Goal: Task Accomplishment & Management: Complete application form

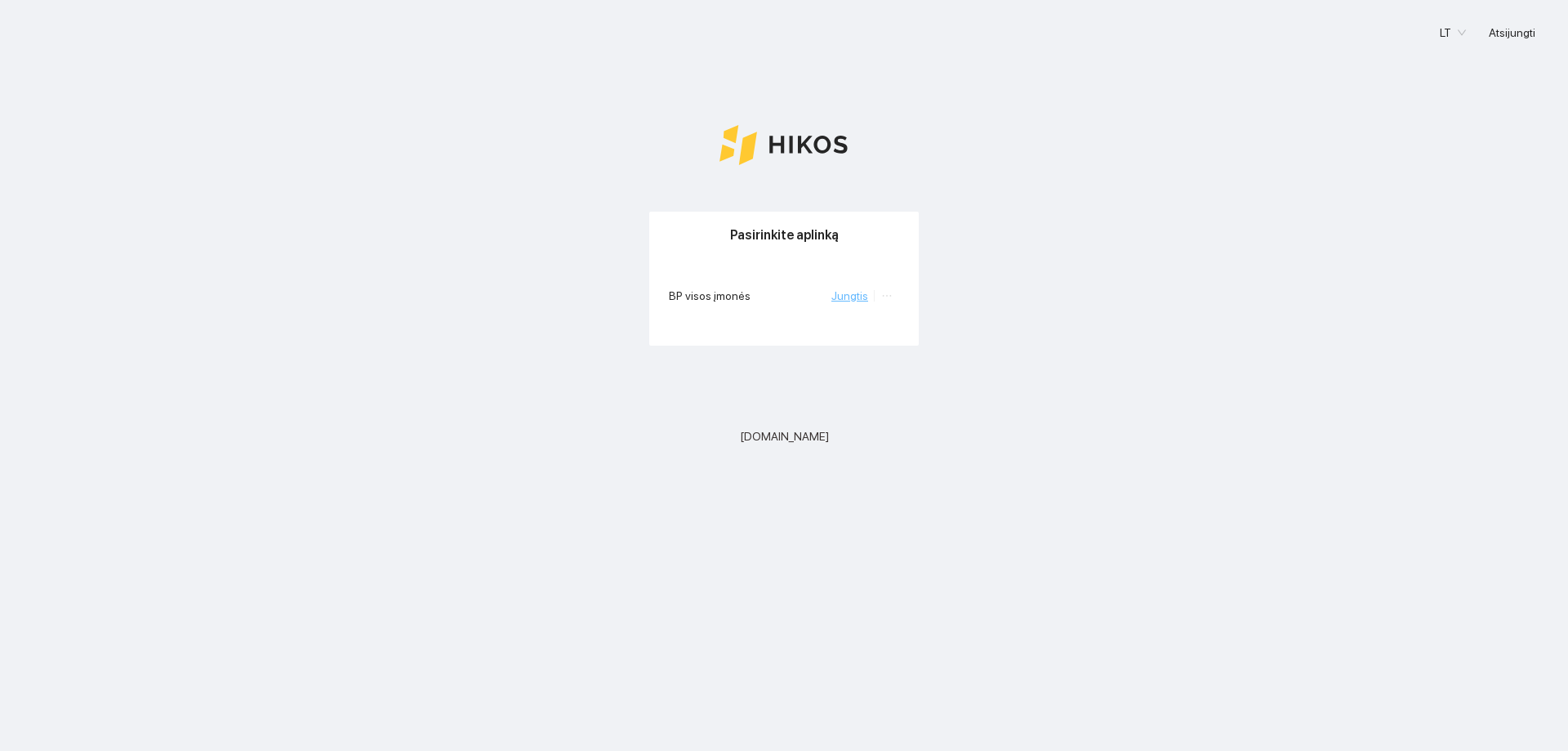
click at [848, 301] on link "Jungtis" at bounding box center [850, 295] width 37 height 13
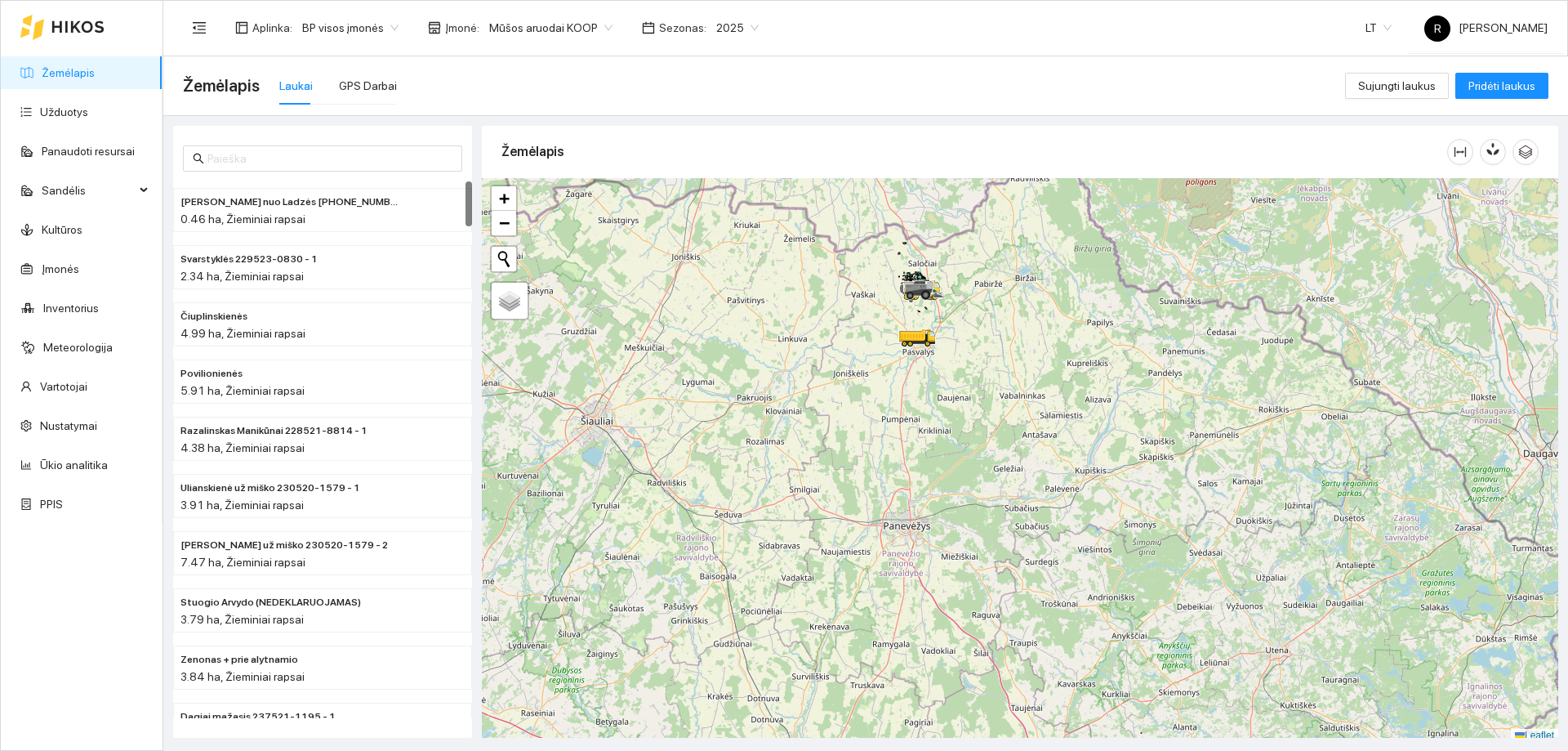
scroll to position [5, 0]
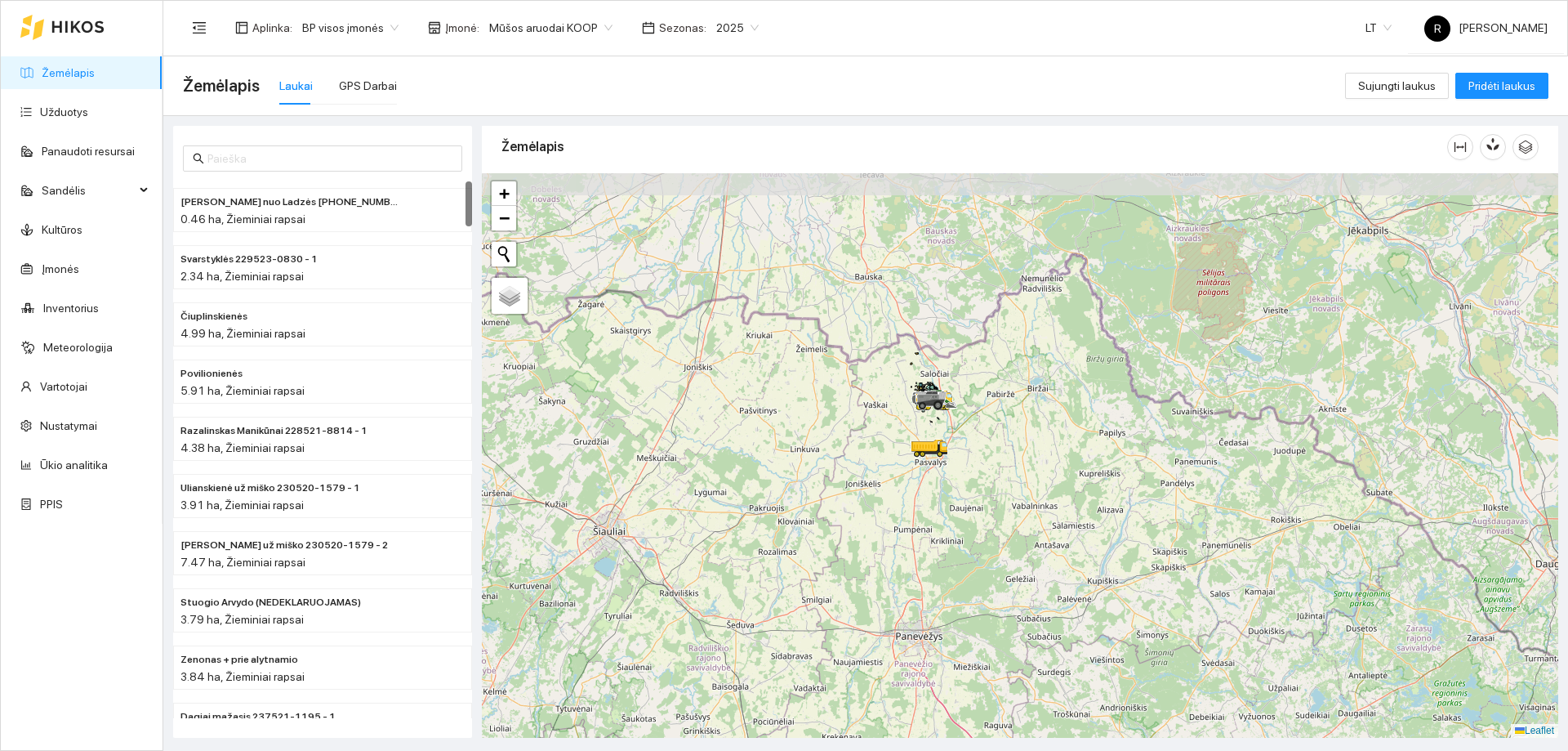
drag, startPoint x: 853, startPoint y: 296, endPoint x: 873, endPoint y: 450, distance: 155.3
click at [873, 450] on div at bounding box center [1019, 456] width 1076 height 564
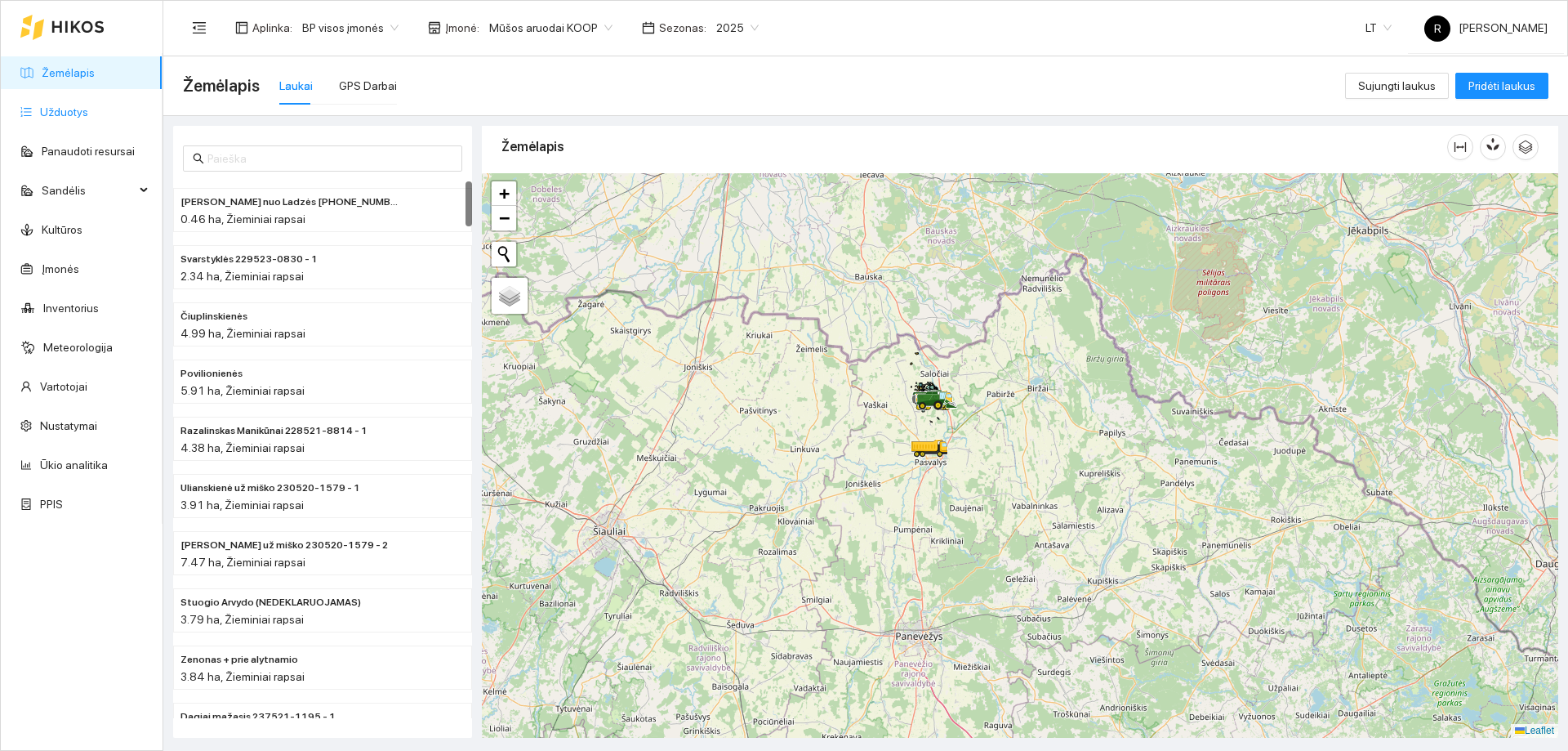
click at [59, 114] on link "Užduotys" at bounding box center [64, 112] width 48 height 13
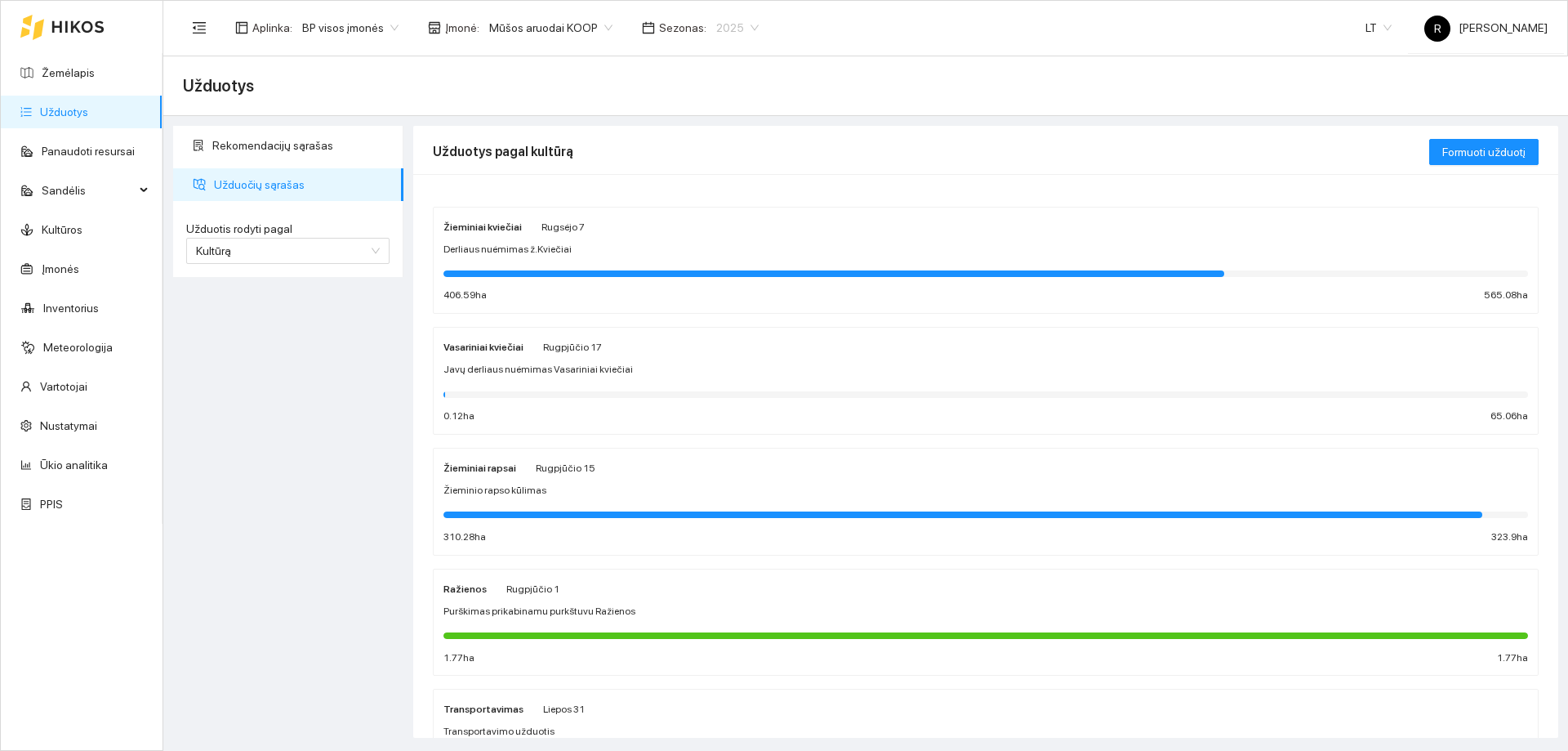
click at [740, 26] on span "2025" at bounding box center [737, 28] width 42 height 25
click at [722, 223] on div "2026" at bounding box center [719, 216] width 42 height 18
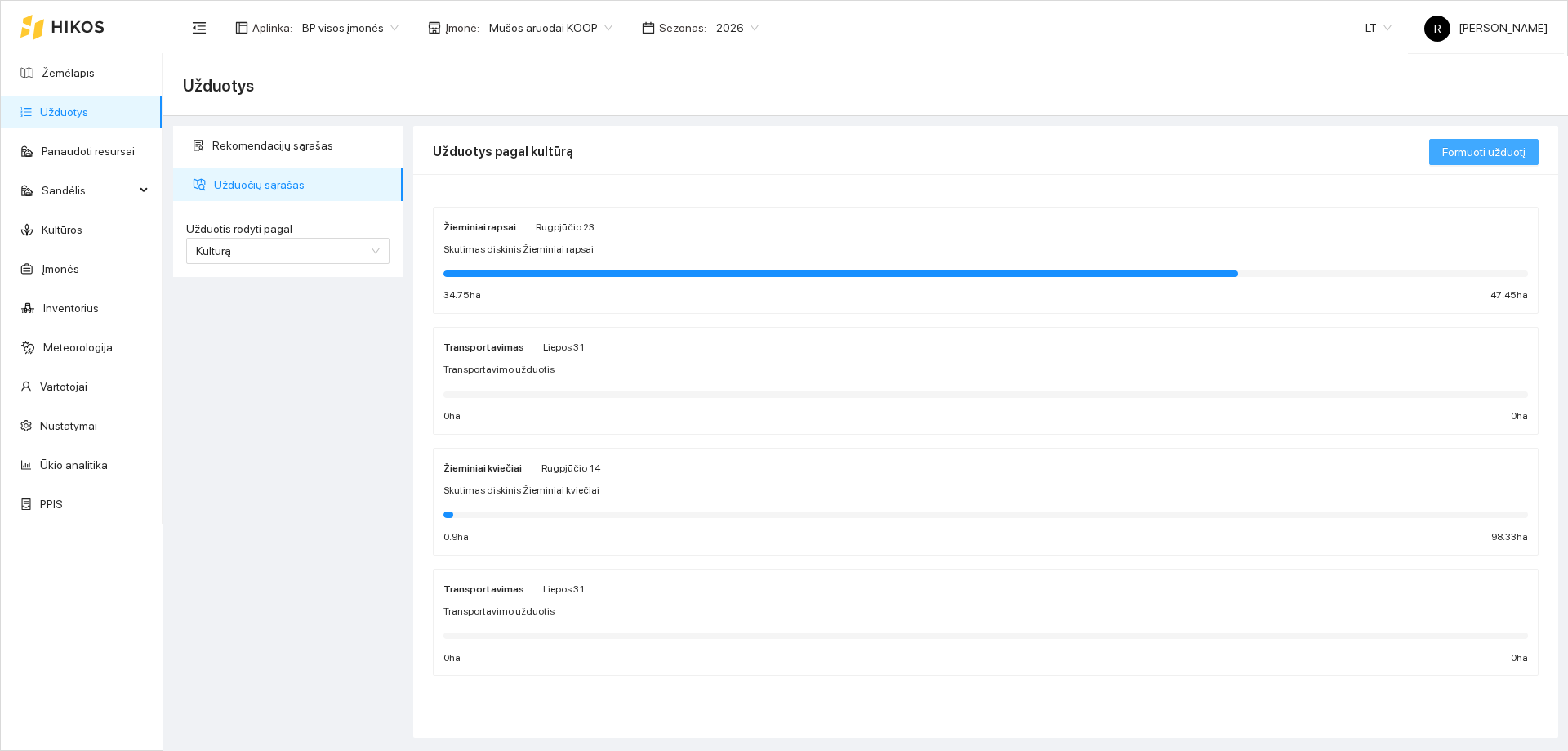
click at [1473, 155] on span "Formuoti užduotį" at bounding box center [1483, 152] width 83 height 18
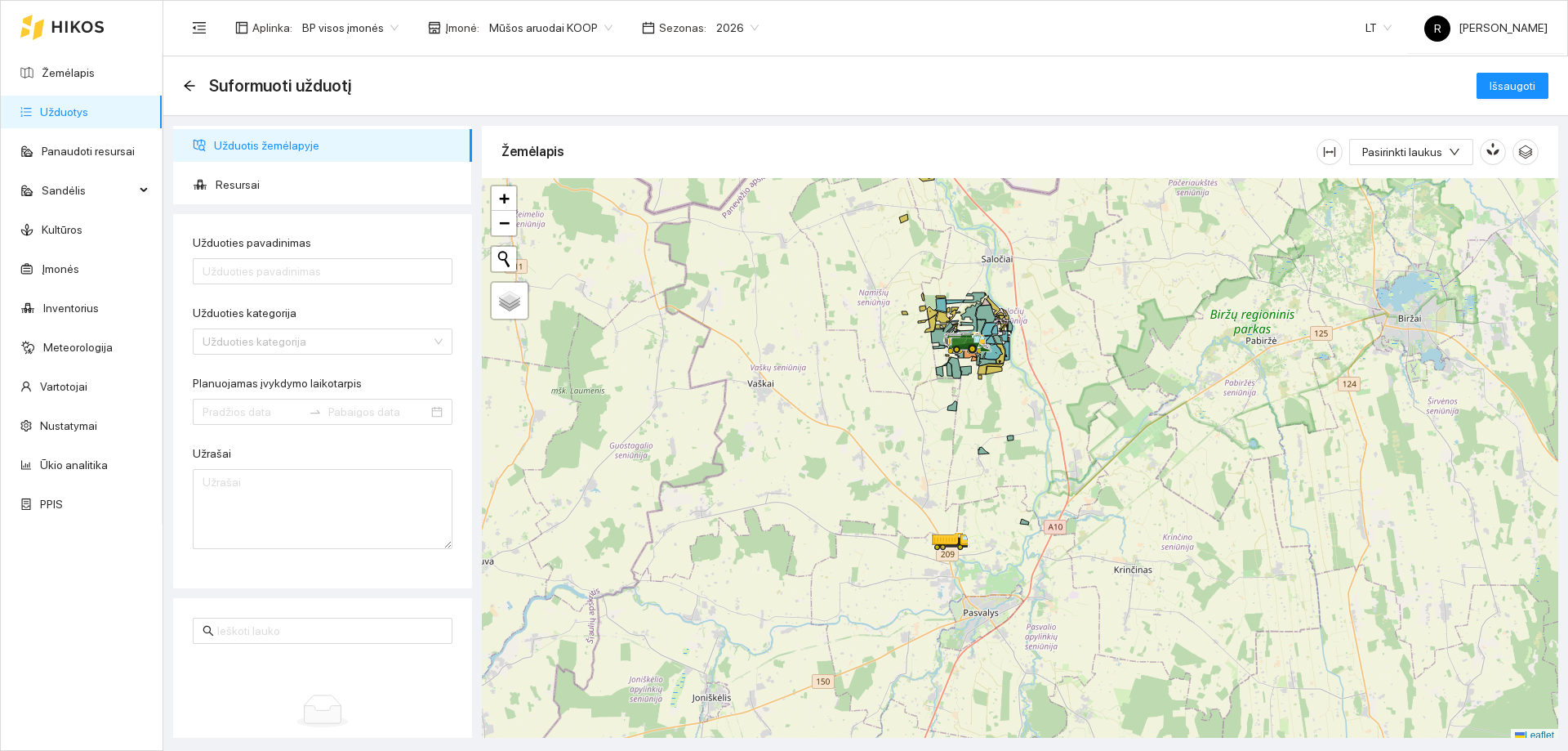
scroll to position [5, 0]
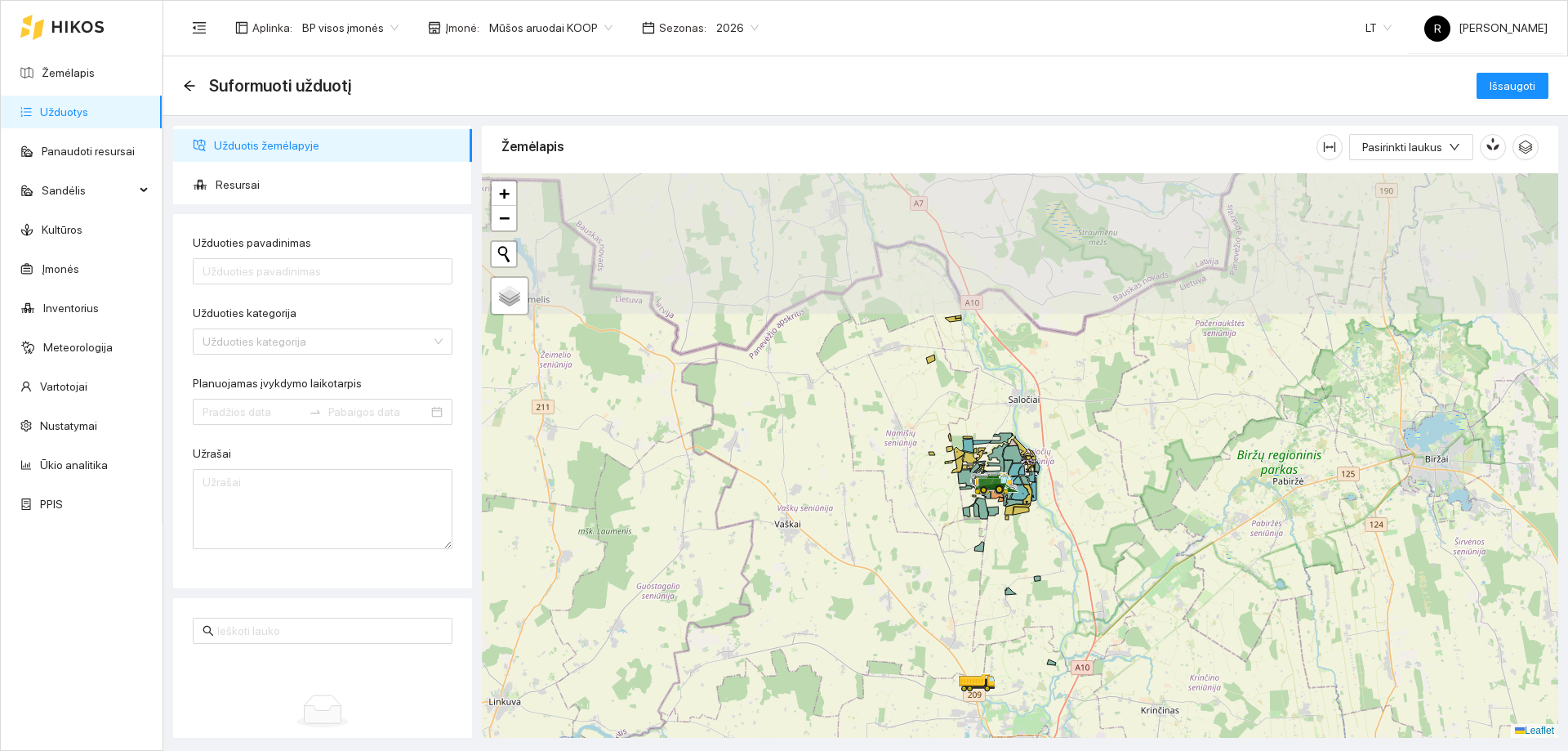
drag, startPoint x: 925, startPoint y: 369, endPoint x: 951, endPoint y: 515, distance: 148.3
click at [951, 515] on div at bounding box center [1019, 456] width 1076 height 564
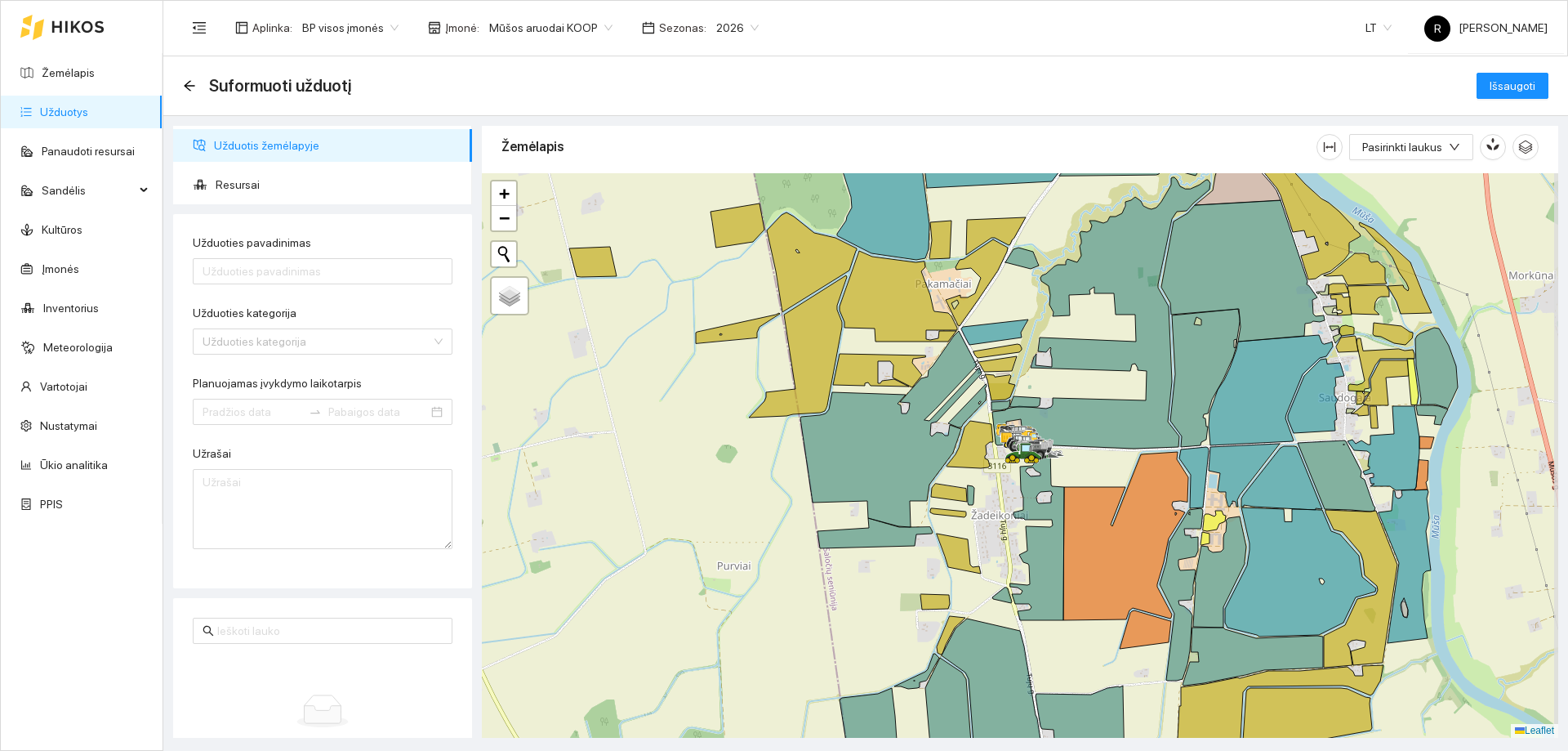
drag, startPoint x: 1199, startPoint y: 442, endPoint x: 1019, endPoint y: 409, distance: 183.0
click at [1019, 409] on icon at bounding box center [1101, 313] width 218 height 272
click at [826, 338] on icon at bounding box center [798, 346] width 98 height 142
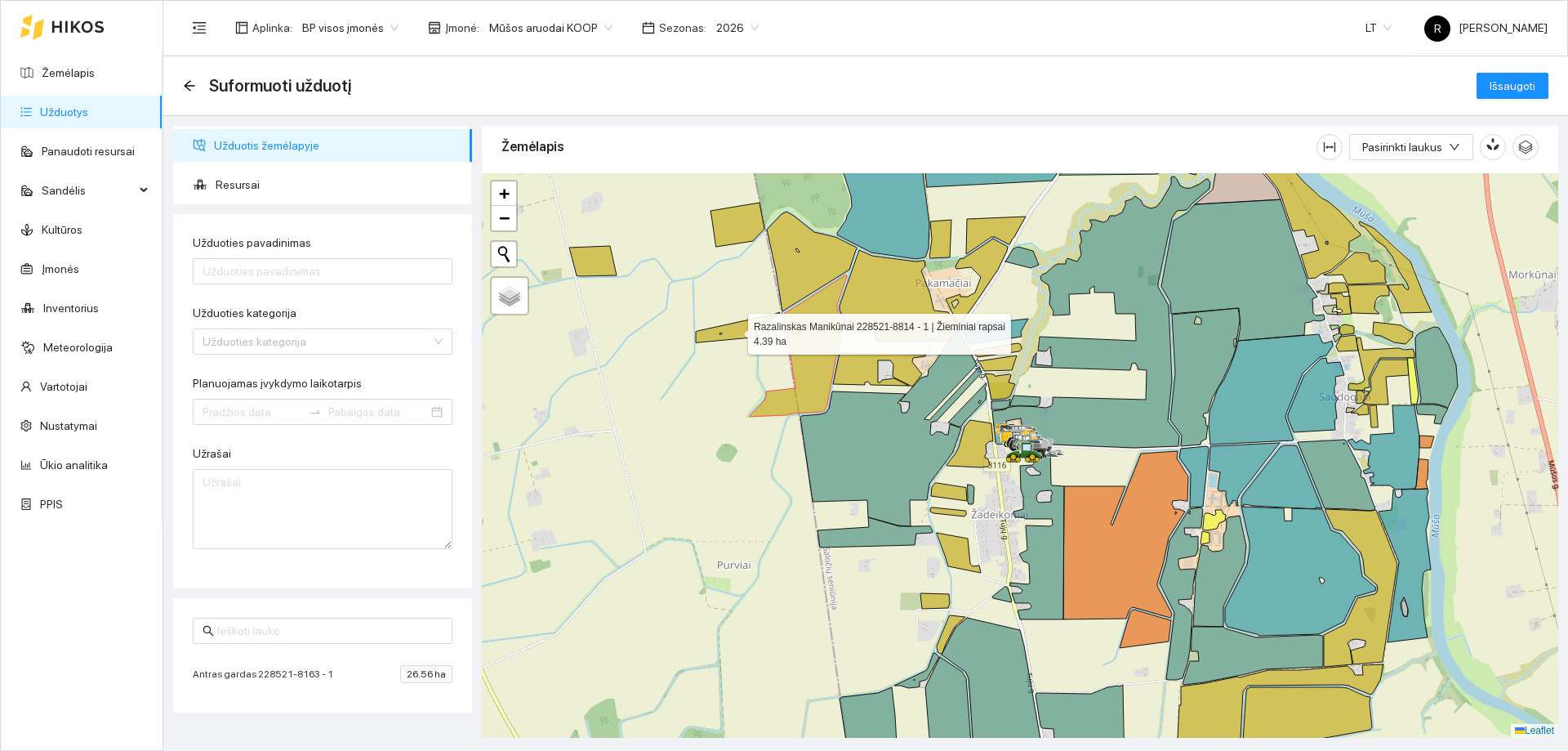
click at [747, 335] on icon at bounding box center [737, 327] width 84 height 31
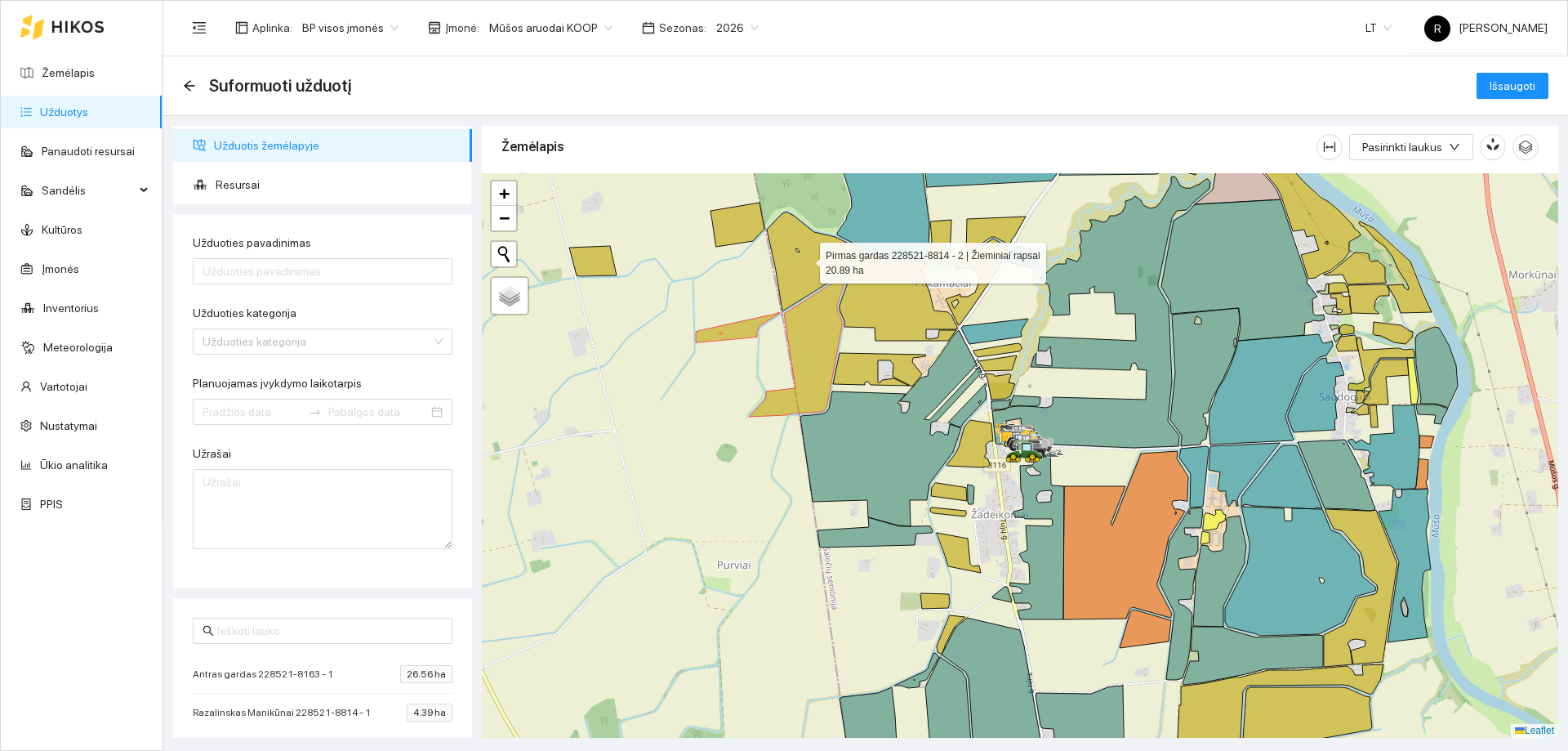
click at [812, 274] on icon at bounding box center [812, 261] width 90 height 100
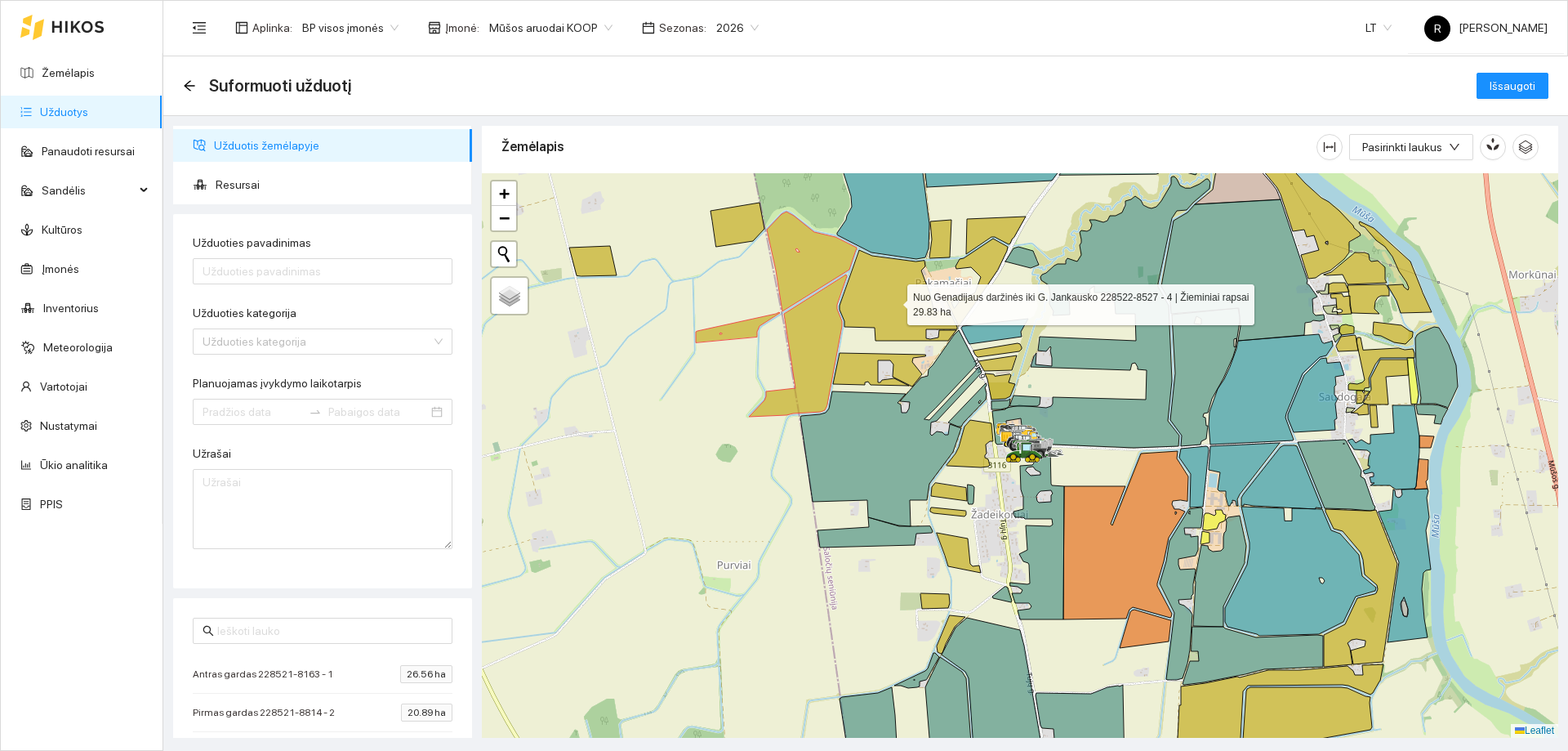
click at [890, 297] on icon at bounding box center [898, 295] width 118 height 91
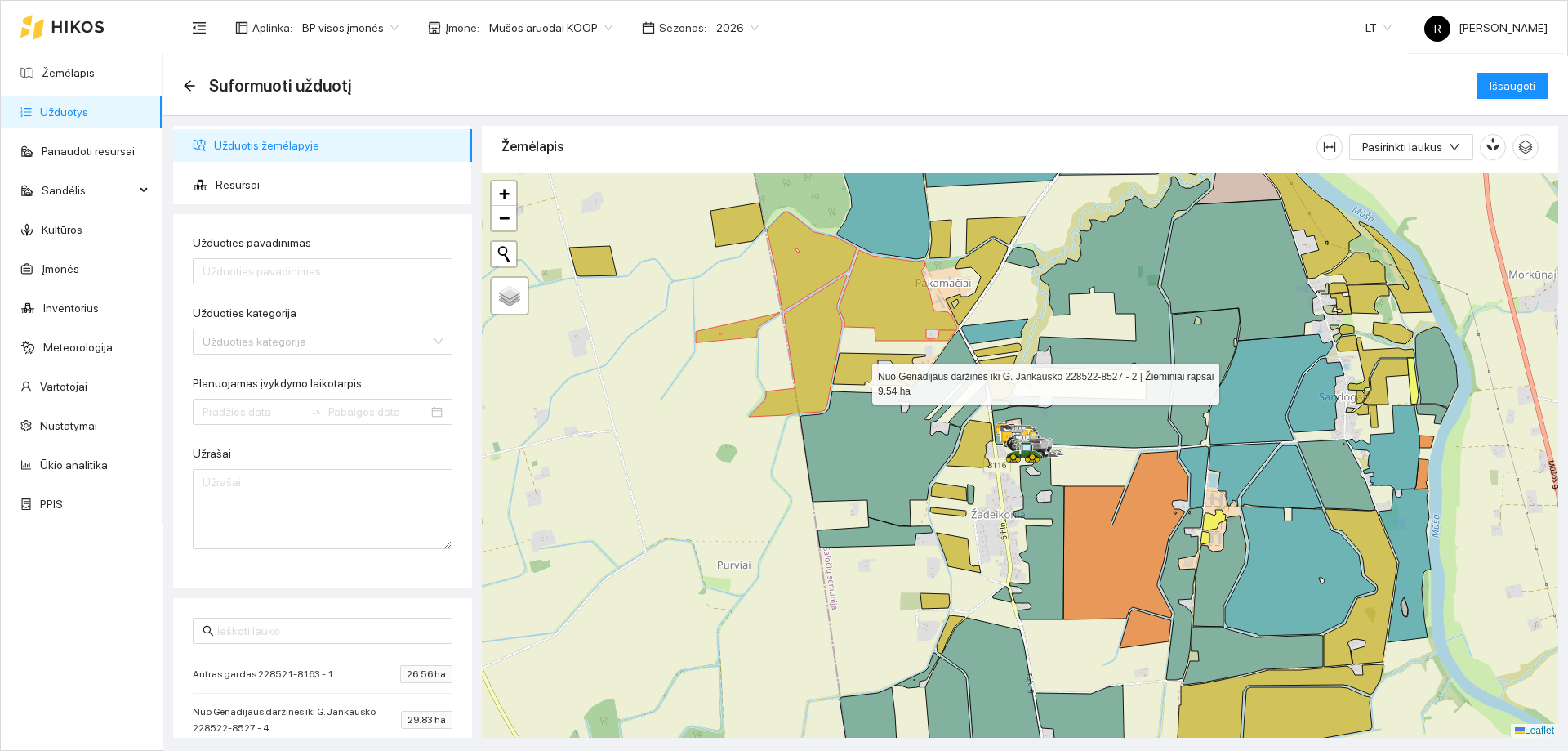
click at [856, 380] on icon at bounding box center [879, 370] width 92 height 34
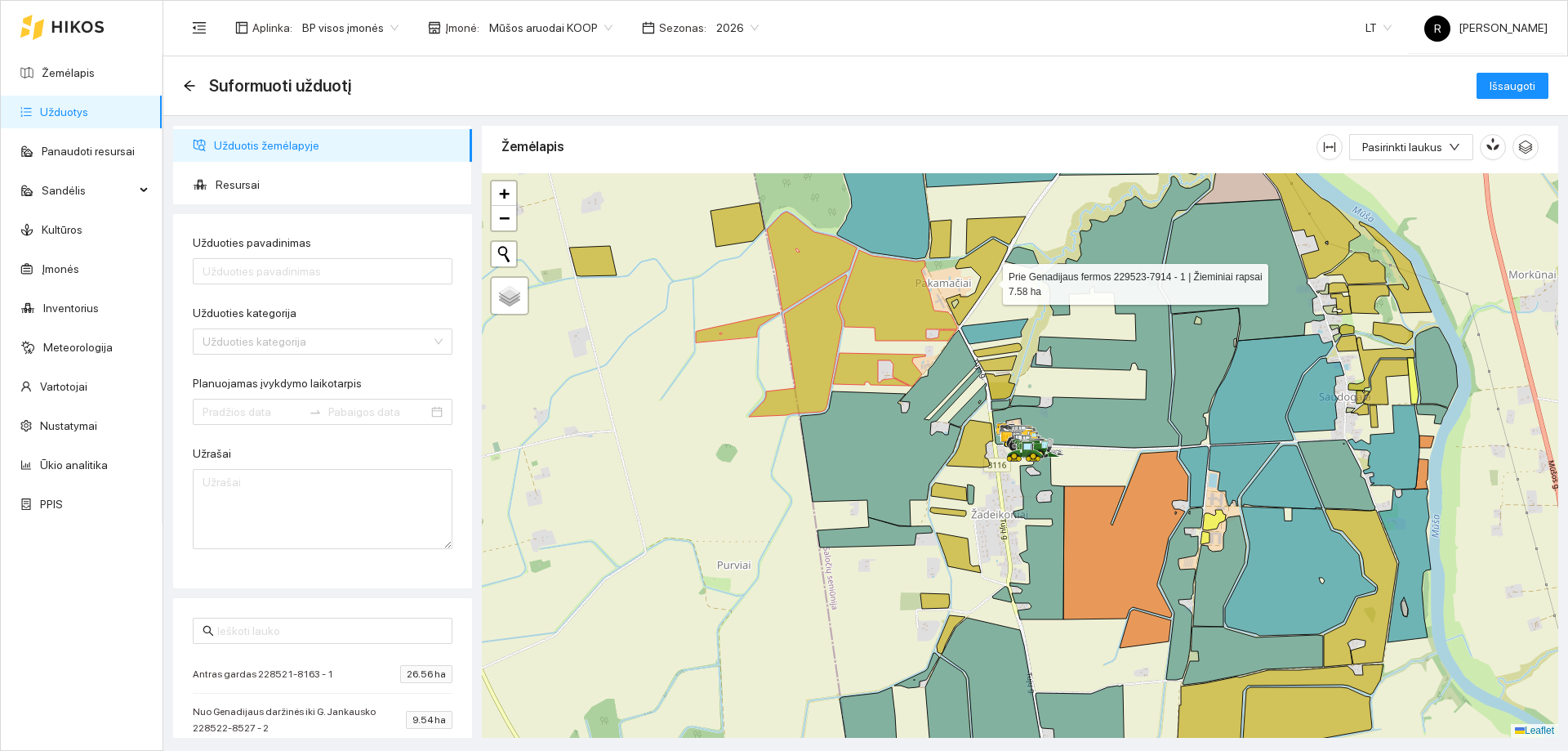
click at [988, 280] on icon at bounding box center [976, 281] width 62 height 87
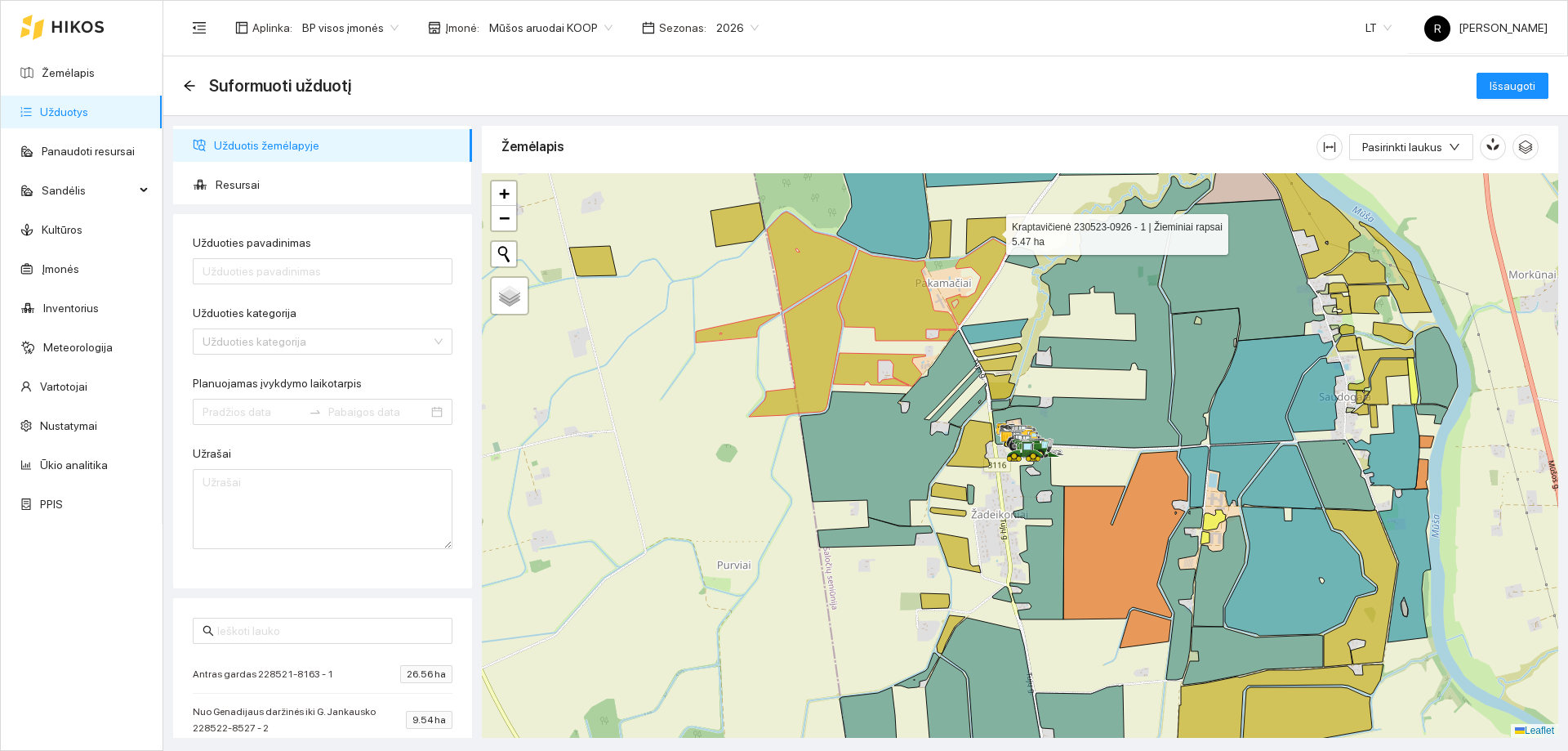
click at [1000, 233] on icon at bounding box center [996, 235] width 59 height 38
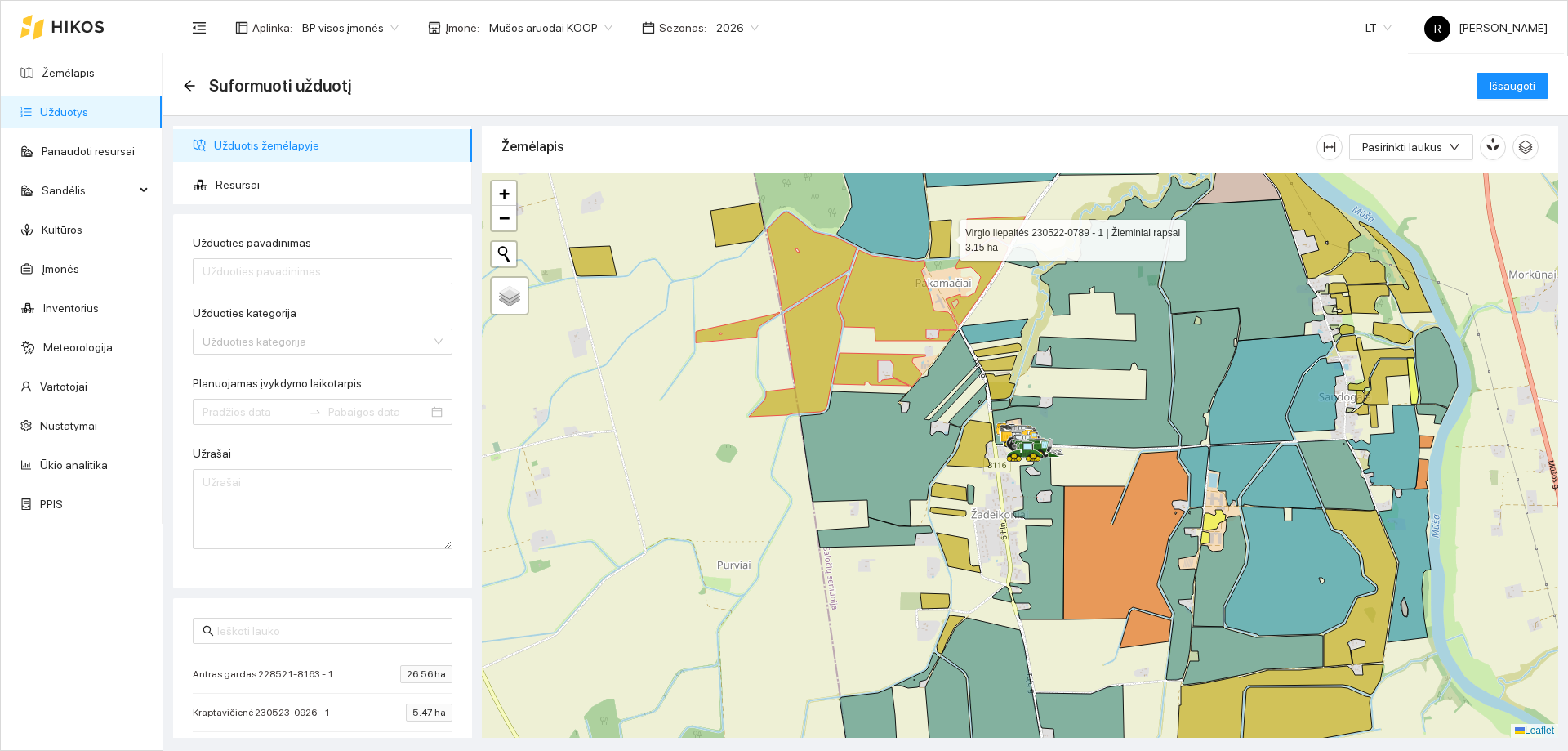
click at [946, 233] on icon at bounding box center [940, 239] width 22 height 39
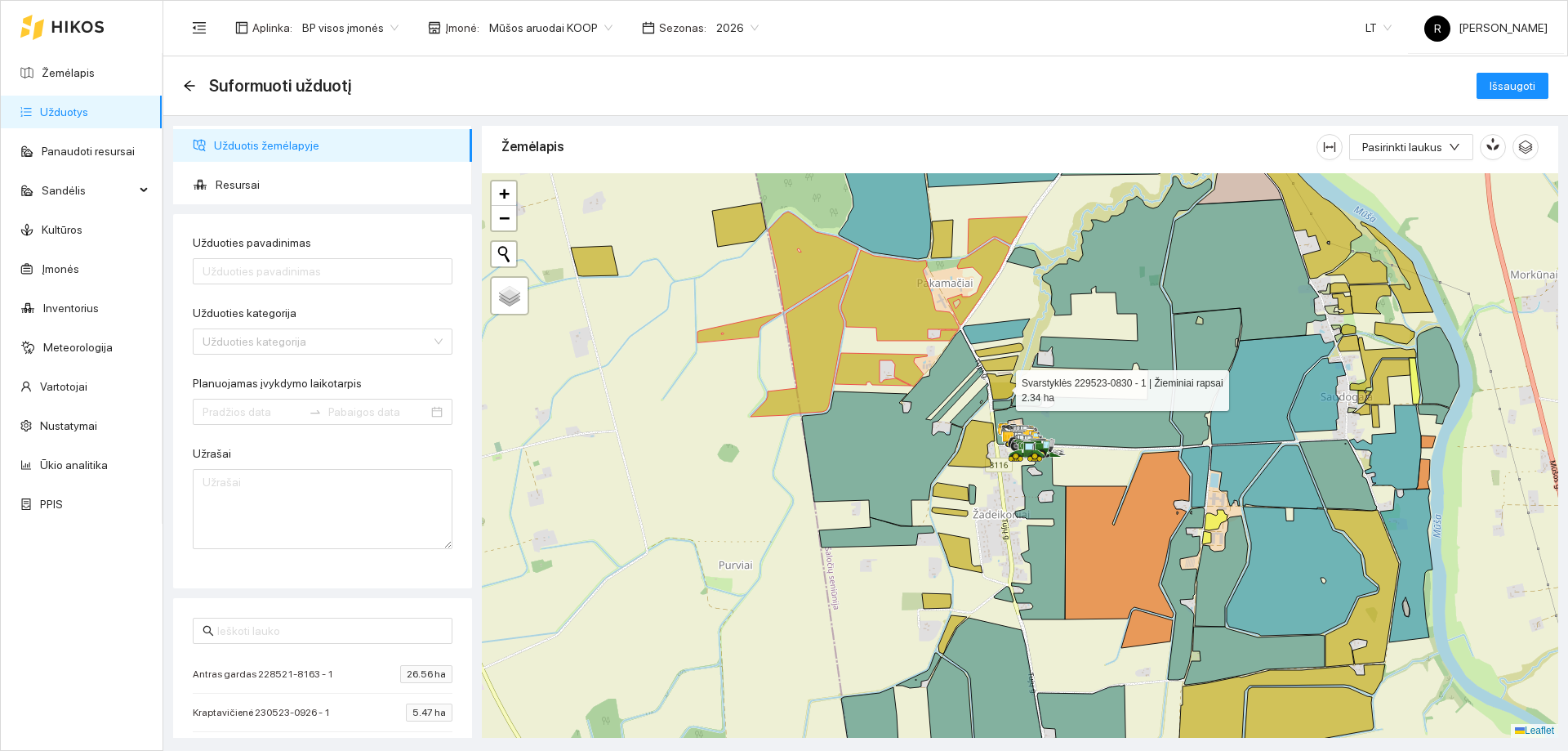
click at [1005, 387] on icon at bounding box center [1001, 386] width 31 height 26
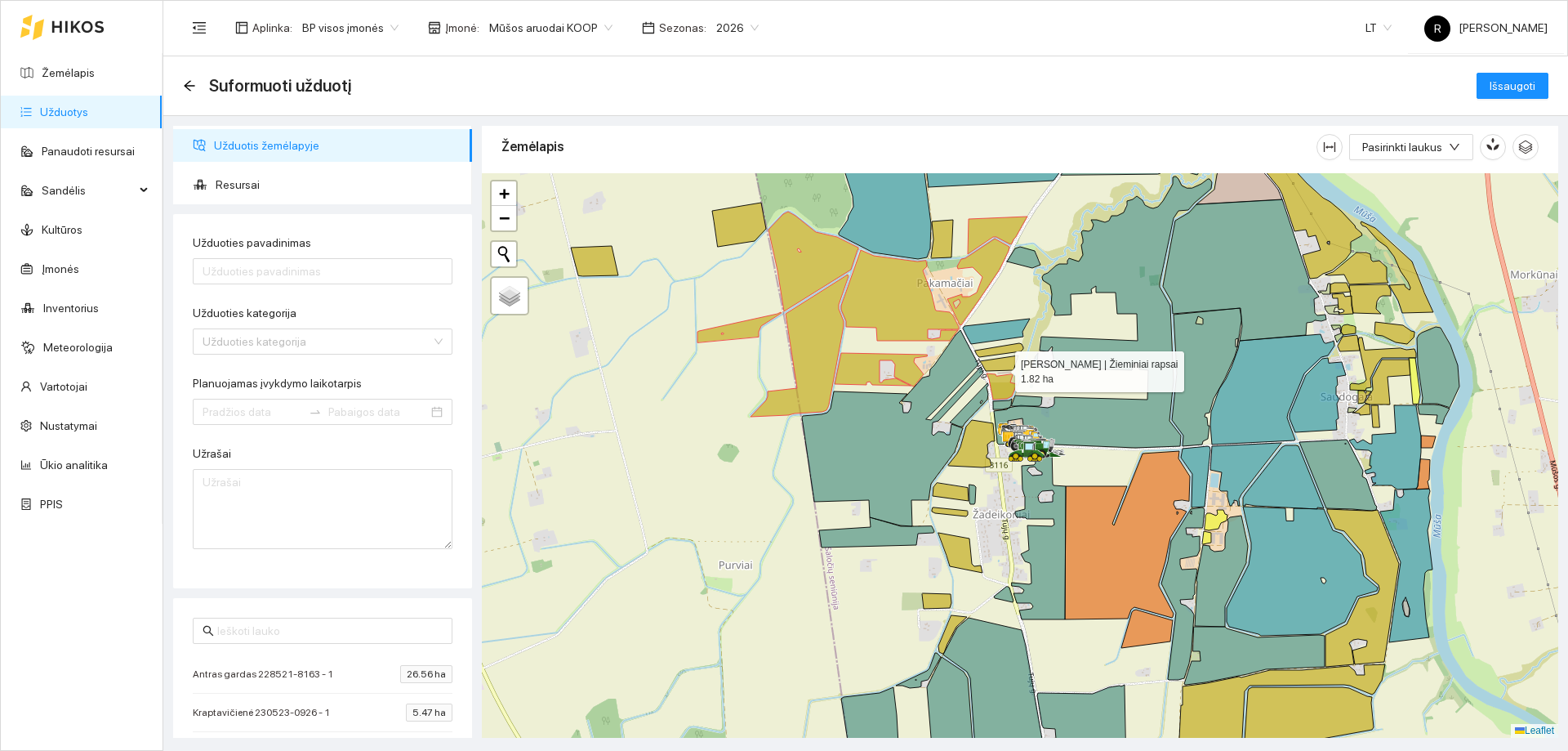
click at [1001, 367] on icon at bounding box center [999, 363] width 39 height 16
click at [1000, 352] on icon at bounding box center [999, 350] width 48 height 14
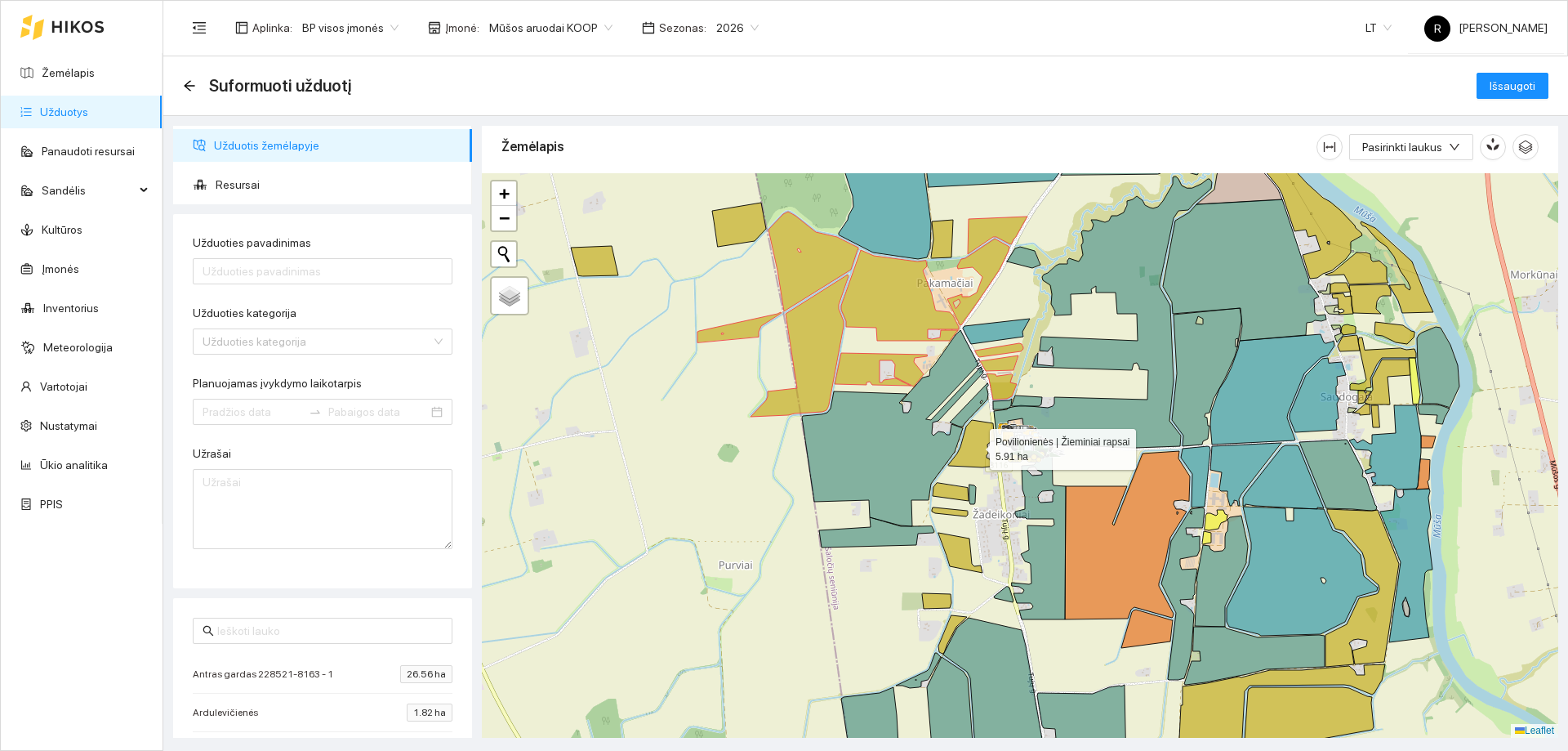
drag, startPoint x: 981, startPoint y: 439, endPoint x: 970, endPoint y: 457, distance: 21.1
click at [980, 439] on icon at bounding box center [971, 443] width 46 height 47
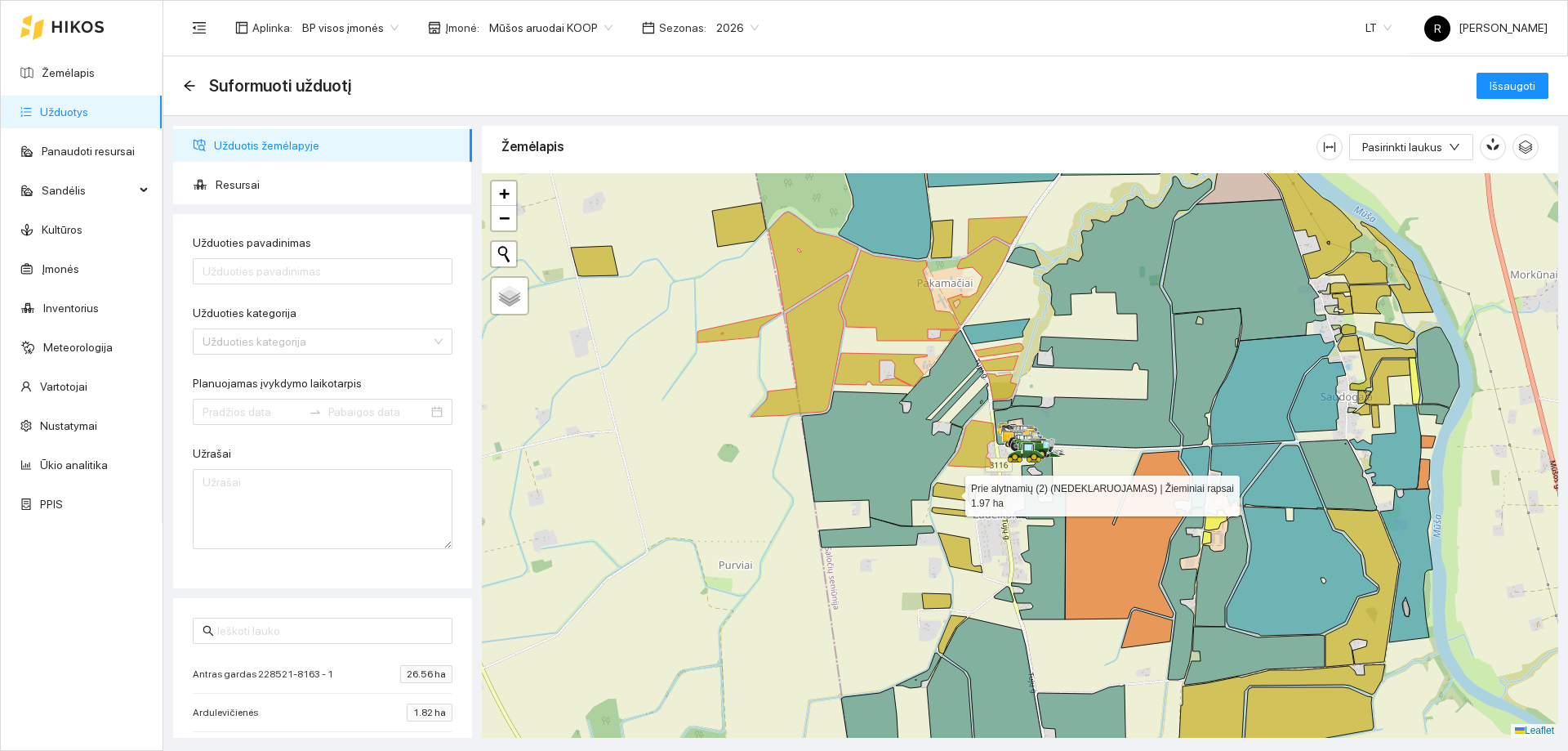
click at [953, 495] on icon at bounding box center [951, 492] width 36 height 18
click at [953, 512] on icon at bounding box center [950, 512] width 36 height 9
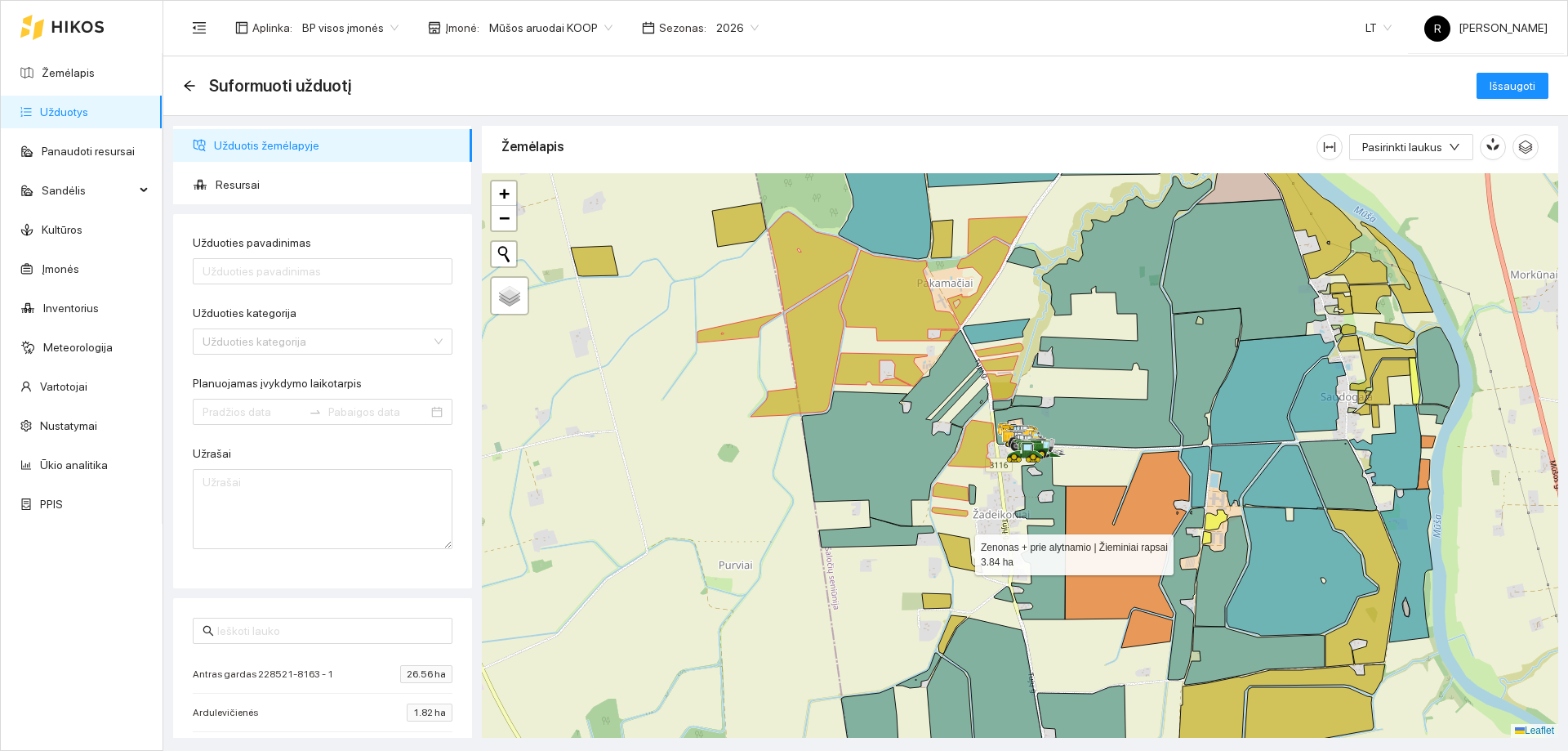
click at [959, 550] on icon at bounding box center [960, 552] width 44 height 40
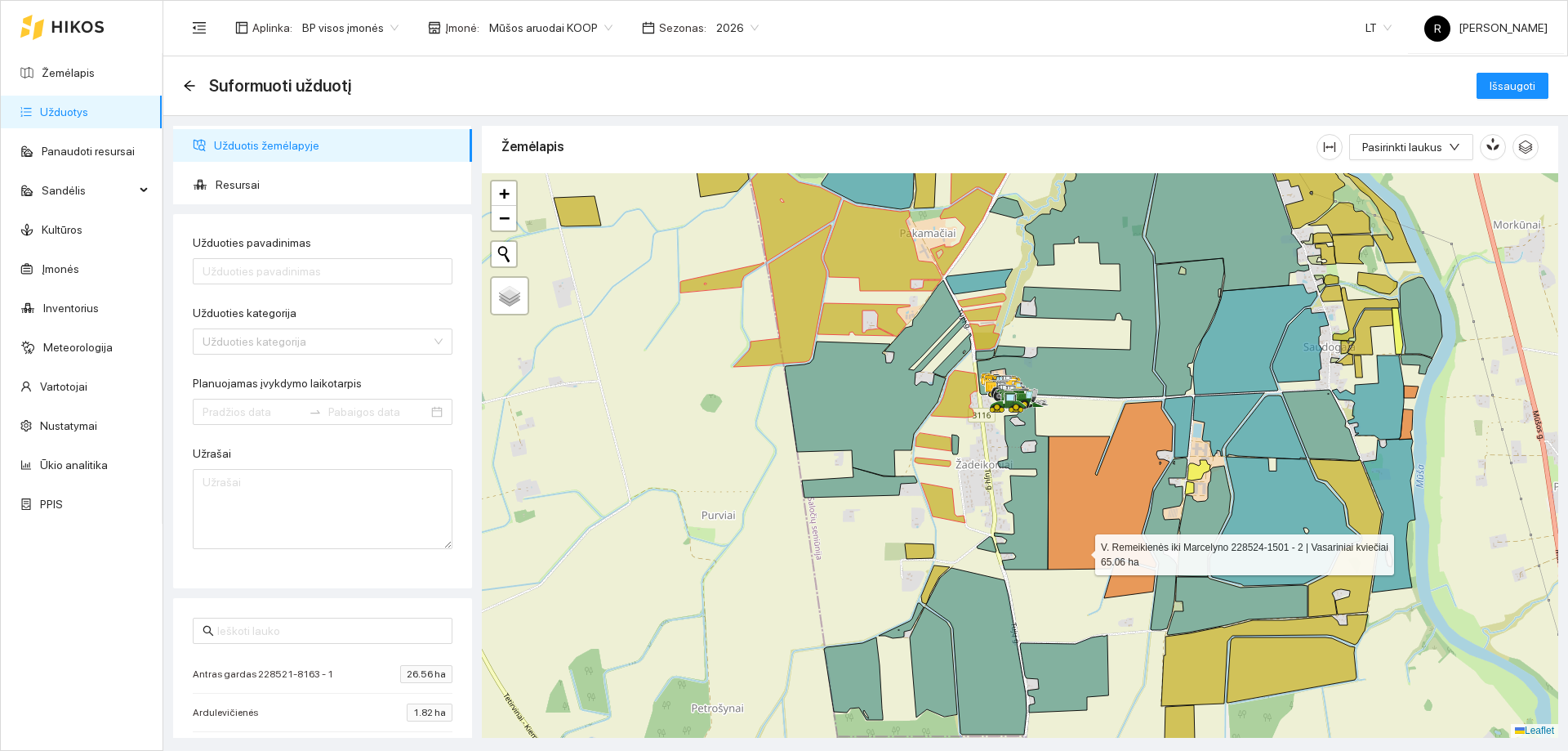
drag, startPoint x: 1098, startPoint y: 599, endPoint x: 1023, endPoint y: 440, distance: 175.8
click at [1048, 440] on icon at bounding box center [1109, 485] width 125 height 168
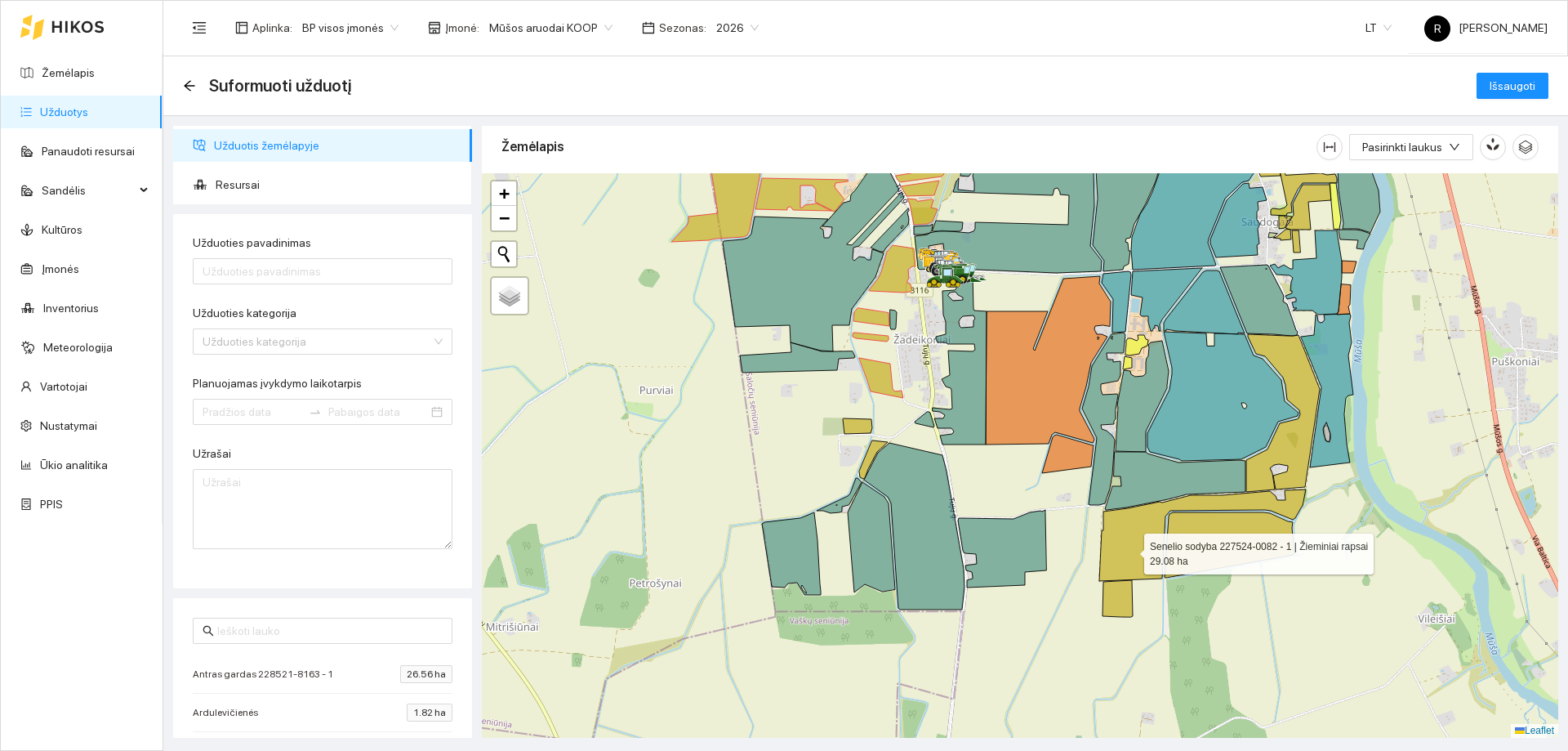
click at [1128, 550] on icon at bounding box center [1203, 535] width 206 height 92
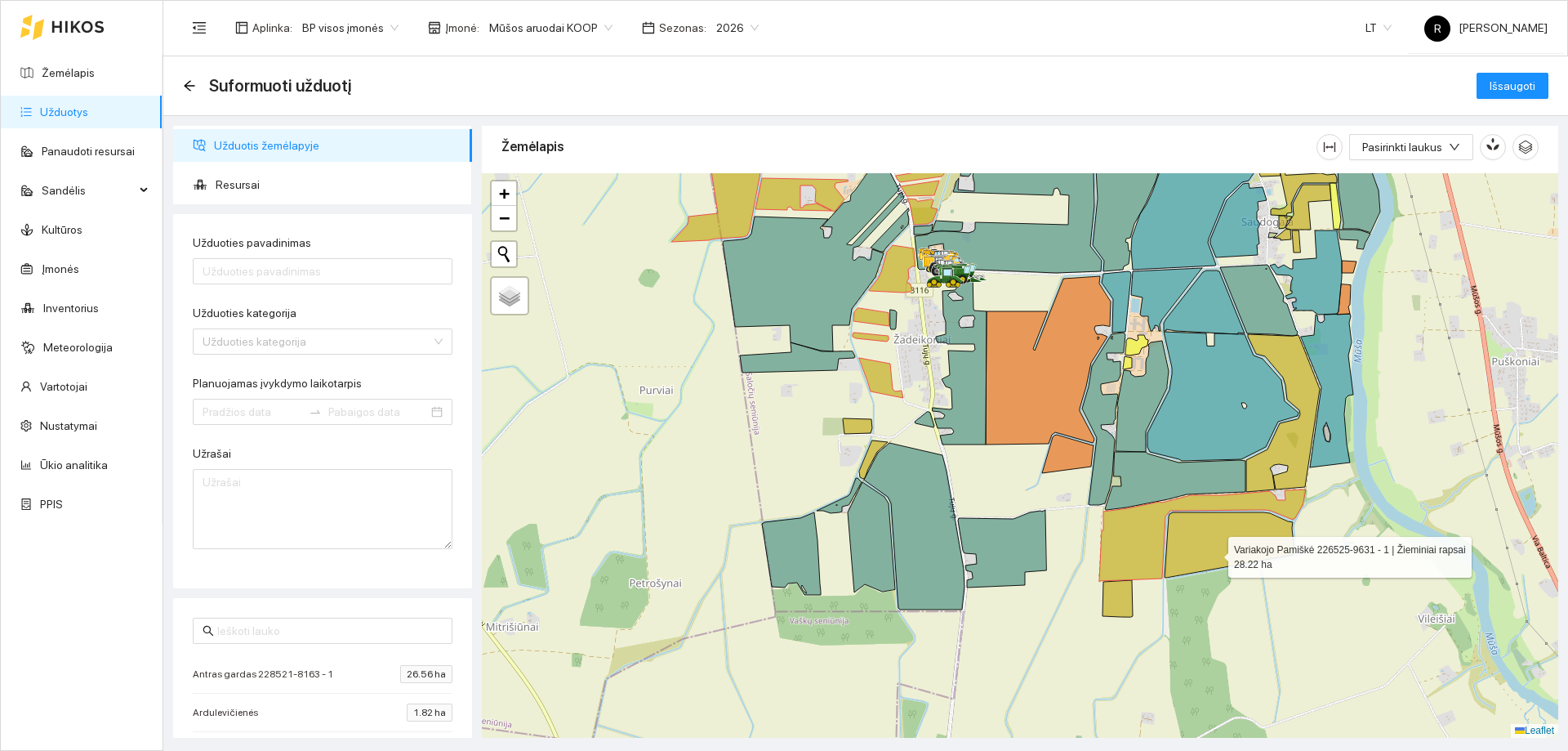
click at [1212, 552] on icon at bounding box center [1229, 545] width 129 height 65
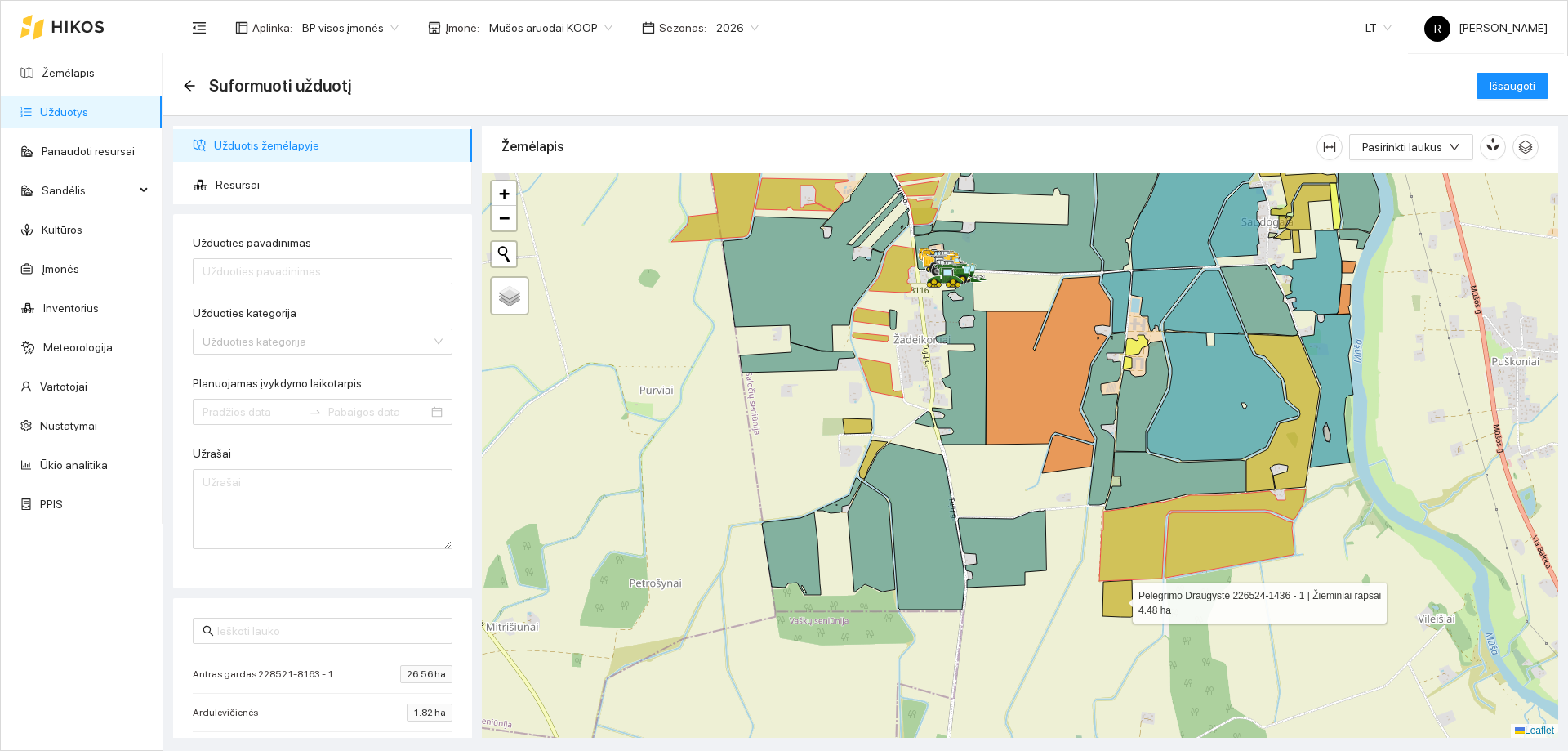
drag, startPoint x: 1119, startPoint y: 597, endPoint x: 1174, endPoint y: 578, distance: 58.2
click at [1118, 597] on icon at bounding box center [1118, 598] width 31 height 37
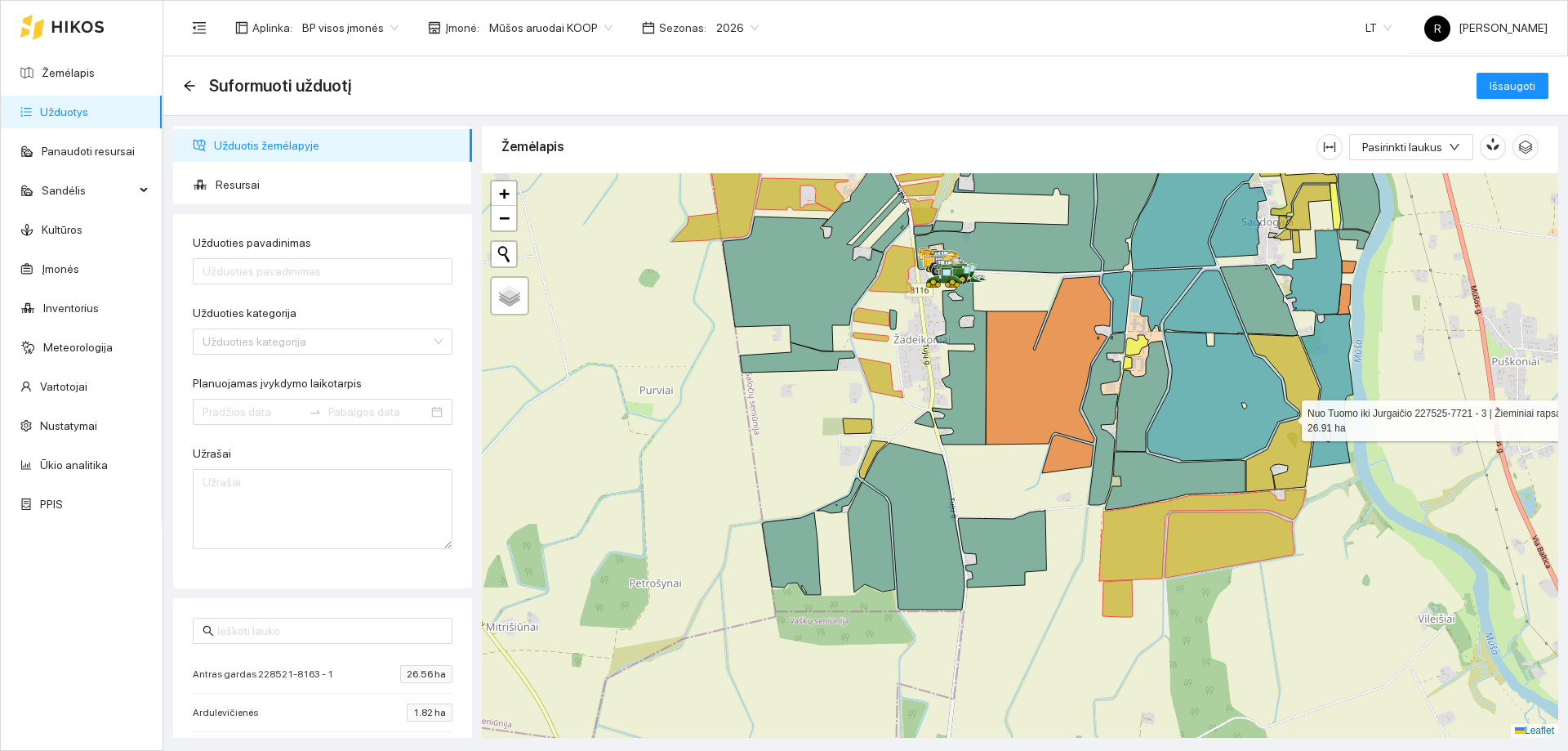
click at [1292, 446] on icon at bounding box center [1283, 413] width 73 height 158
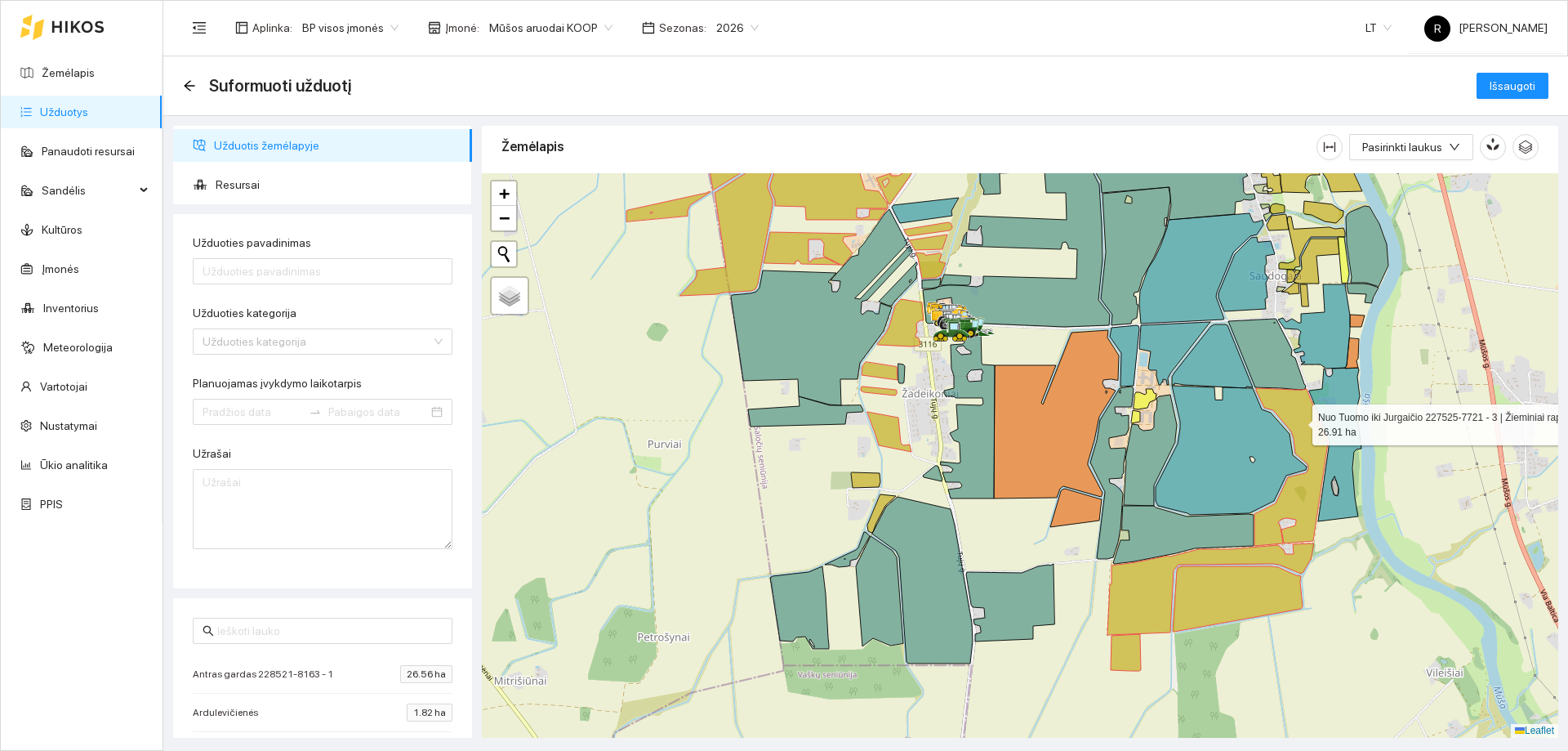
drag, startPoint x: 1296, startPoint y: 401, endPoint x: 1284, endPoint y: 631, distance: 230.3
click at [1287, 546] on icon at bounding box center [1291, 466] width 73 height 158
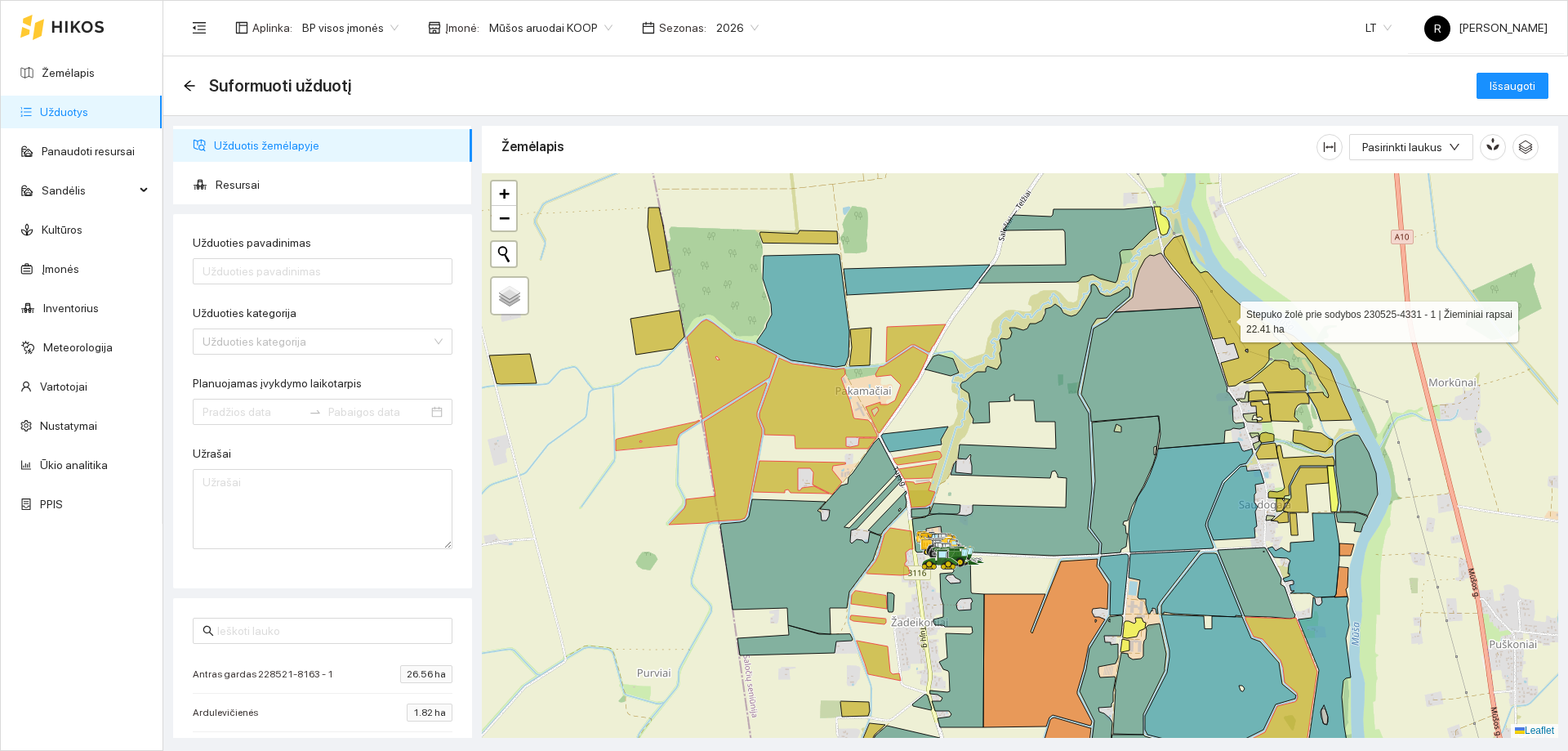
click at [1241, 337] on icon at bounding box center [1222, 310] width 117 height 151
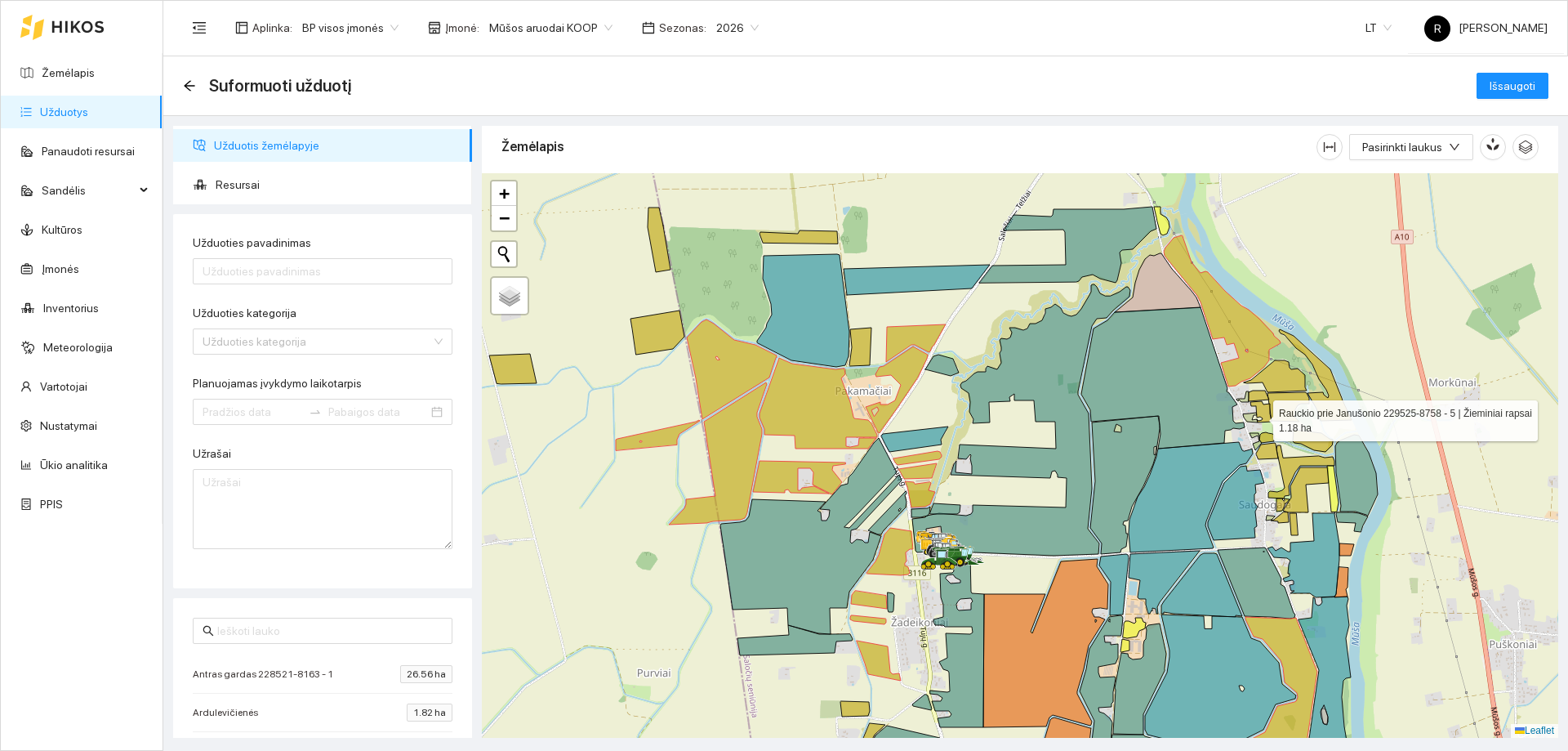
click at [1259, 417] on icon at bounding box center [1261, 412] width 21 height 21
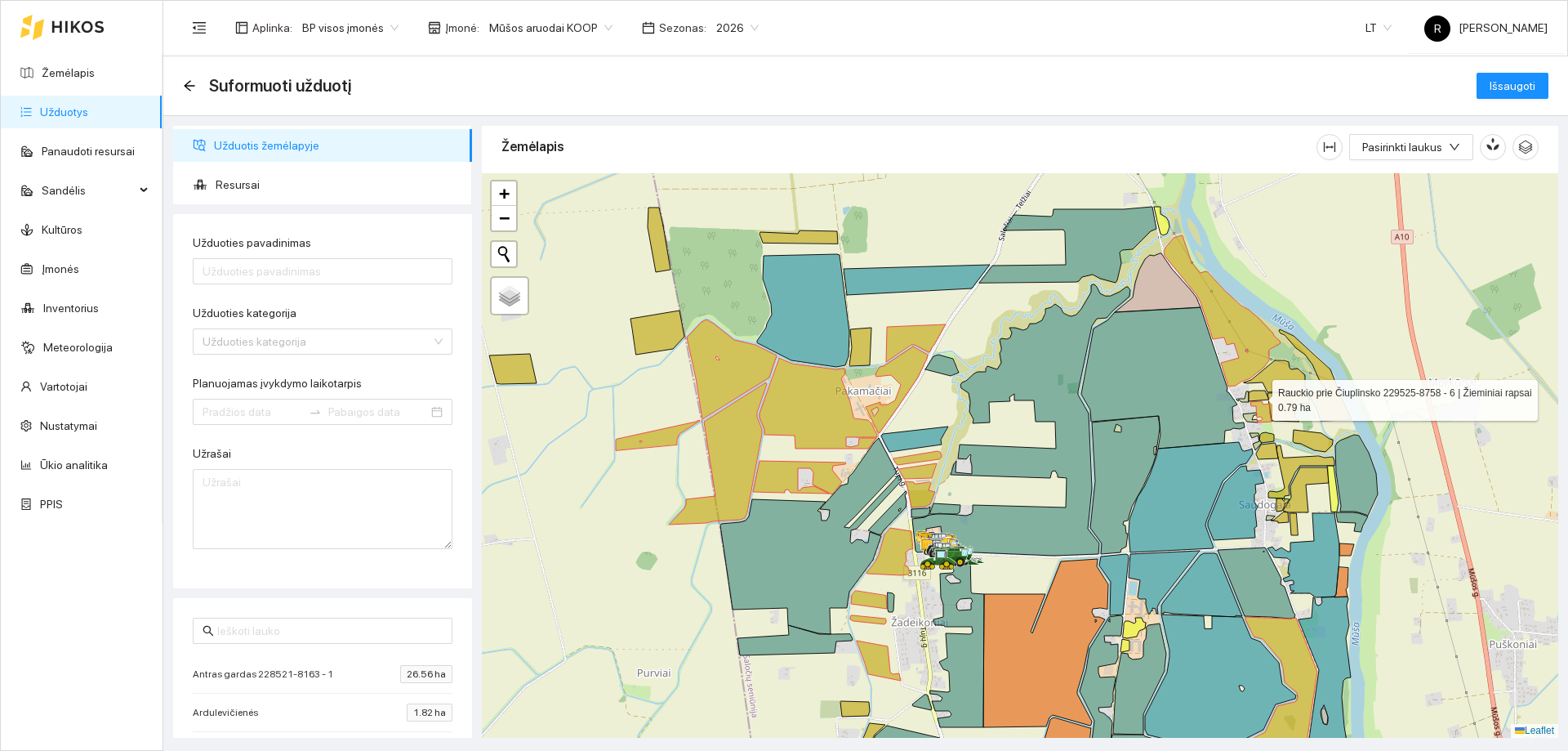
click at [1262, 394] on icon at bounding box center [1259, 395] width 21 height 11
click at [1281, 384] on icon at bounding box center [1275, 376] width 63 height 32
click at [1331, 395] on icon at bounding box center [1315, 375] width 73 height 92
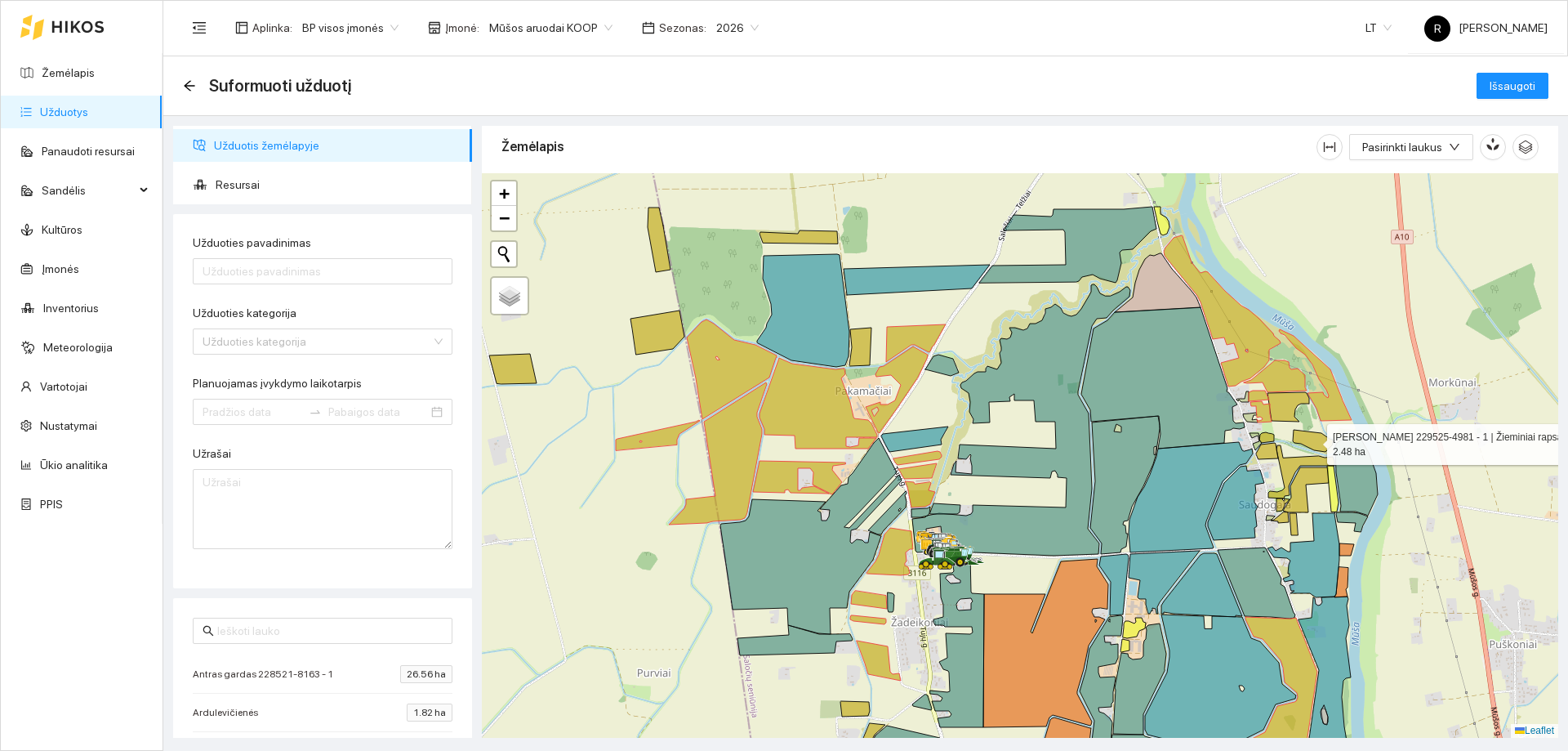
click at [1302, 443] on icon at bounding box center [1312, 441] width 40 height 22
drag, startPoint x: 1272, startPoint y: 443, endPoint x: 1283, endPoint y: 465, distance: 24.6
click at [1271, 444] on icon at bounding box center [1267, 451] width 22 height 17
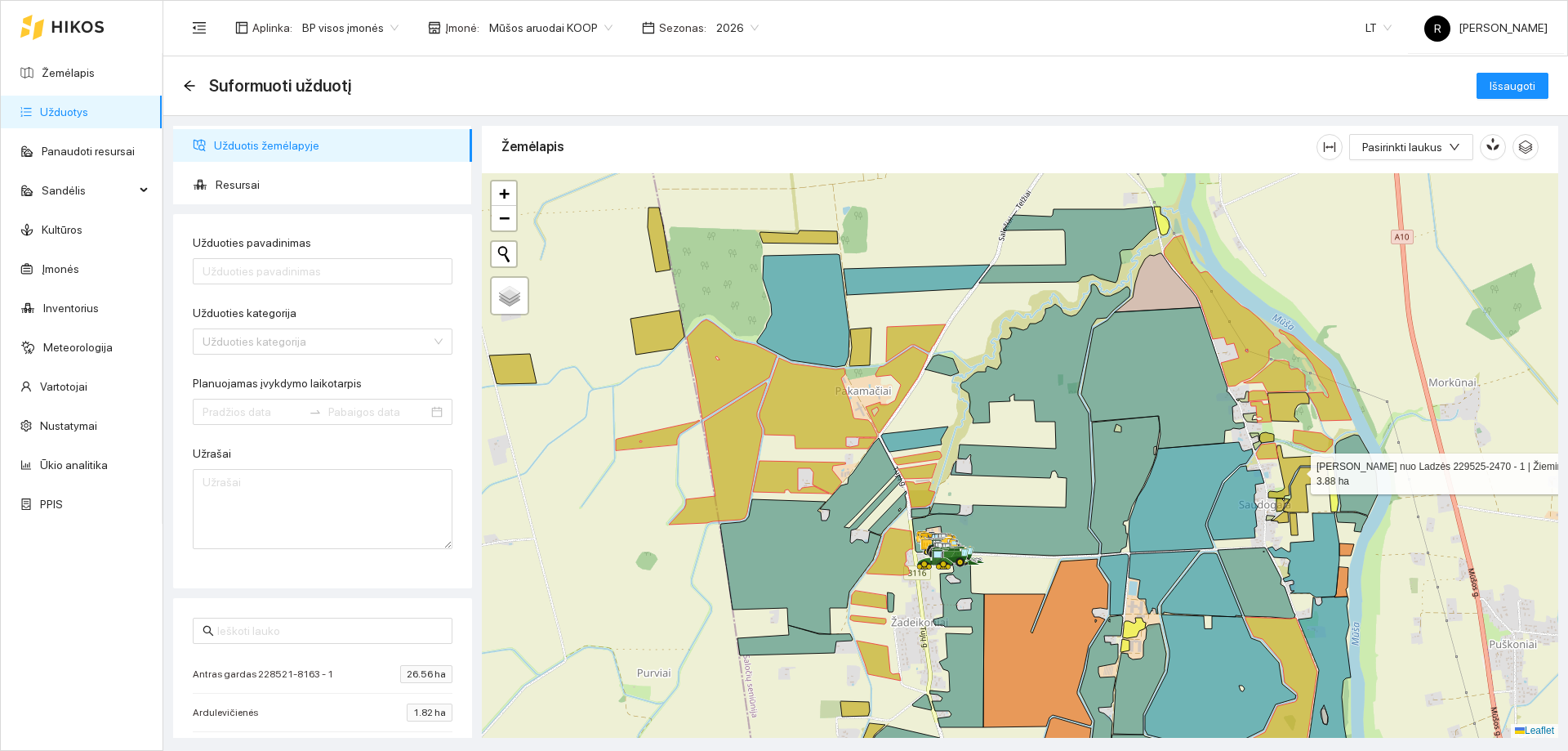
click at [1285, 464] on icon at bounding box center [1301, 472] width 66 height 53
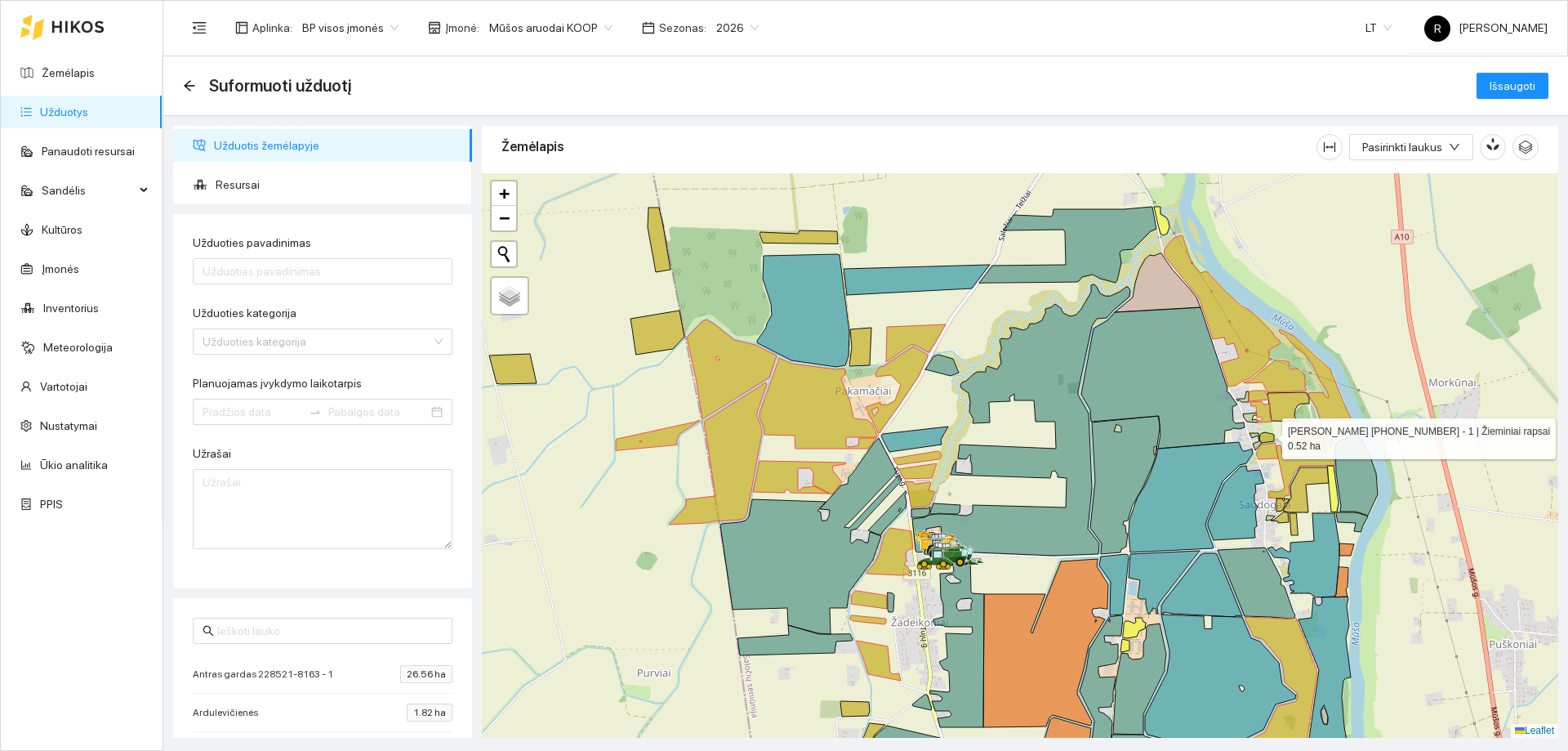
click at [1267, 435] on icon at bounding box center [1267, 437] width 15 height 11
click at [1314, 485] on div at bounding box center [1019, 456] width 1076 height 564
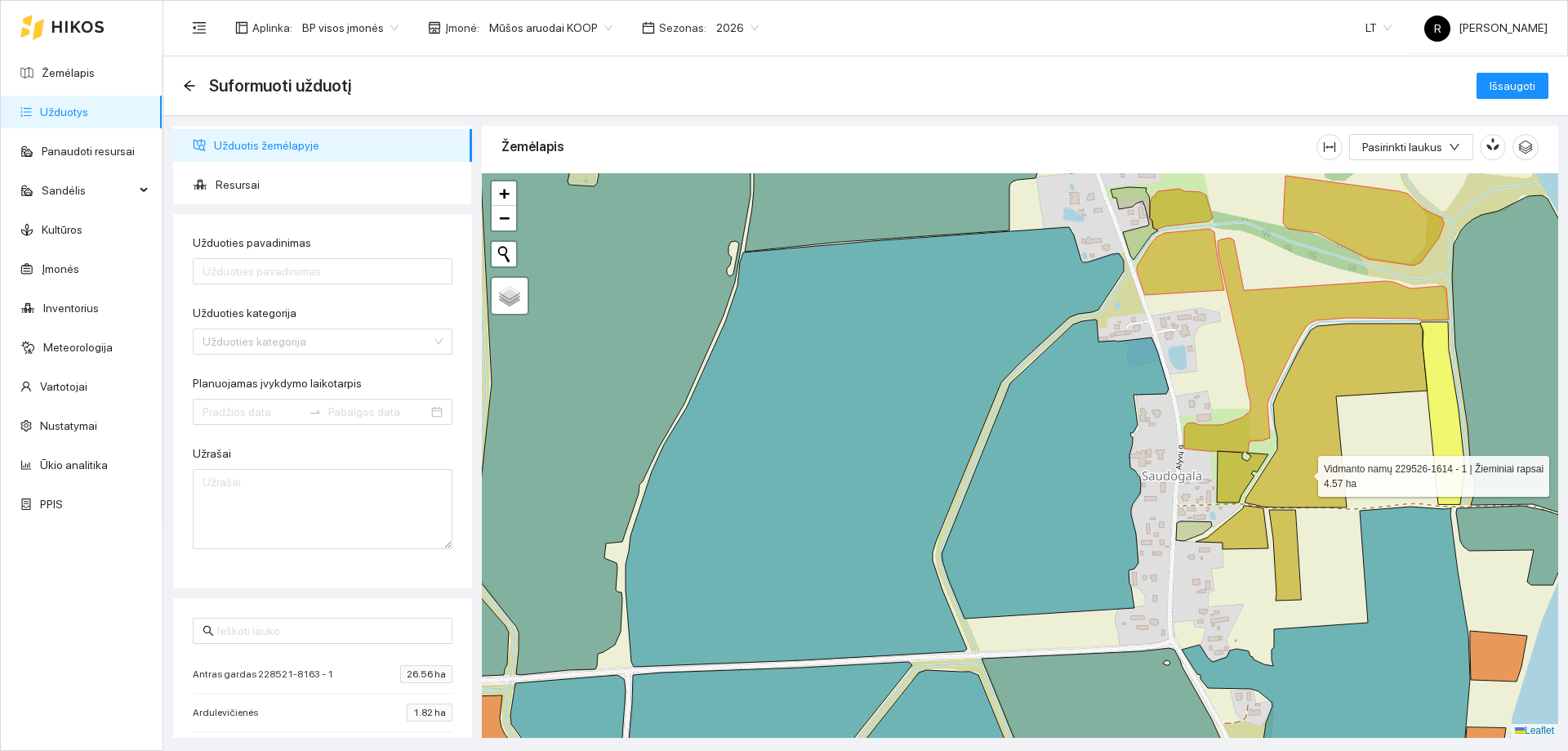
click at [1303, 472] on icon at bounding box center [1336, 415] width 183 height 184
drag, startPoint x: 1243, startPoint y: 471, endPoint x: 1248, endPoint y: 482, distance: 12.1
click at [1243, 473] on icon at bounding box center [1242, 476] width 51 height 51
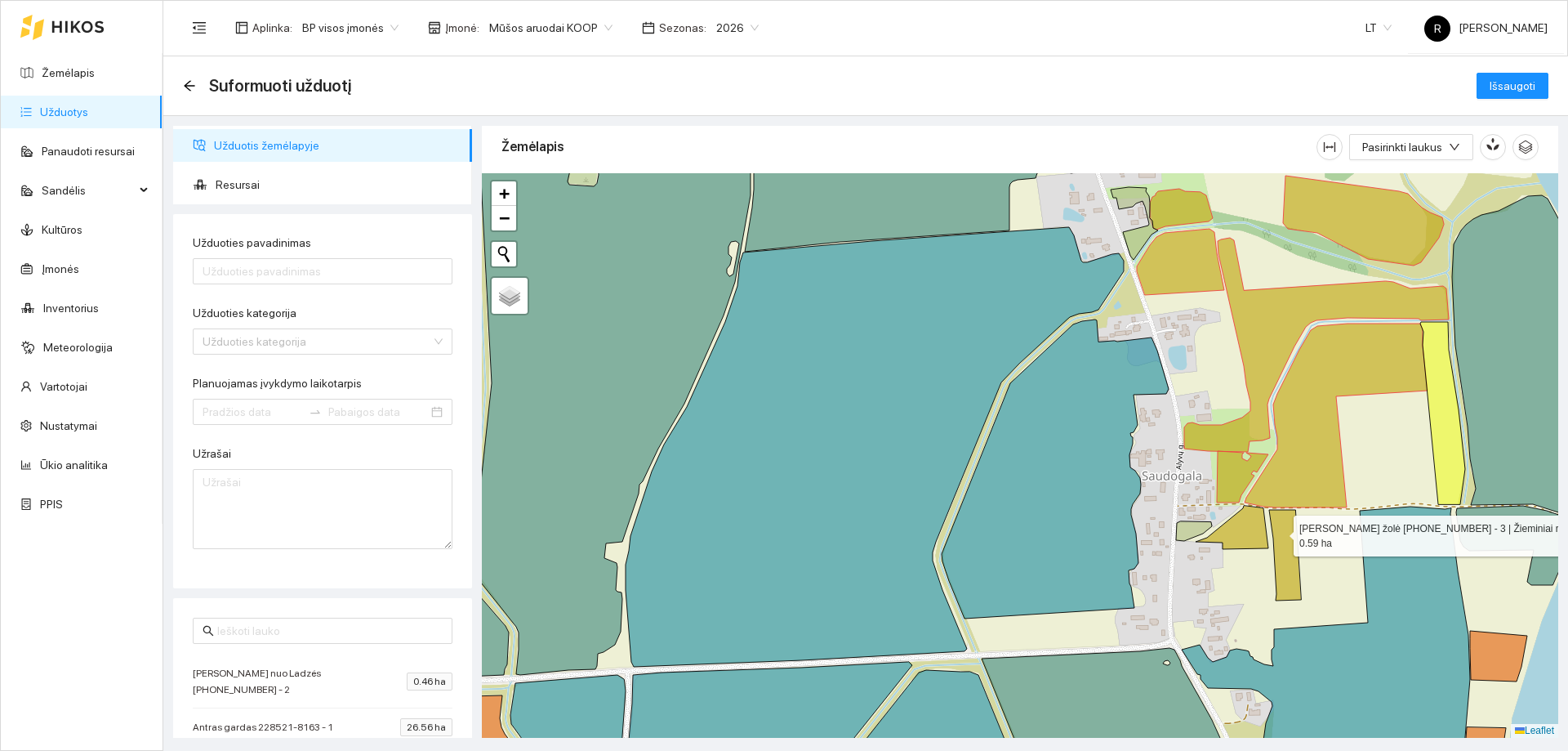
click at [1278, 531] on icon at bounding box center [1284, 555] width 32 height 91
click at [1256, 528] on icon at bounding box center [1231, 527] width 73 height 43
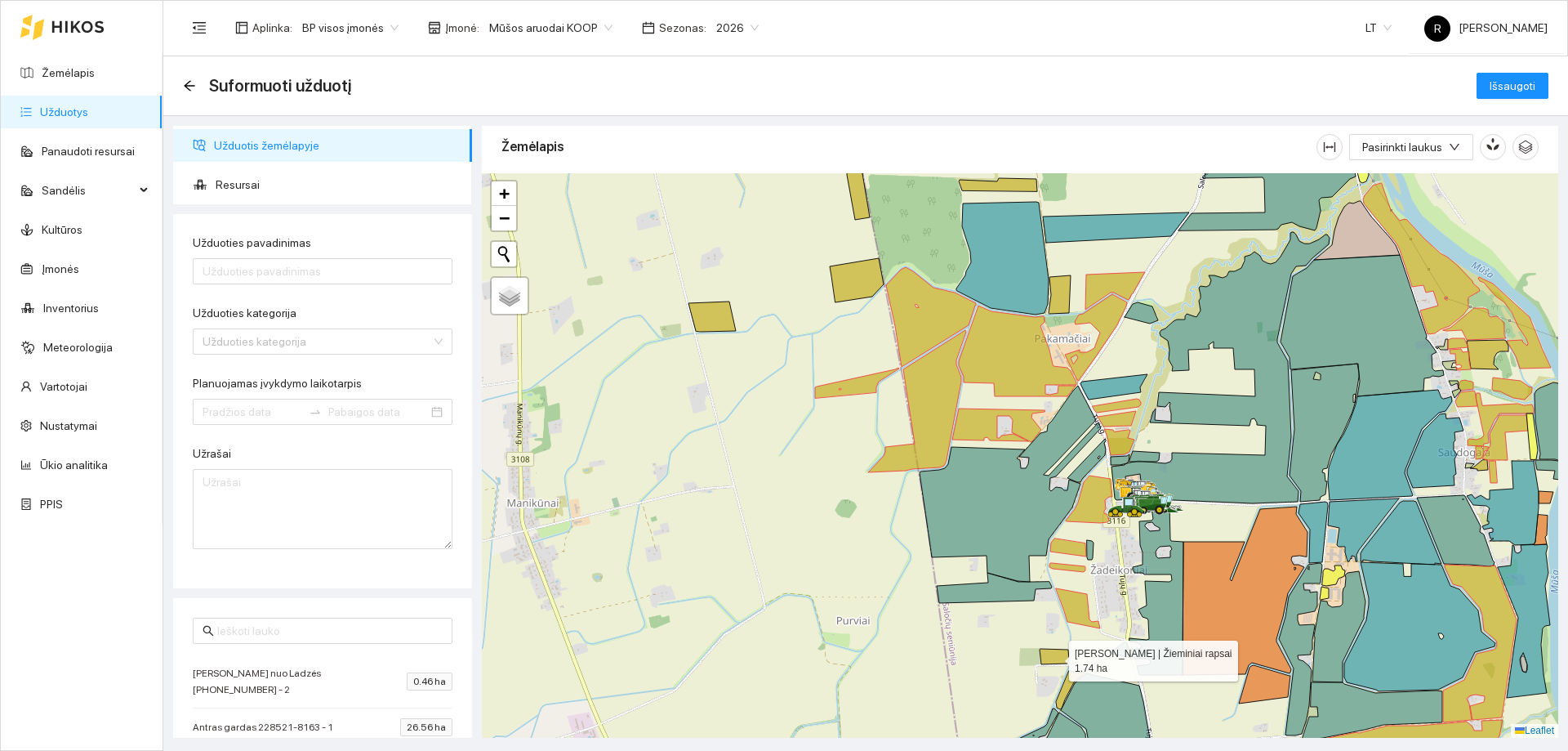
click at [1057, 654] on icon at bounding box center [1054, 656] width 30 height 16
click at [1076, 679] on icon at bounding box center [1070, 690] width 29 height 39
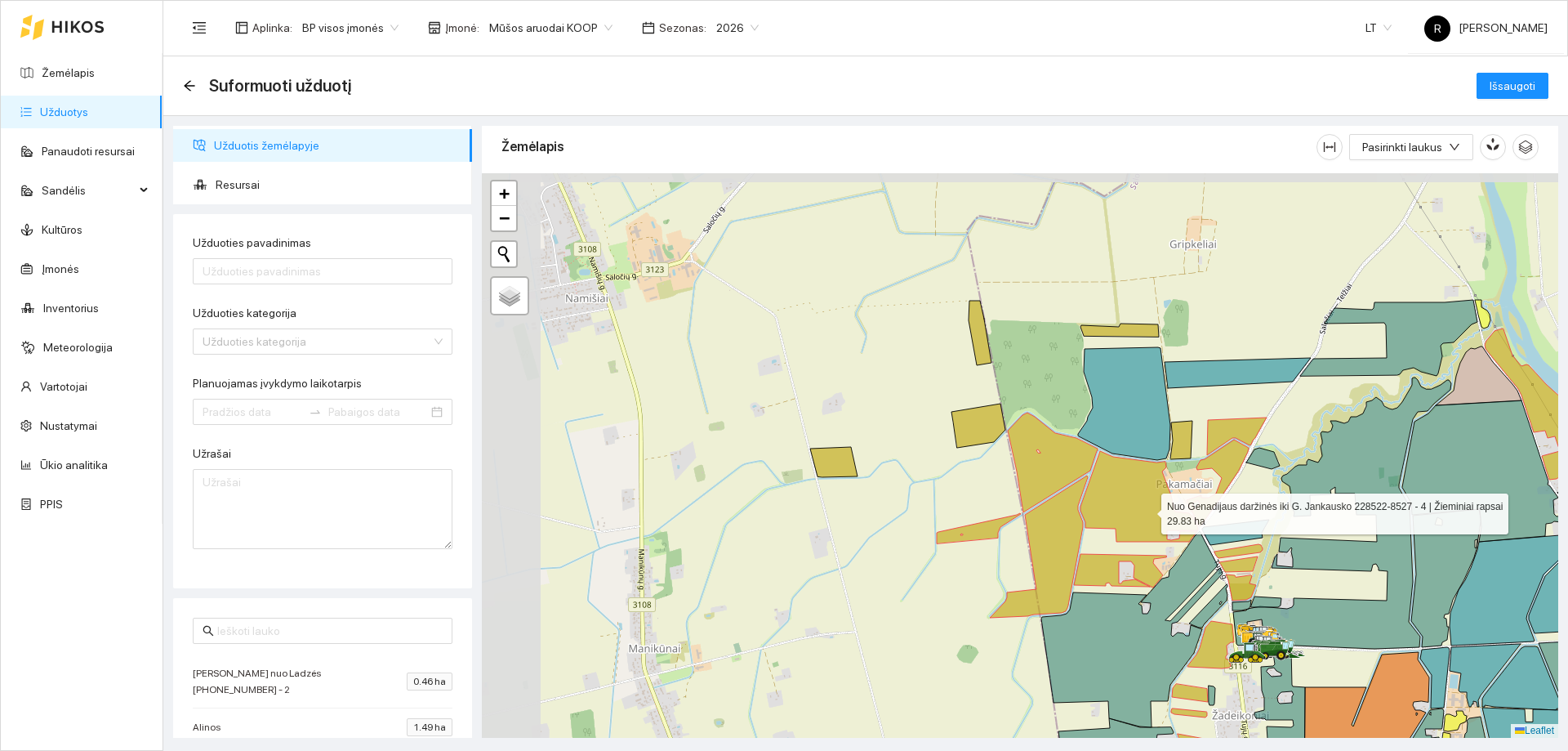
drag, startPoint x: 1022, startPoint y: 361, endPoint x: 1144, endPoint y: 507, distance: 190.3
click at [1144, 507] on icon at bounding box center [1139, 496] width 118 height 91
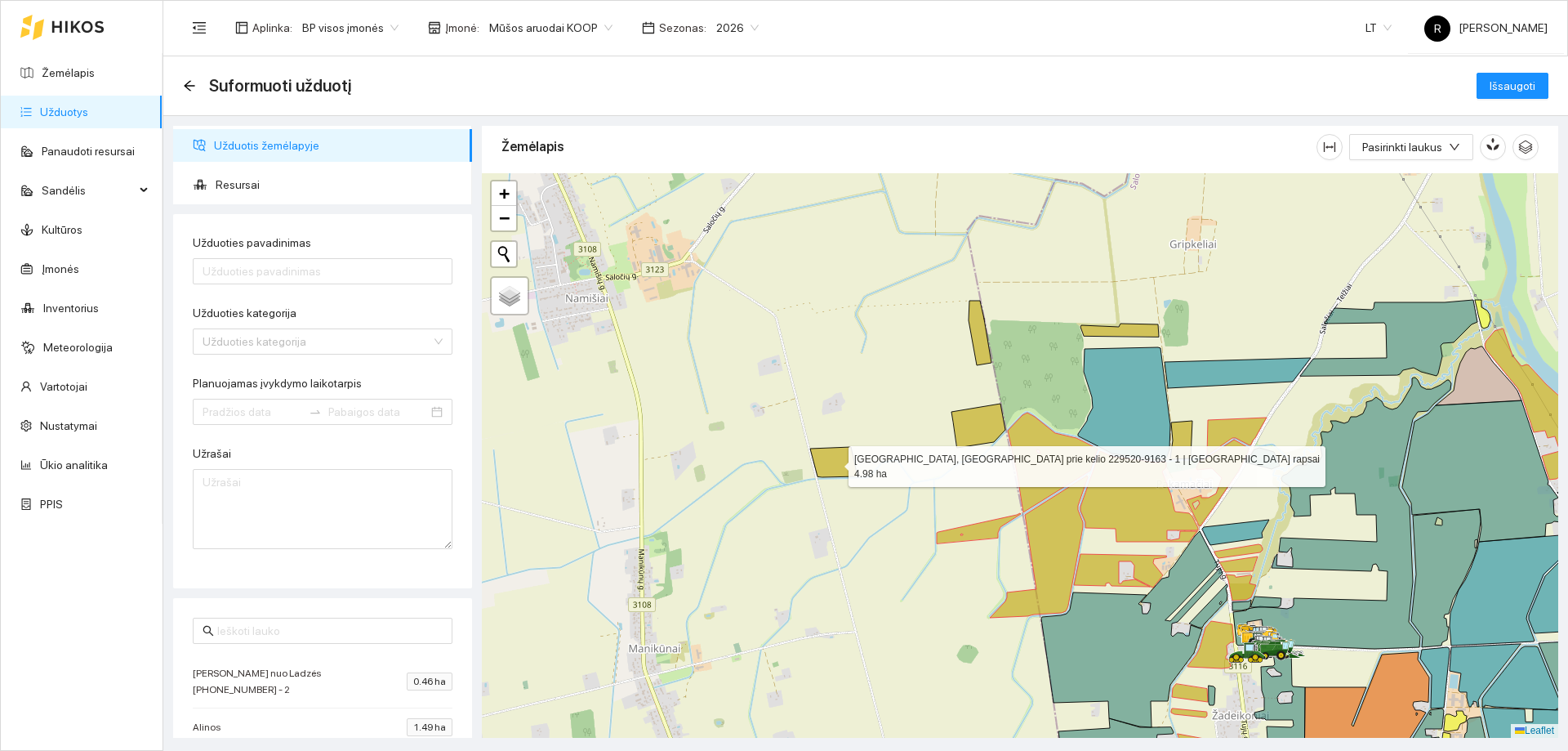
click at [840, 474] on icon at bounding box center [833, 462] width 47 height 31
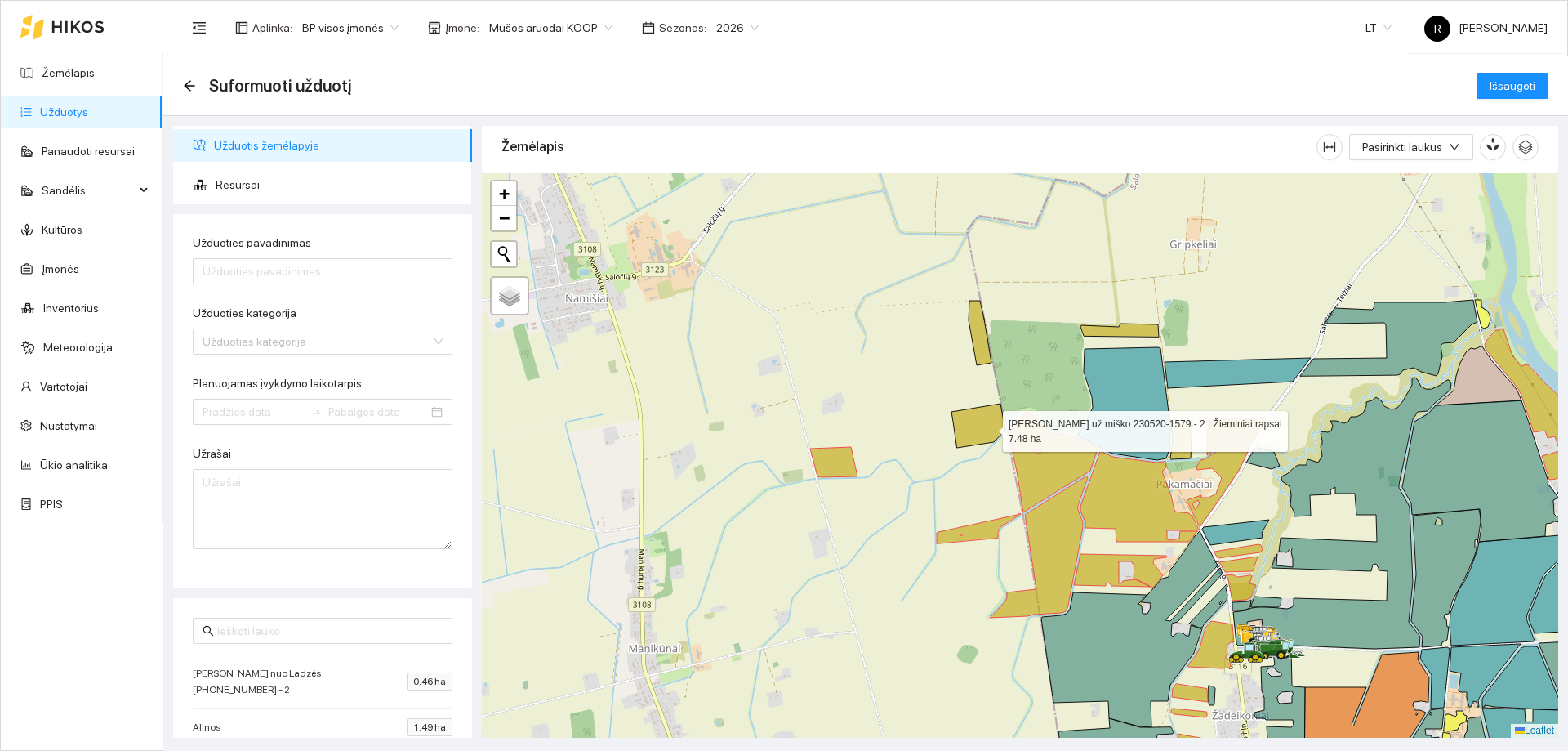
click at [988, 427] on icon at bounding box center [977, 425] width 54 height 44
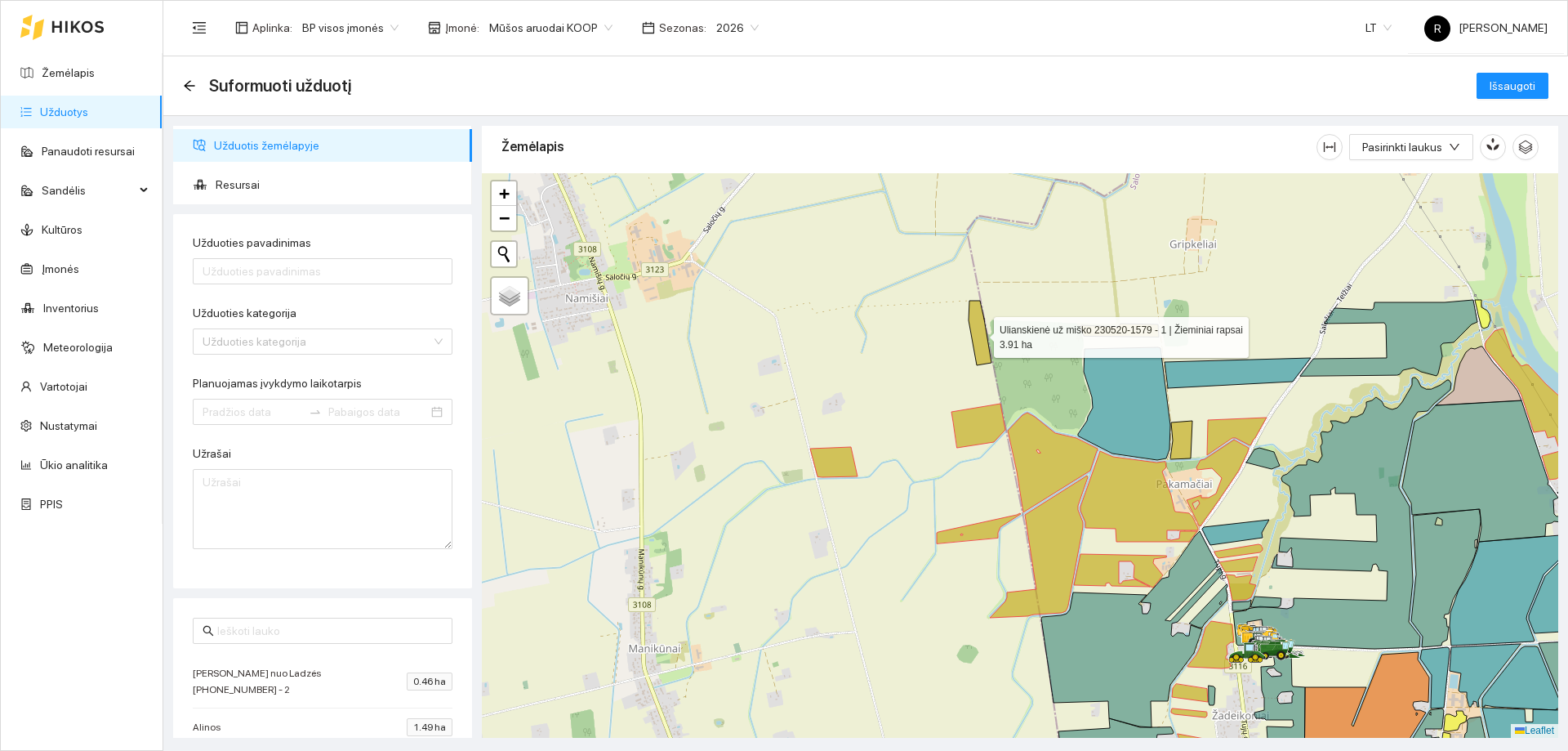
click at [984, 341] on icon at bounding box center [980, 333] width 23 height 64
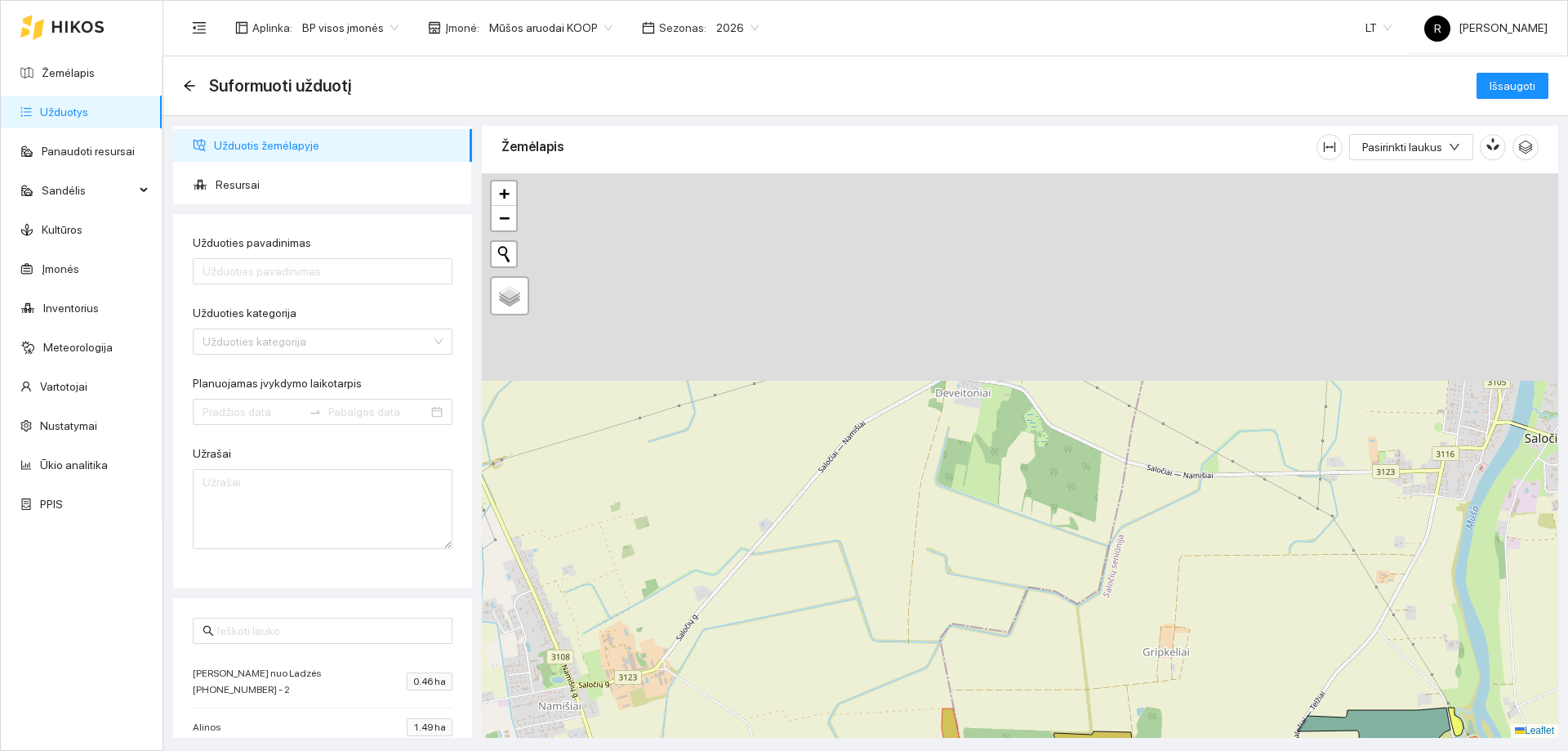
drag, startPoint x: 1102, startPoint y: 282, endPoint x: 1063, endPoint y: 720, distance: 439.7
click at [1064, 720] on div at bounding box center [1019, 456] width 1076 height 564
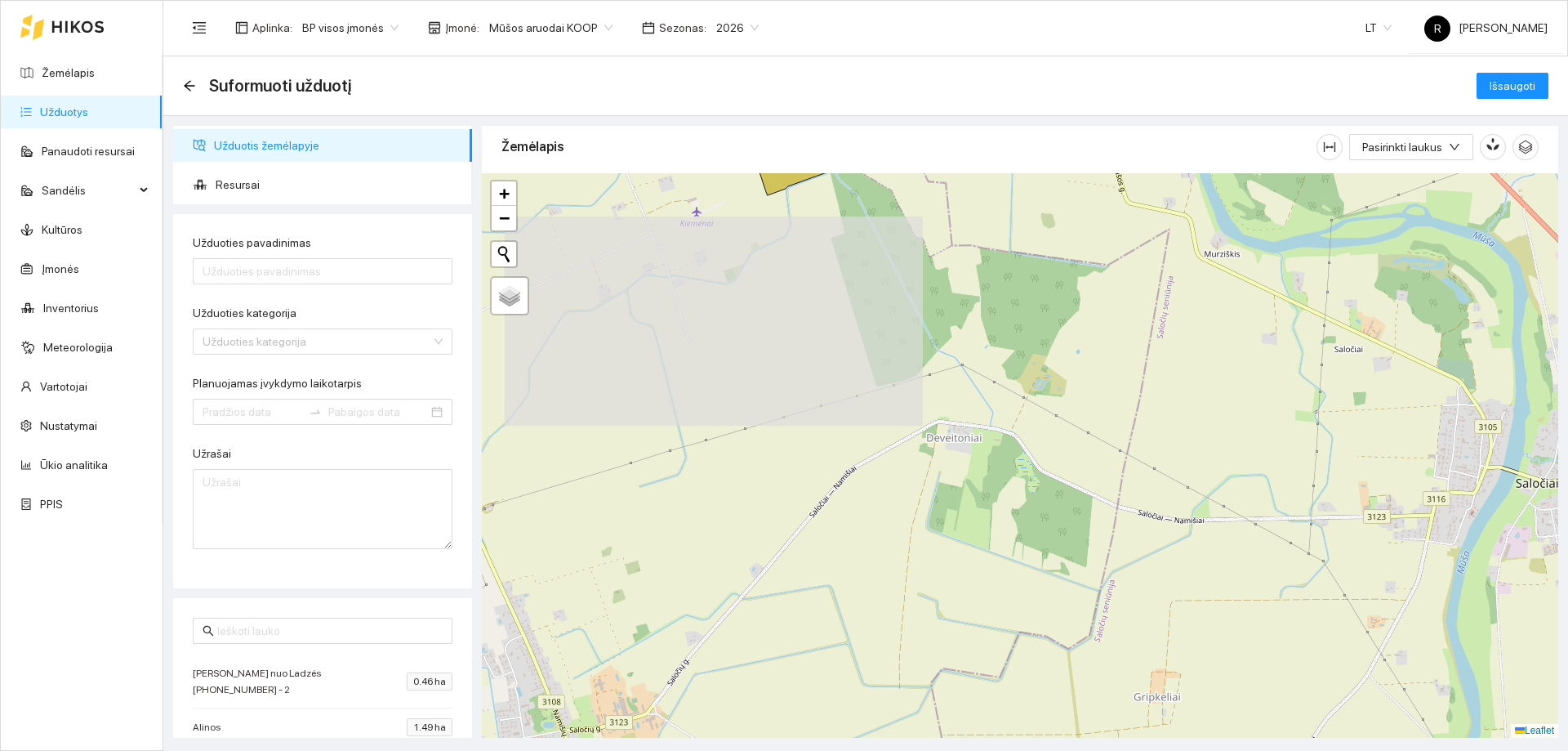
drag, startPoint x: 1057, startPoint y: 499, endPoint x: 1099, endPoint y: 673, distance: 179.0
click at [1099, 673] on div at bounding box center [1019, 456] width 1076 height 564
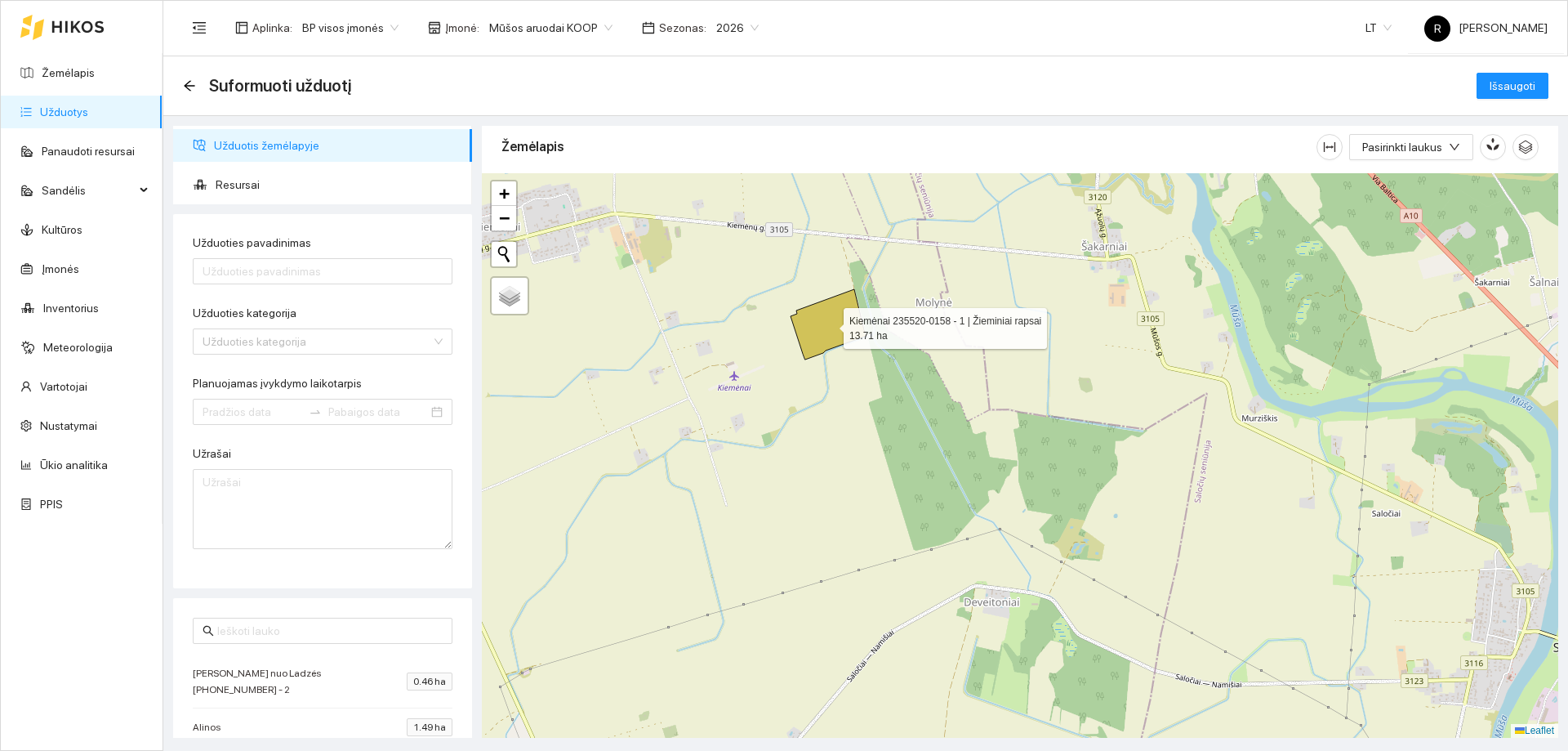
click at [837, 317] on icon at bounding box center [828, 324] width 76 height 70
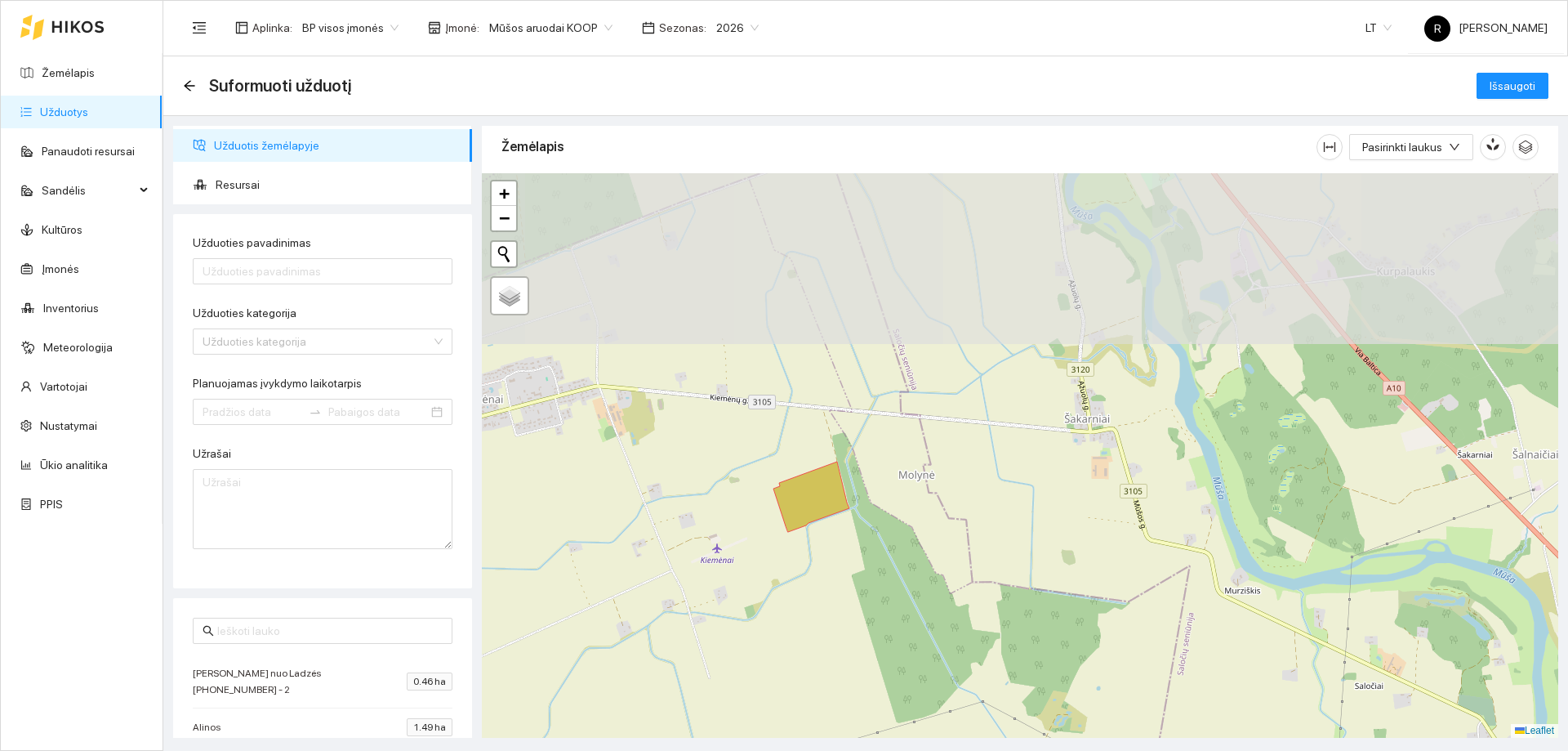
drag, startPoint x: 1010, startPoint y: 466, endPoint x: 951, endPoint y: 701, distance: 242.3
click at [951, 701] on div at bounding box center [1019, 456] width 1076 height 564
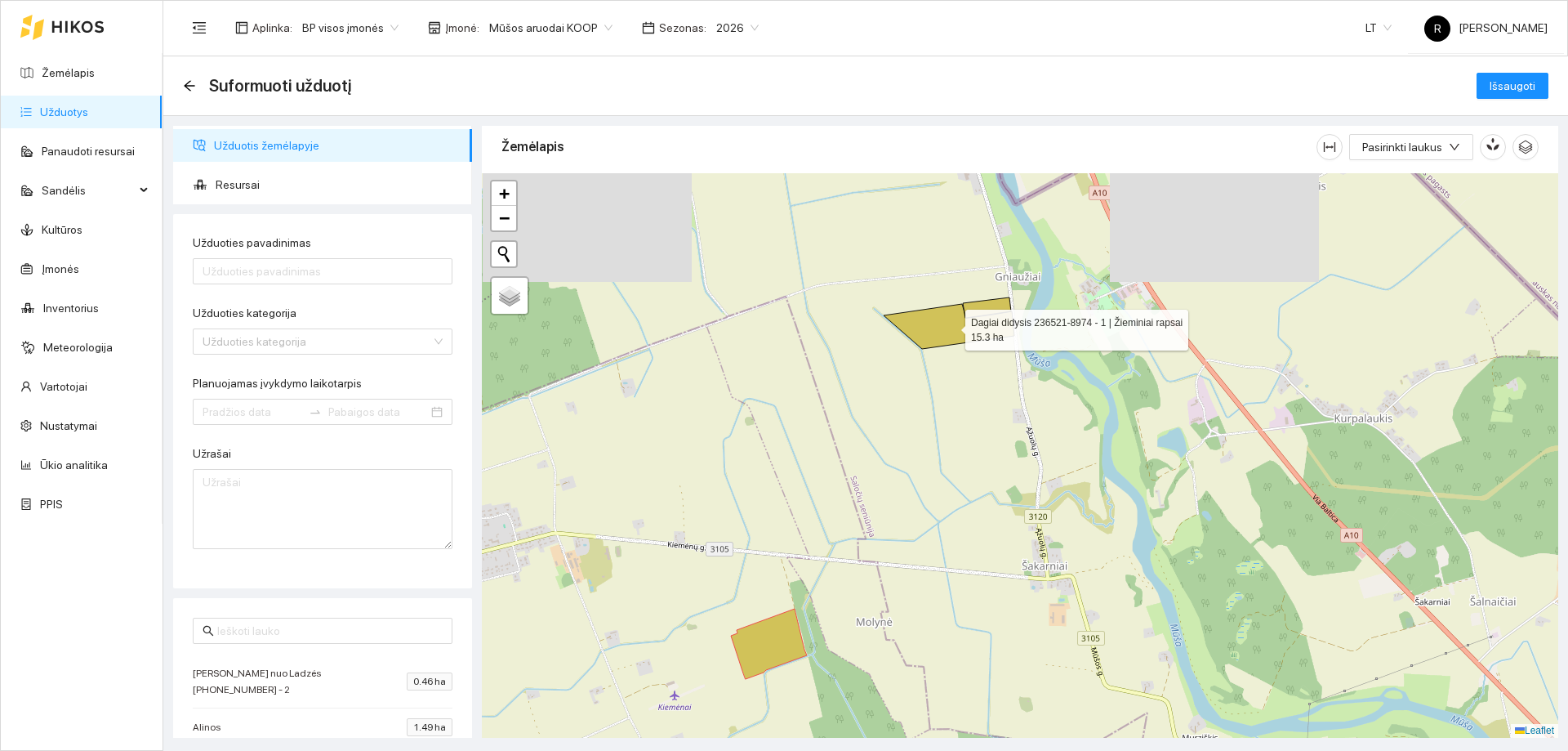
click at [1004, 330] on icon at bounding box center [949, 326] width 130 height 45
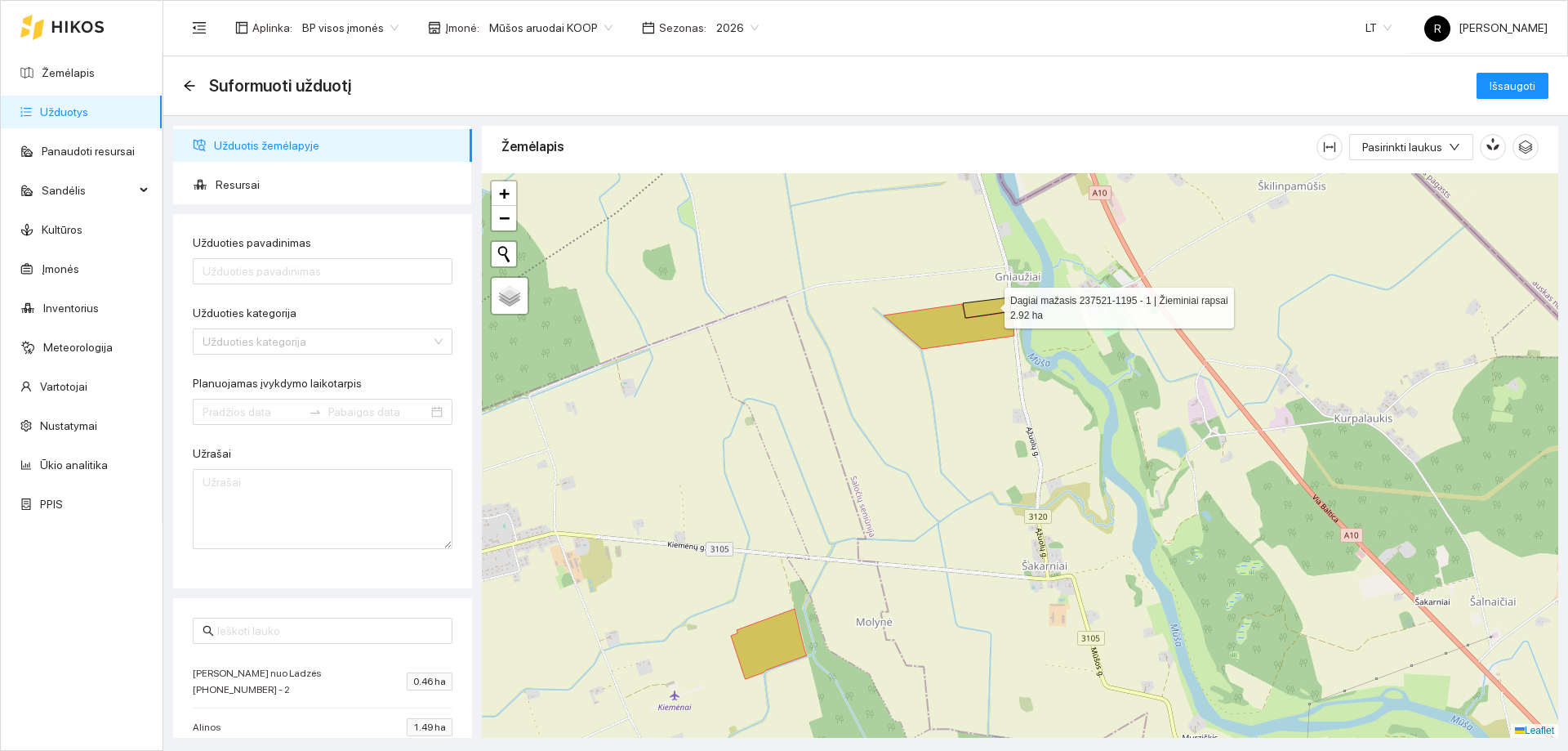
click at [989, 300] on icon at bounding box center [986, 307] width 48 height 21
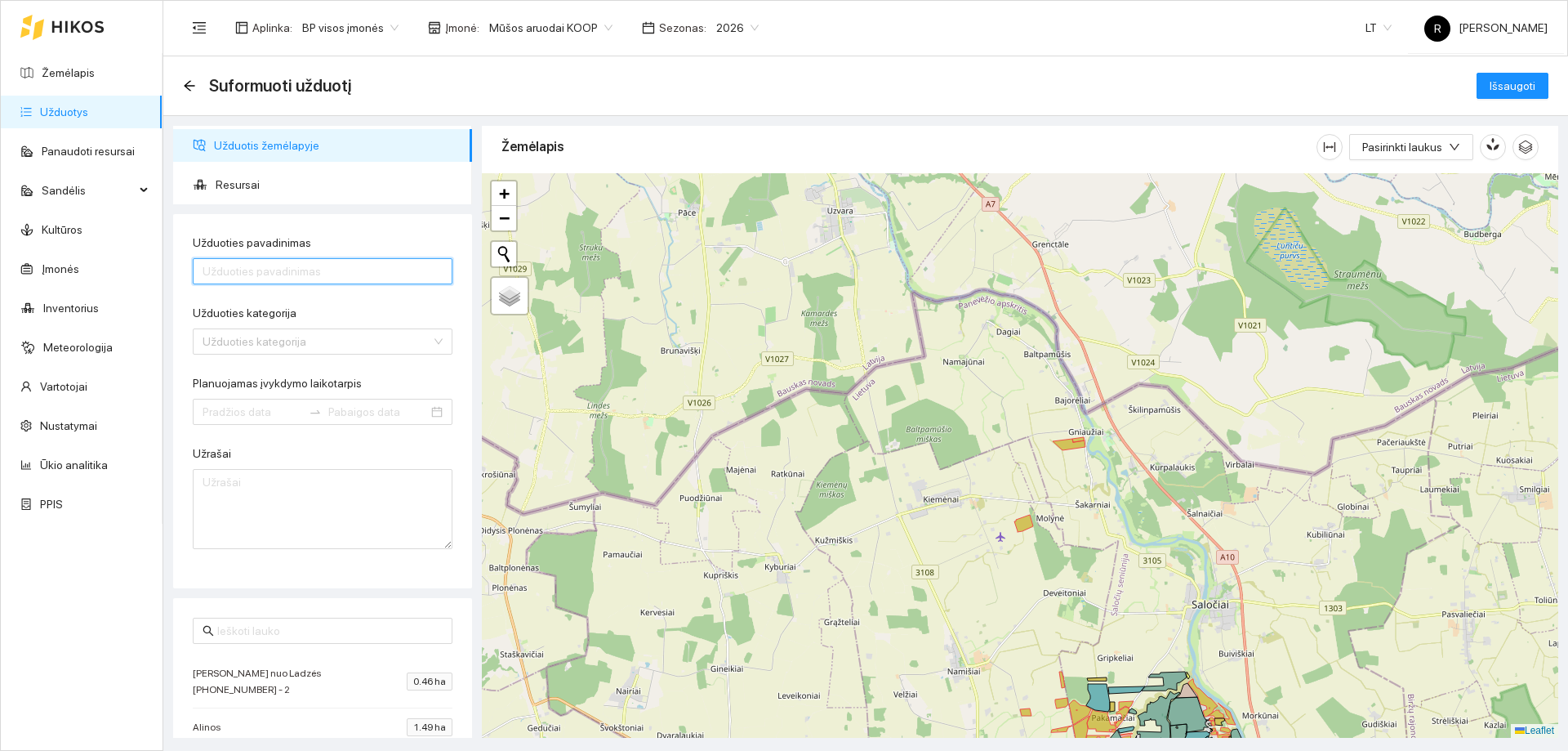
click at [298, 269] on input "Užduoties pavadinimas" at bounding box center [323, 272] width 260 height 26
type input "Kultivavimas"
click at [257, 343] on input "Užduoties kategorija" at bounding box center [317, 342] width 228 height 25
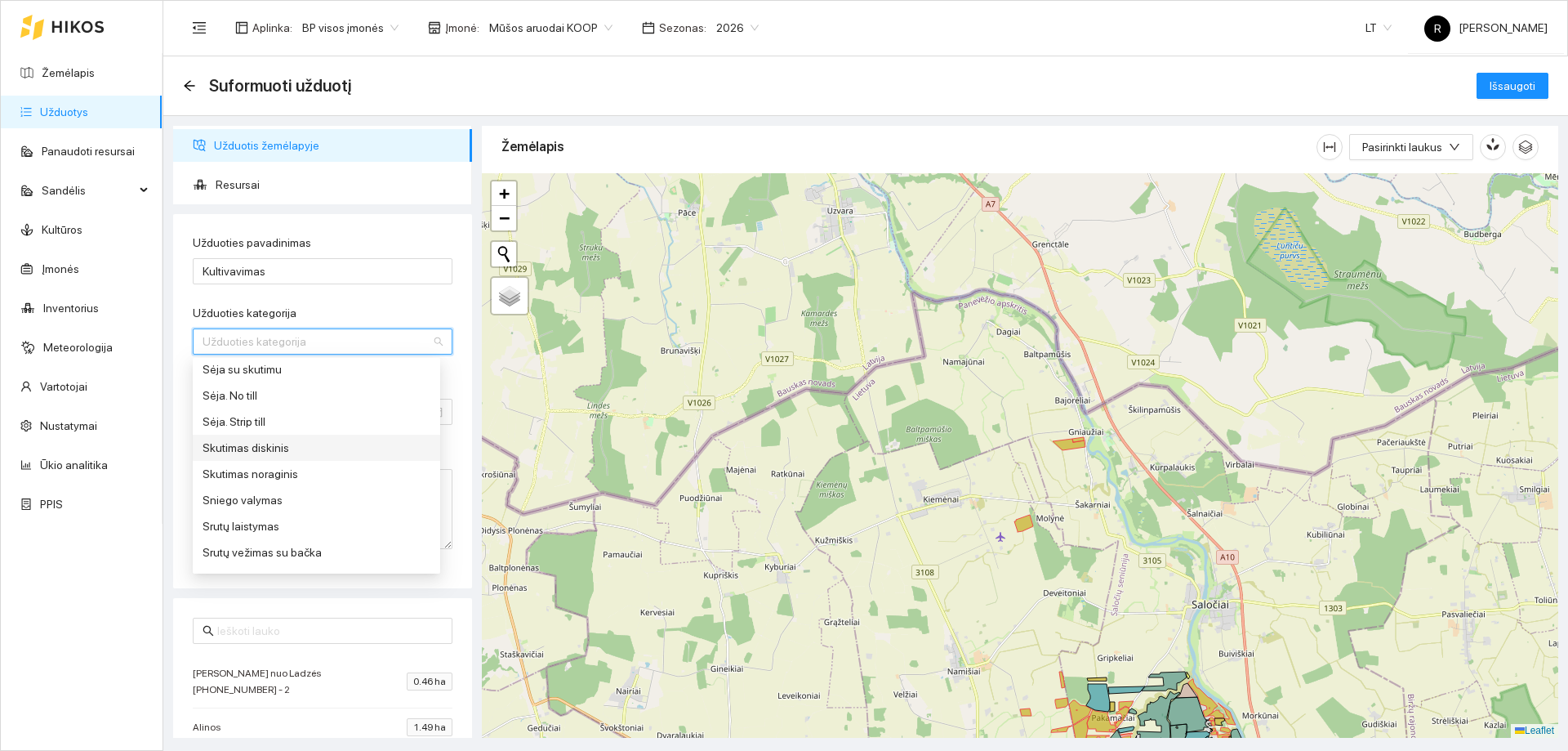
scroll to position [735, 0]
click at [233, 425] on div "Skutimas diskinis" at bounding box center [317, 423] width 228 height 18
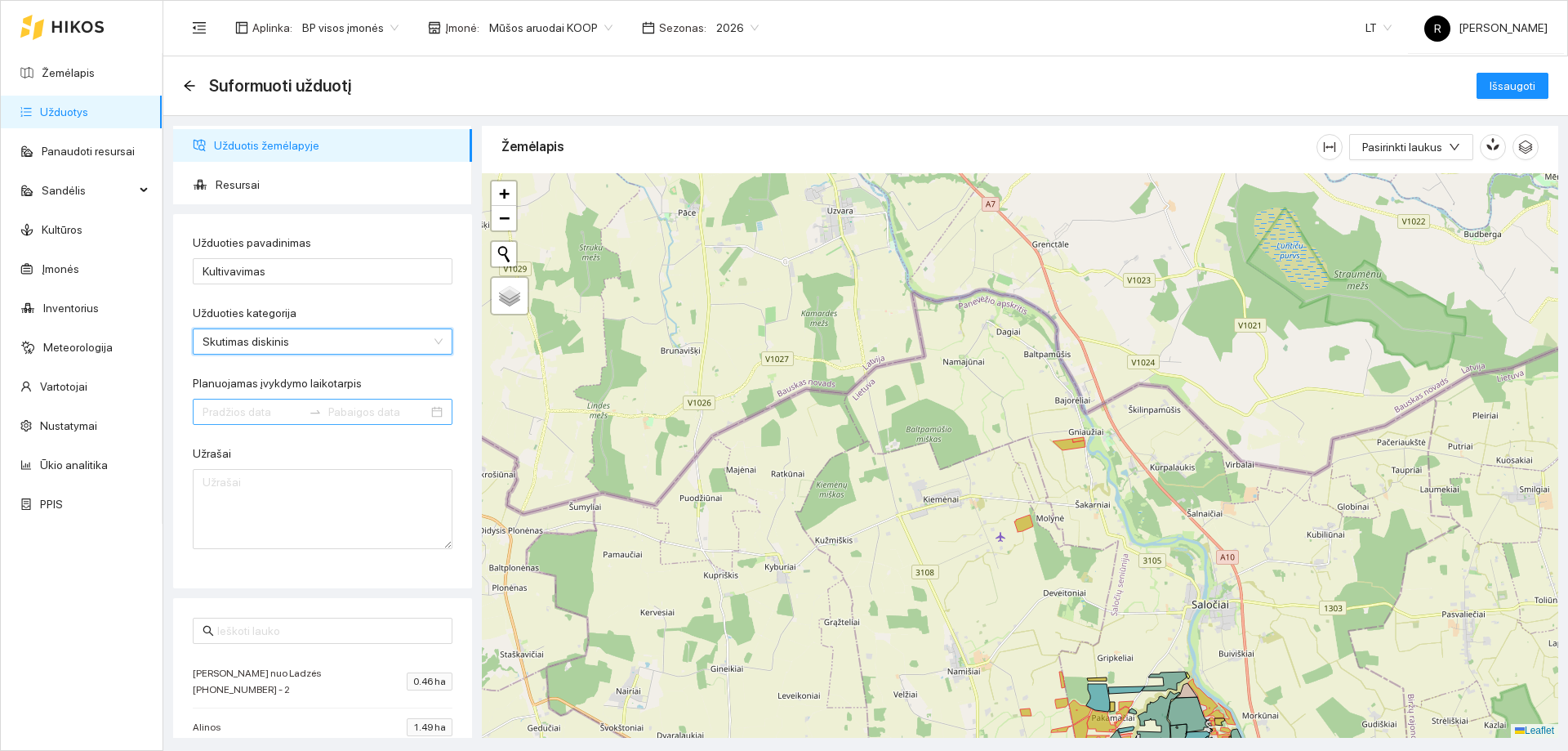
click at [272, 409] on input "Planuojamas įvykdymo laikotarpis" at bounding box center [252, 412] width 100 height 18
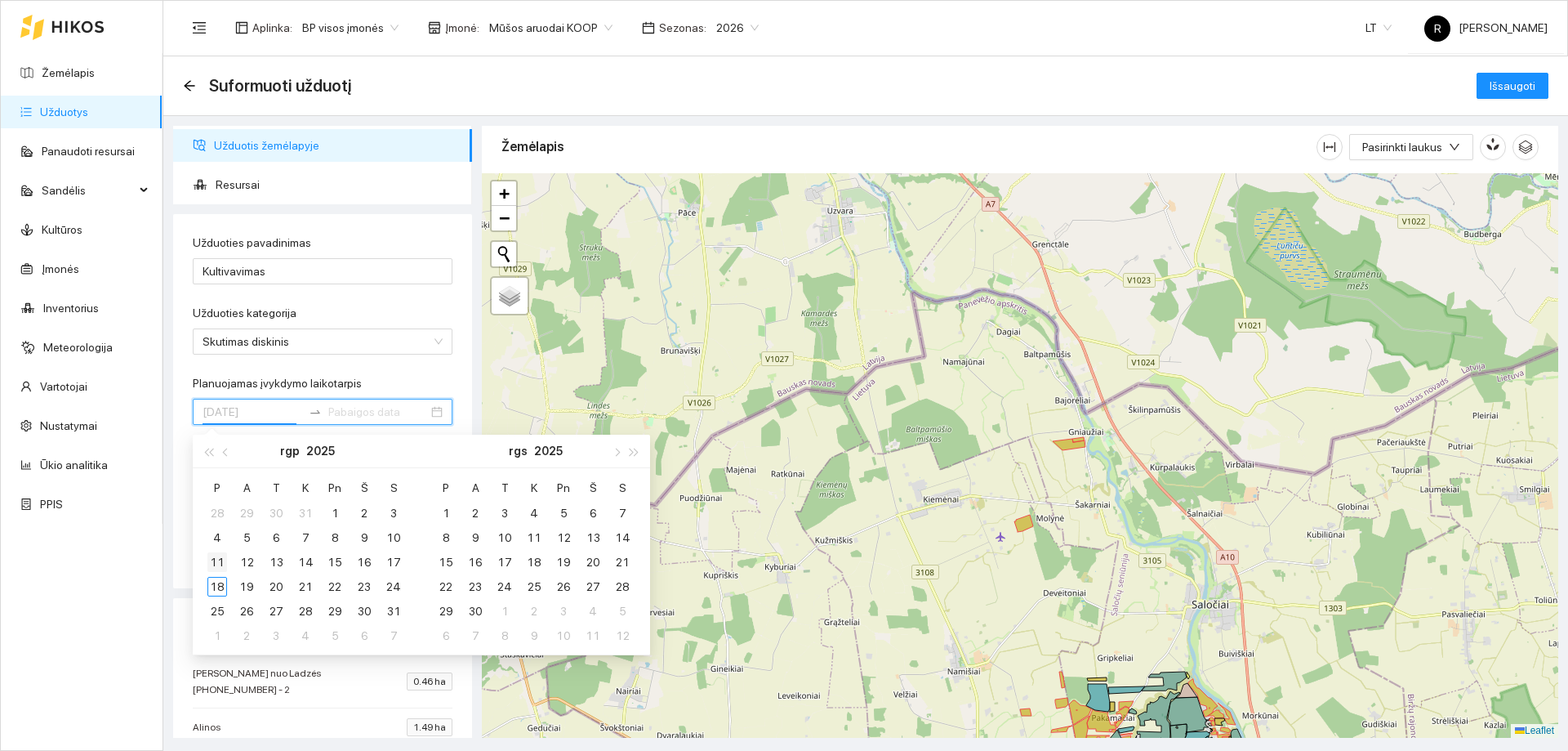
type input "[DATE]"
click at [216, 560] on div "11" at bounding box center [217, 562] width 20 height 20
type input "[DATE]"
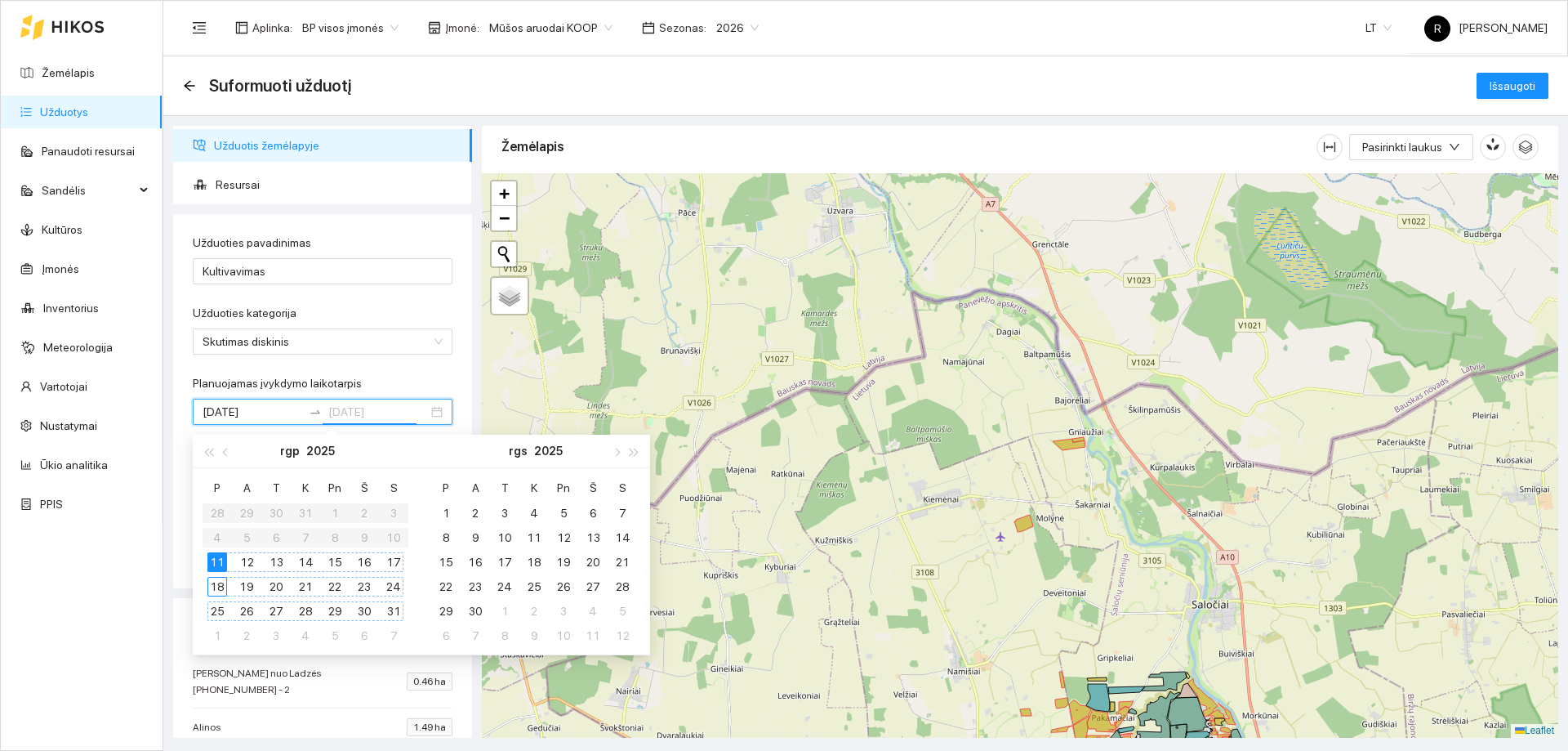
click at [388, 613] on div "31" at bounding box center [393, 612] width 20 height 20
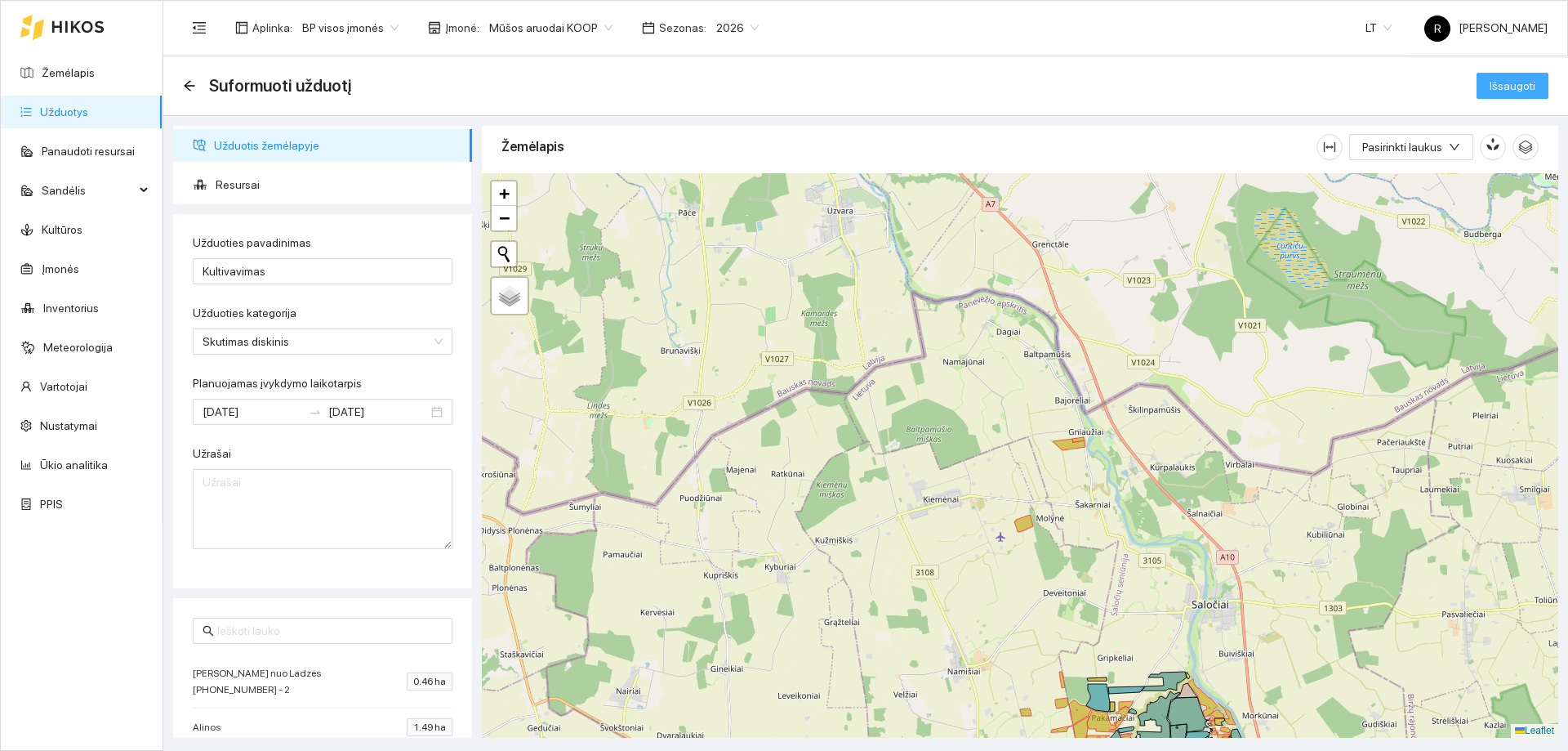
click at [1509, 91] on span "Išsaugoti" at bounding box center [1512, 86] width 45 height 18
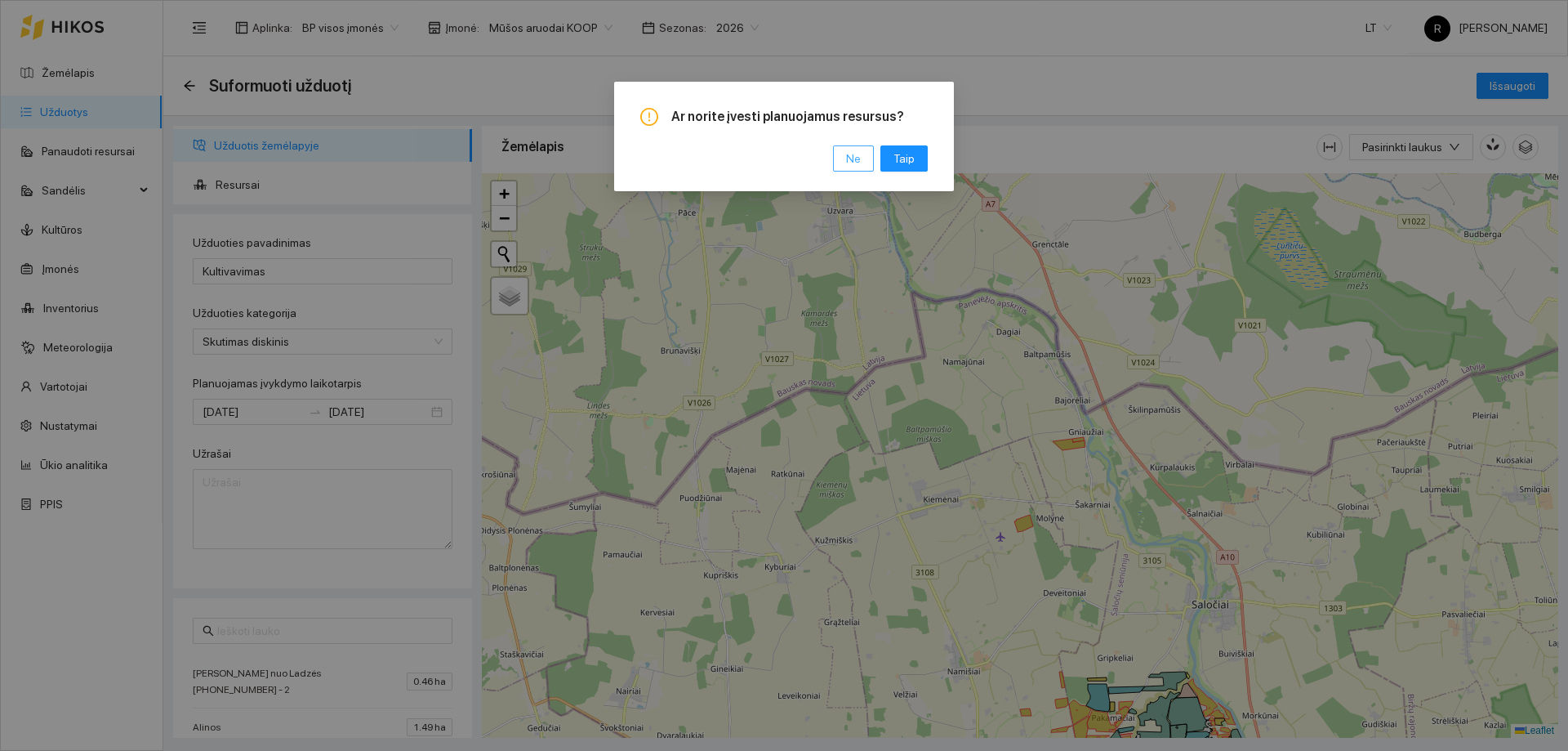
click at [859, 162] on span "Ne" at bounding box center [854, 158] width 15 height 18
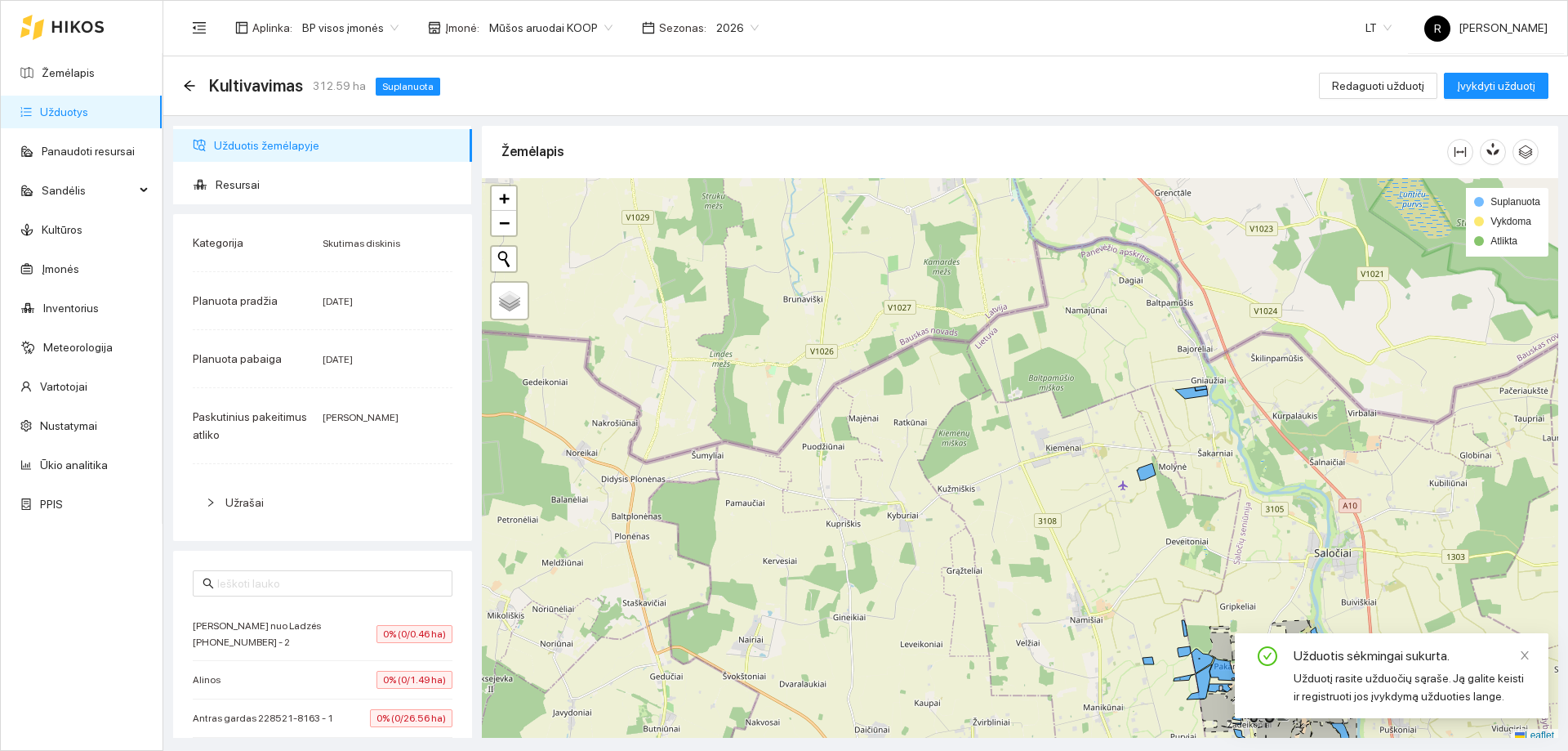
scroll to position [5, 0]
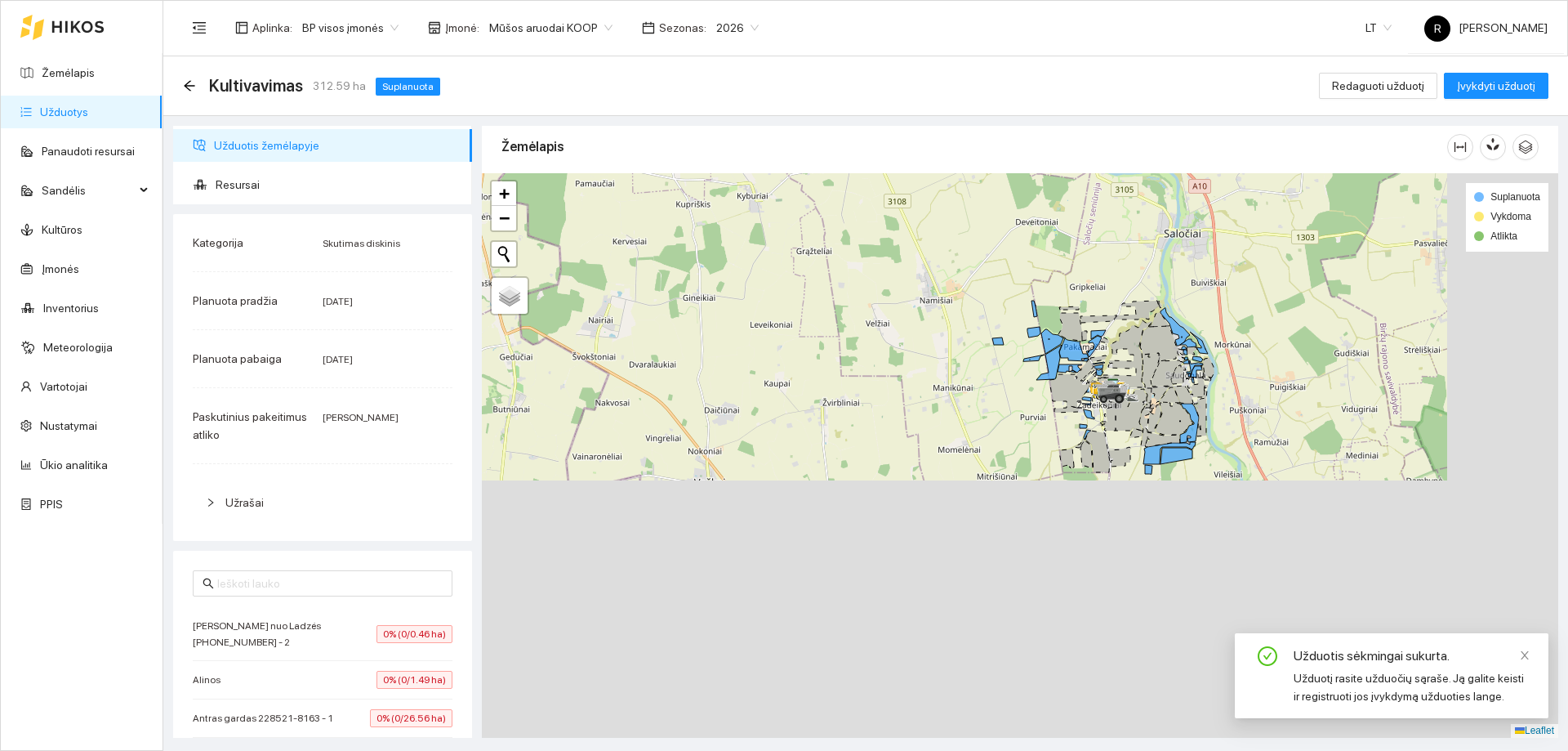
drag, startPoint x: 936, startPoint y: 542, endPoint x: 753, endPoint y: 180, distance: 405.6
click at [738, 141] on div "Žemėlapis" at bounding box center [1019, 427] width 1076 height 612
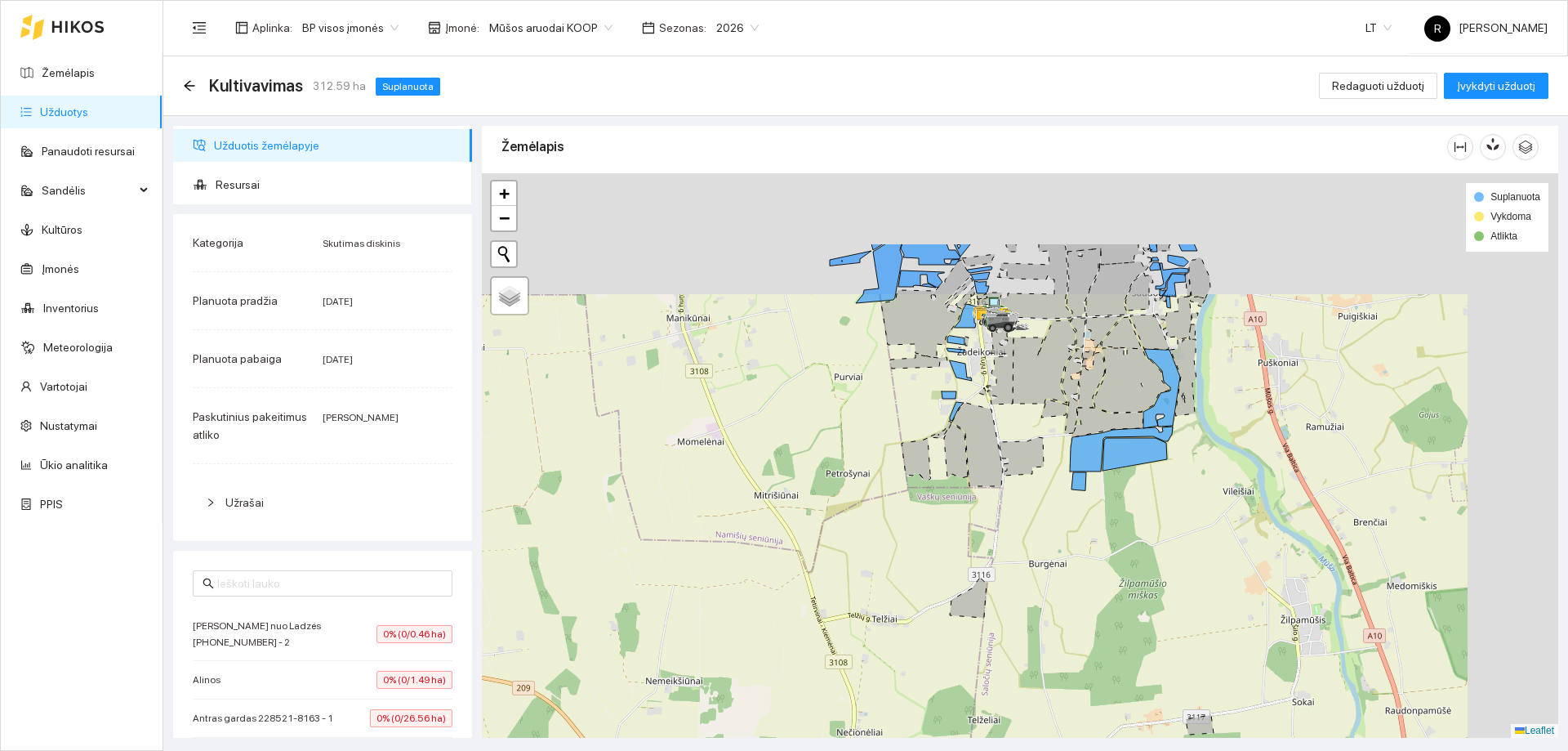
drag, startPoint x: 988, startPoint y: 346, endPoint x: 619, endPoint y: 498, distance: 399.1
click at [619, 498] on div at bounding box center [1019, 456] width 1076 height 564
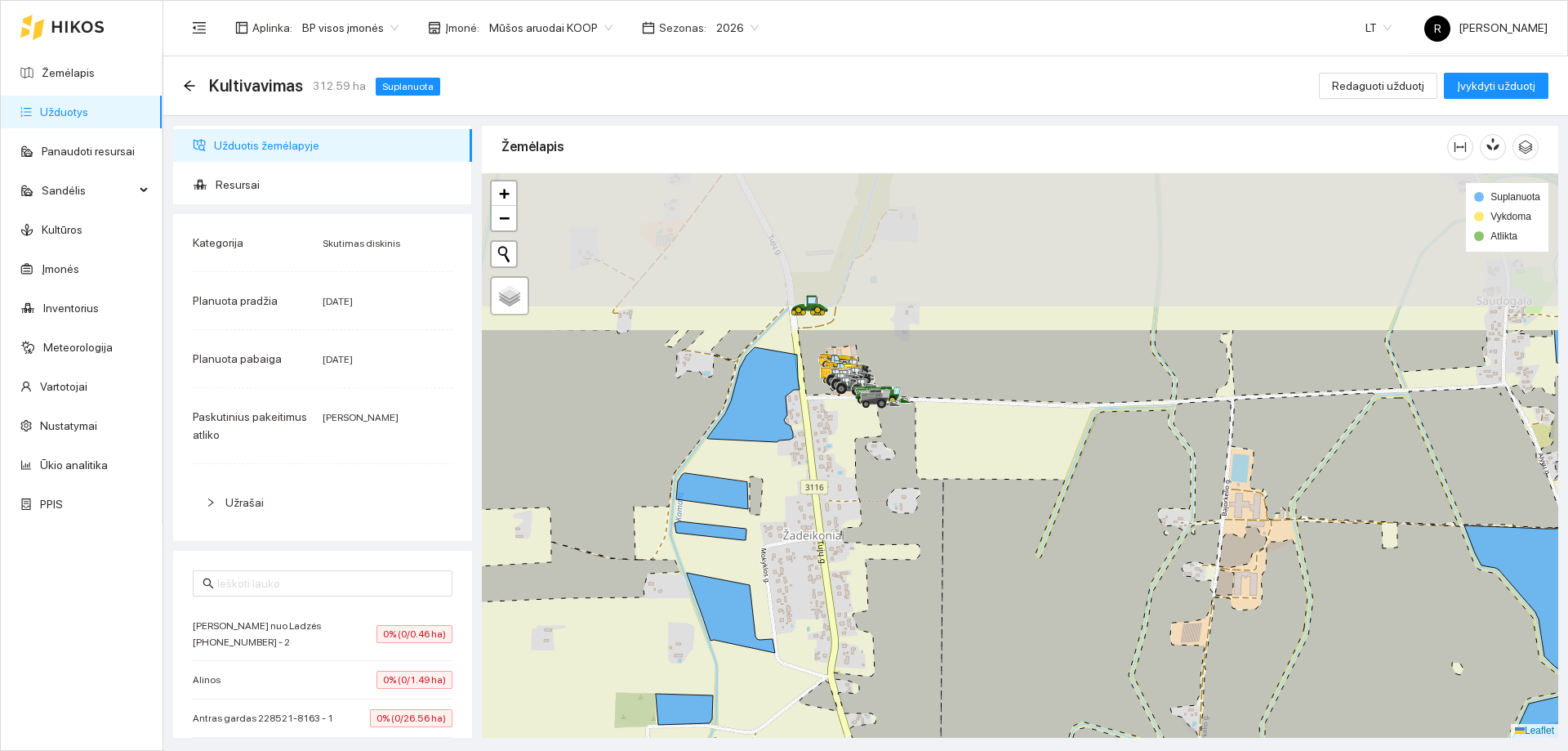
drag, startPoint x: 873, startPoint y: 376, endPoint x: 885, endPoint y: 556, distance: 180.4
click at [885, 556] on div at bounding box center [1019, 456] width 1076 height 564
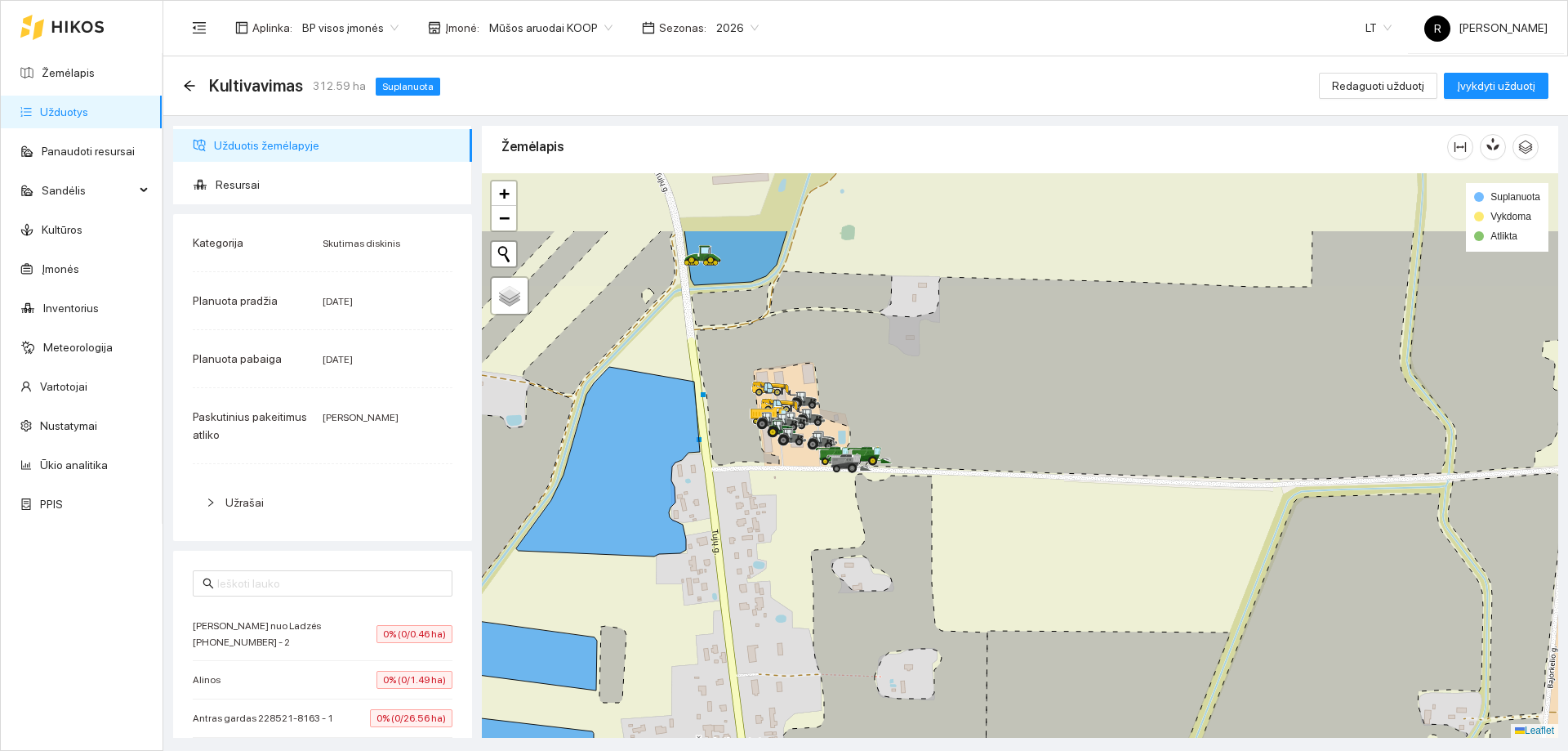
drag, startPoint x: 859, startPoint y: 396, endPoint x: 874, endPoint y: 502, distance: 107.1
click at [874, 502] on icon at bounding box center [885, 692] width 205 height 436
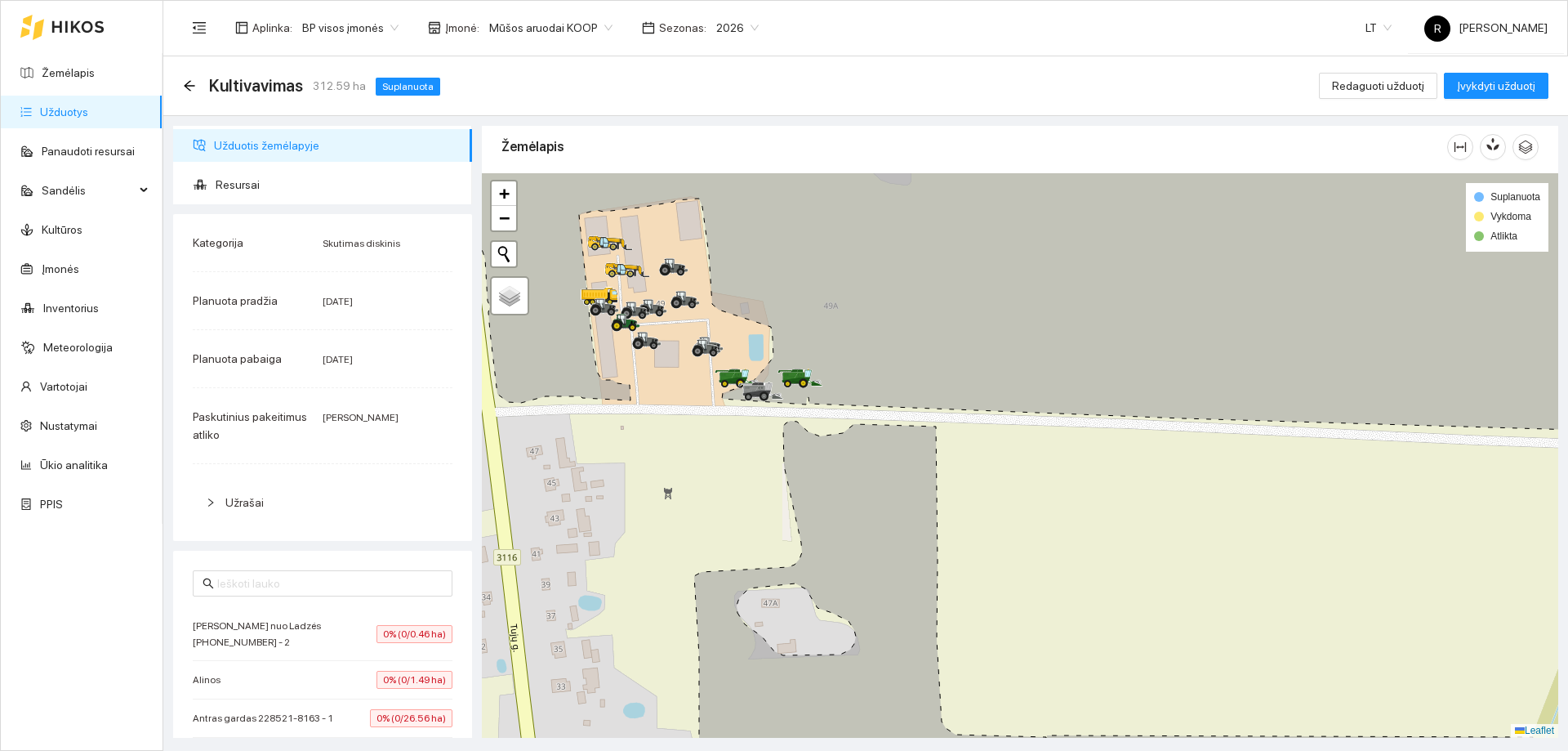
click at [346, 360] on span "[DATE]" at bounding box center [337, 360] width 31 height 12
click at [346, 359] on span "[DATE]" at bounding box center [337, 360] width 31 height 12
click at [249, 366] on div "Planuota pabaiga" at bounding box center [257, 359] width 129 height 18
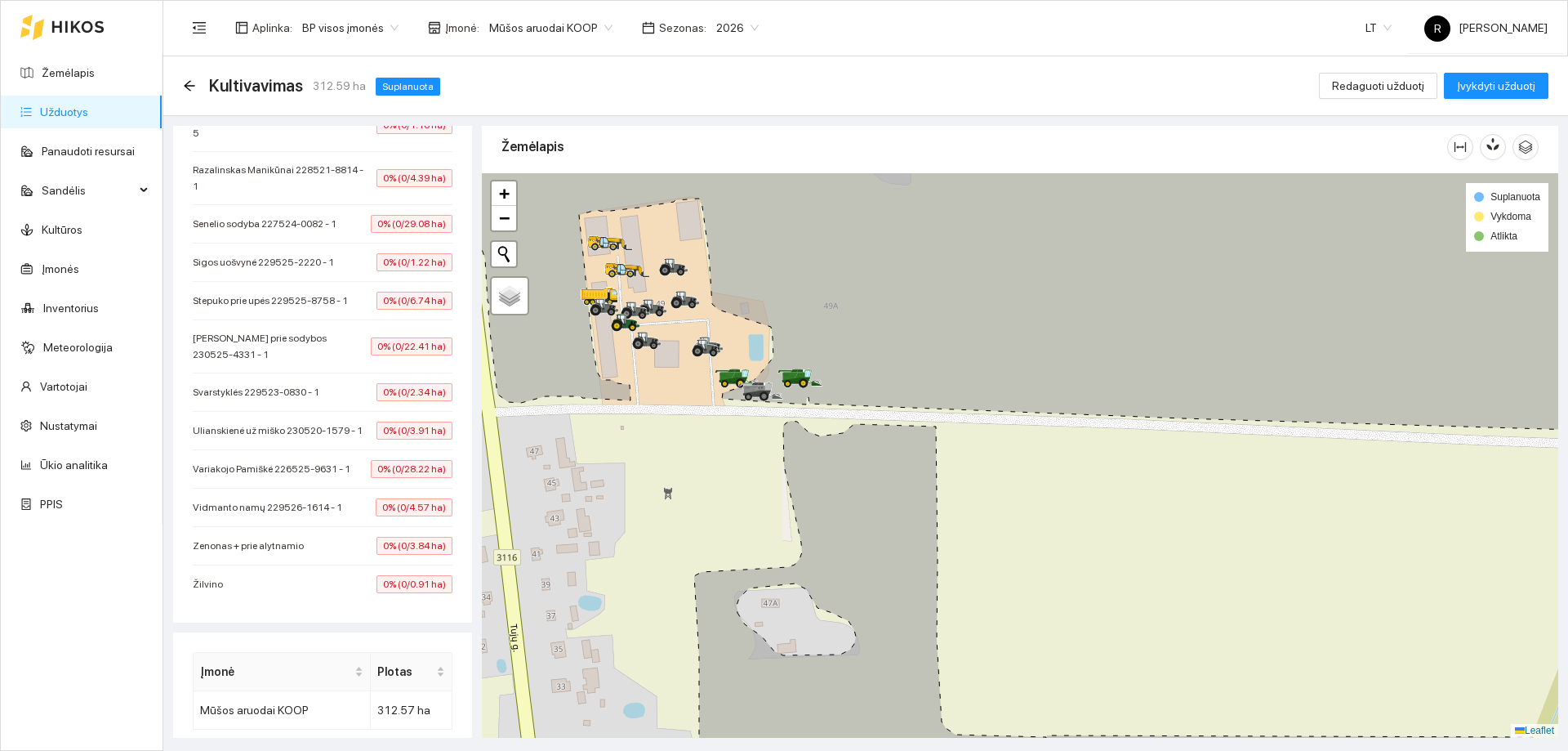
scroll to position [1841, 0]
